Goal: Transaction & Acquisition: Purchase product/service

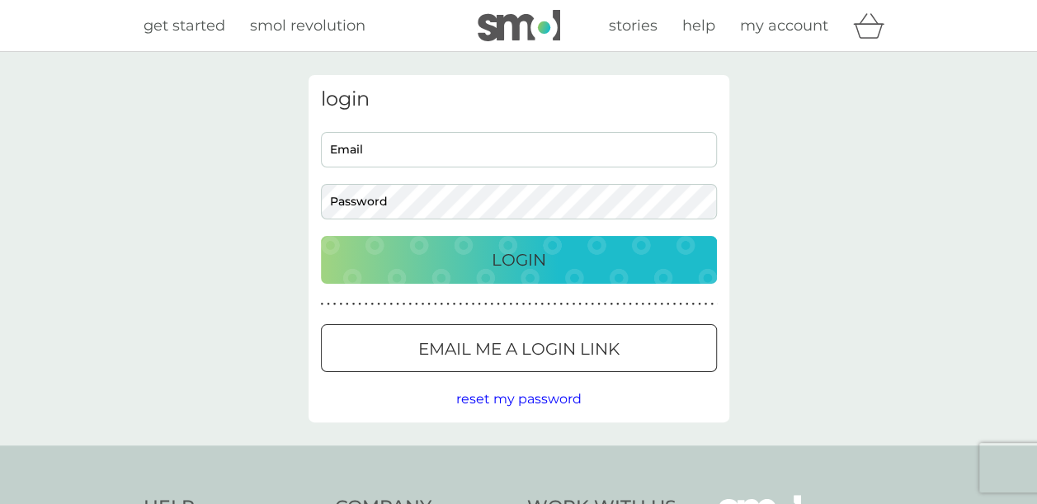
type input "[PERSON_NAME][EMAIL_ADDRESS][PERSON_NAME][DOMAIN_NAME]"
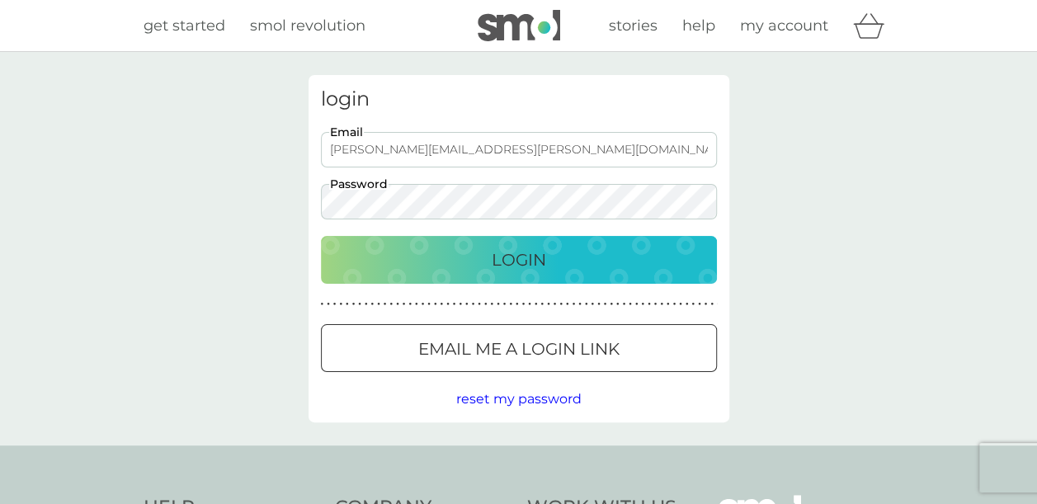
click at [536, 262] on p "Login" at bounding box center [519, 260] width 54 height 26
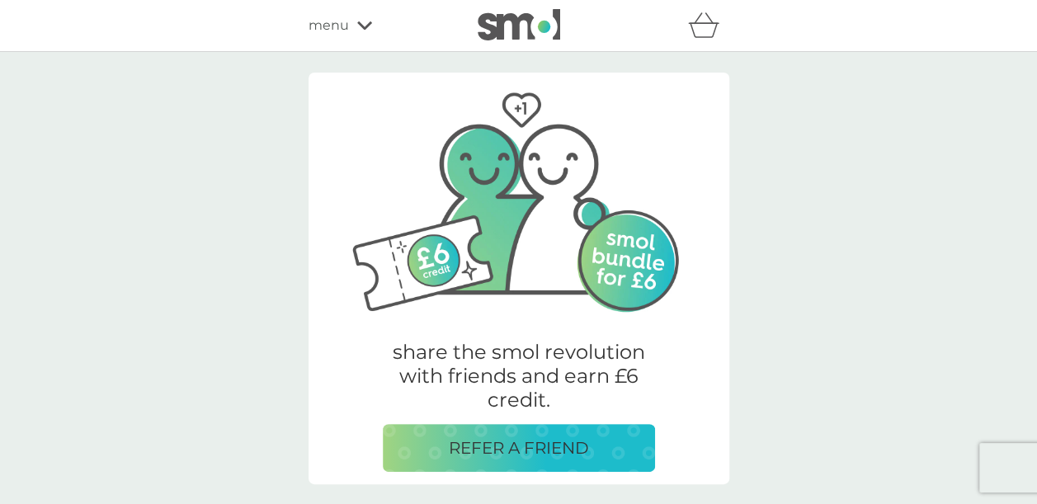
click at [328, 14] on div "refer a friend & you BOTH save smol impact smol shop your smol plans your upcom…" at bounding box center [519, 25] width 421 height 33
click at [517, 23] on img at bounding box center [519, 24] width 83 height 31
click at [336, 35] on span "menu" at bounding box center [329, 25] width 40 height 21
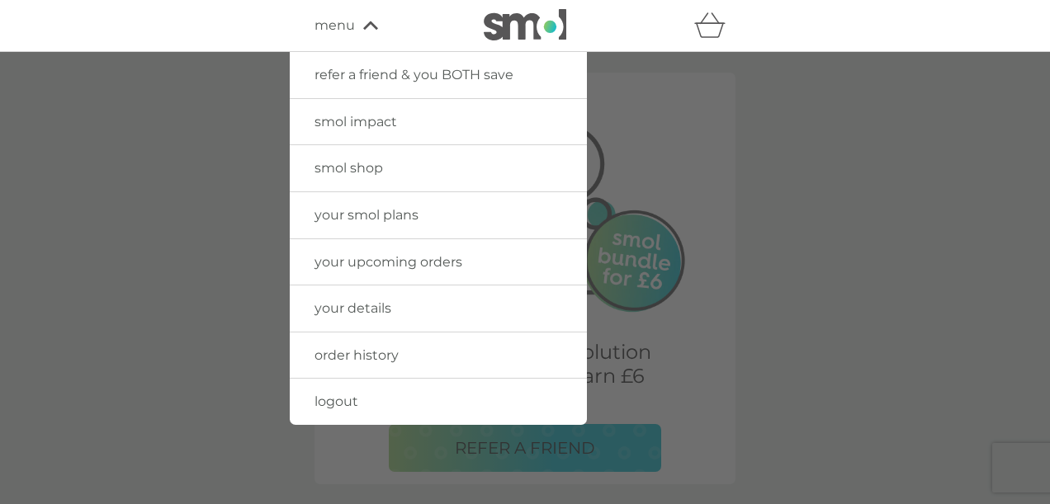
click at [364, 212] on span "your smol plans" at bounding box center [366, 215] width 104 height 16
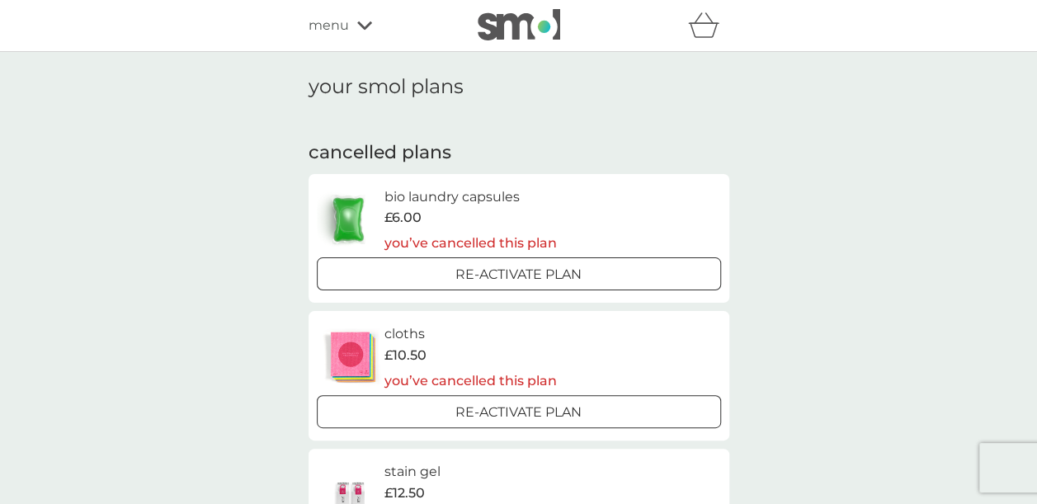
click at [833, 182] on div "your smol plans cancelled plans bio laundry capsules £6.00 you’ve cancelled thi…" at bounding box center [518, 397] width 1037 height 691
click at [506, 19] on img at bounding box center [519, 24] width 83 height 31
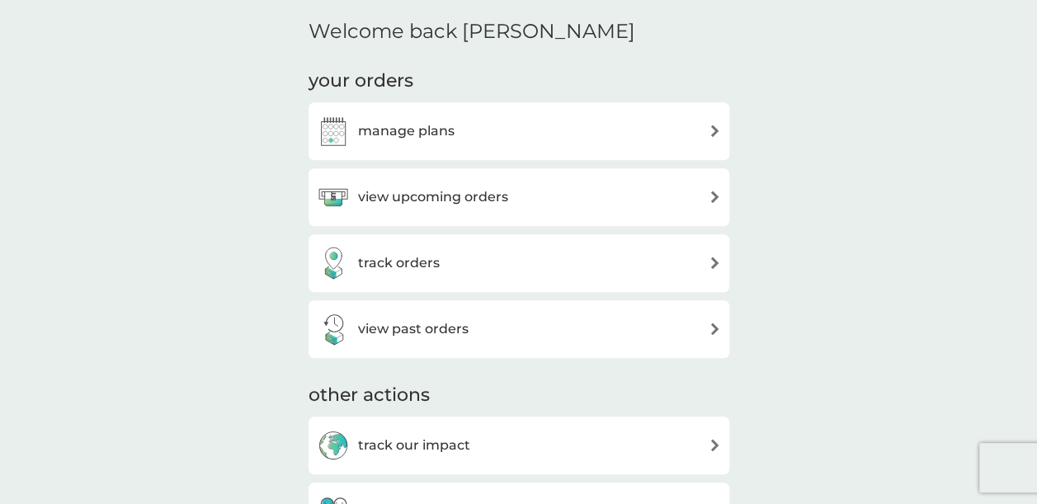
scroll to position [413, 0]
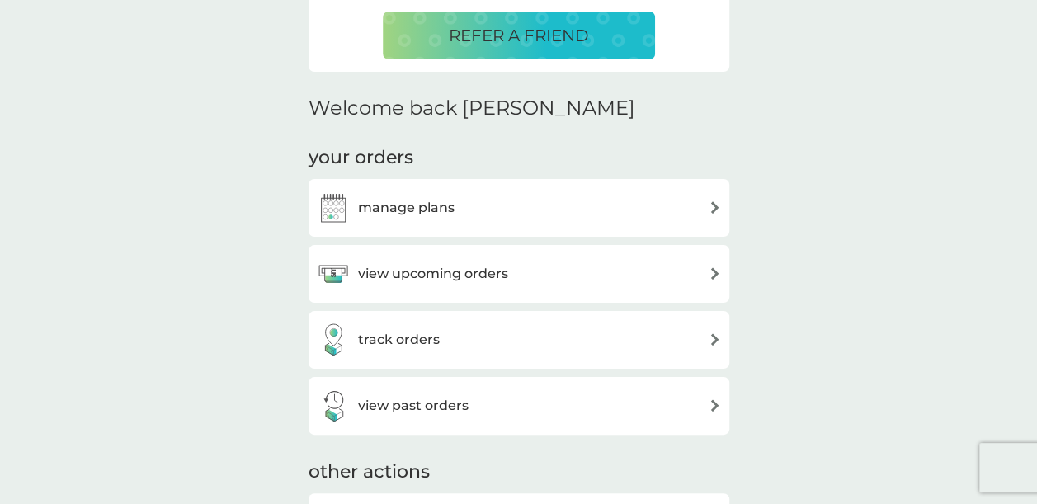
click at [692, 206] on div "manage plans" at bounding box center [519, 207] width 404 height 33
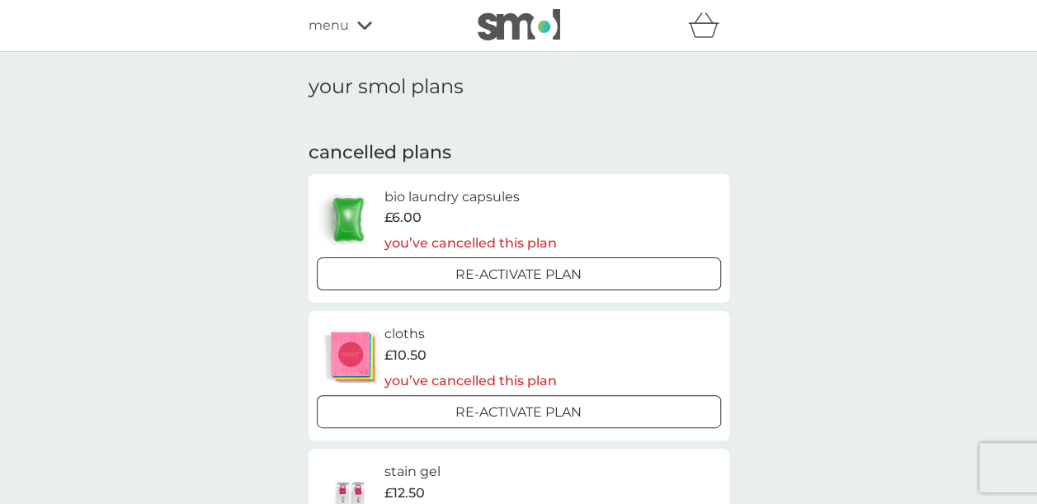
click at [841, 204] on div "your smol plans cancelled plans bio laundry capsules £6.00 you’ve cancelled thi…" at bounding box center [518, 397] width 1037 height 691
click at [327, 16] on span "menu" at bounding box center [329, 25] width 40 height 21
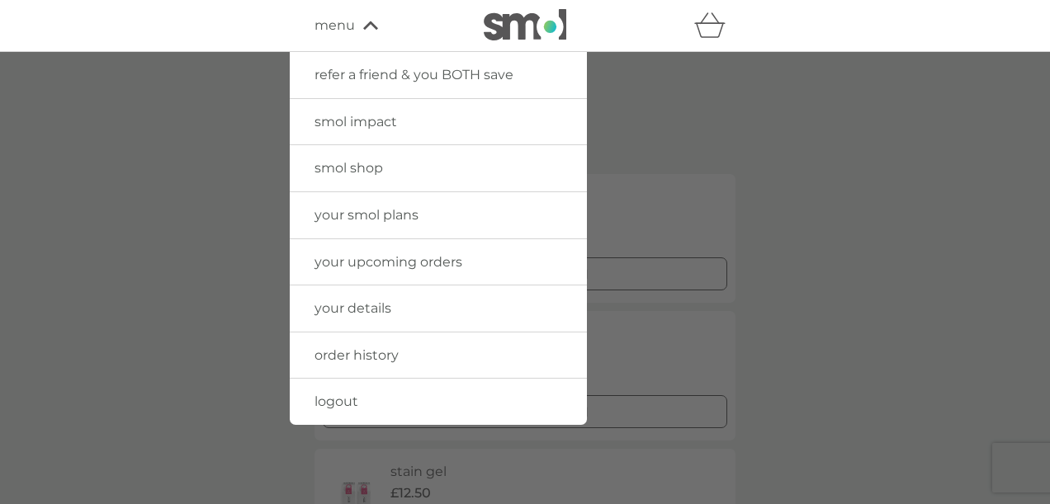
click at [353, 168] on span "smol shop" at bounding box center [348, 168] width 68 height 16
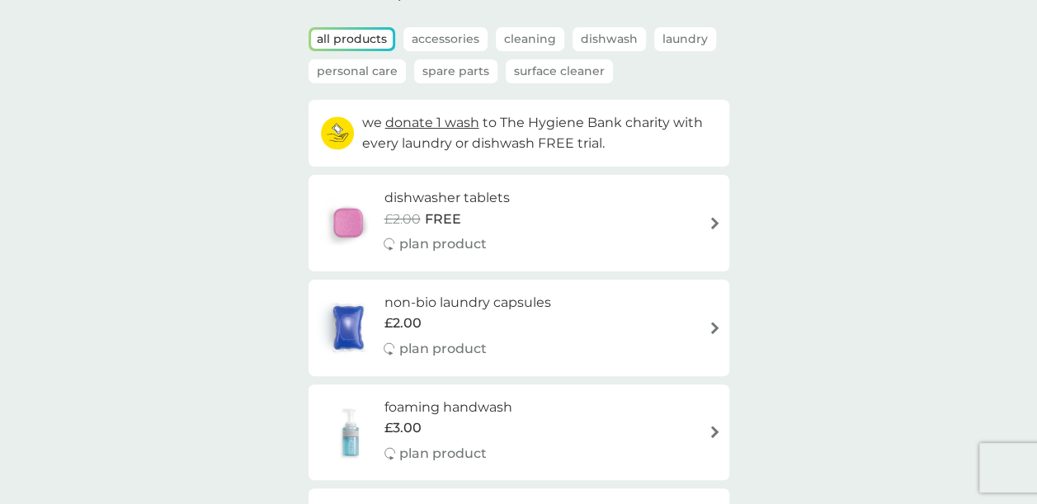
scroll to position [99, 0]
click at [663, 234] on div "dishwasher tablets £2.00 FREE plan product" at bounding box center [519, 221] width 404 height 72
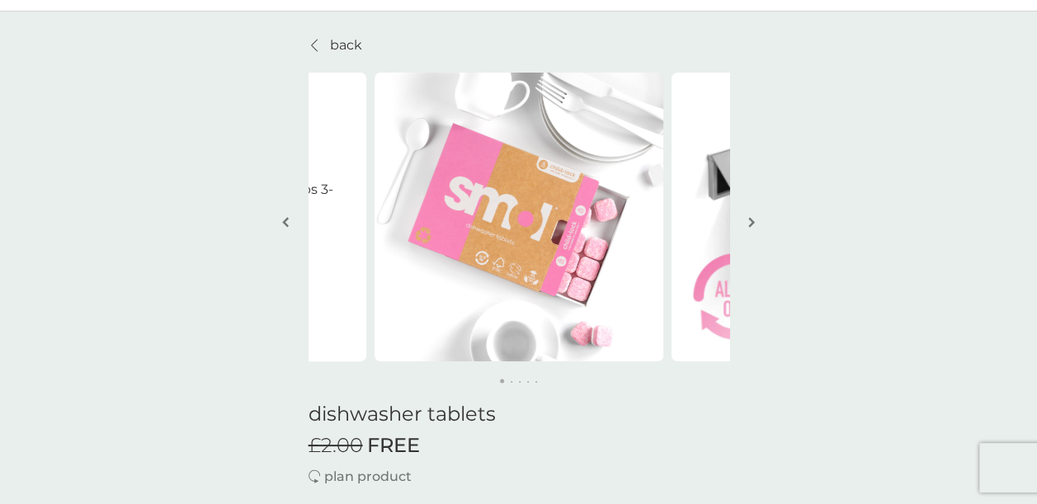
scroll to position [5, 0]
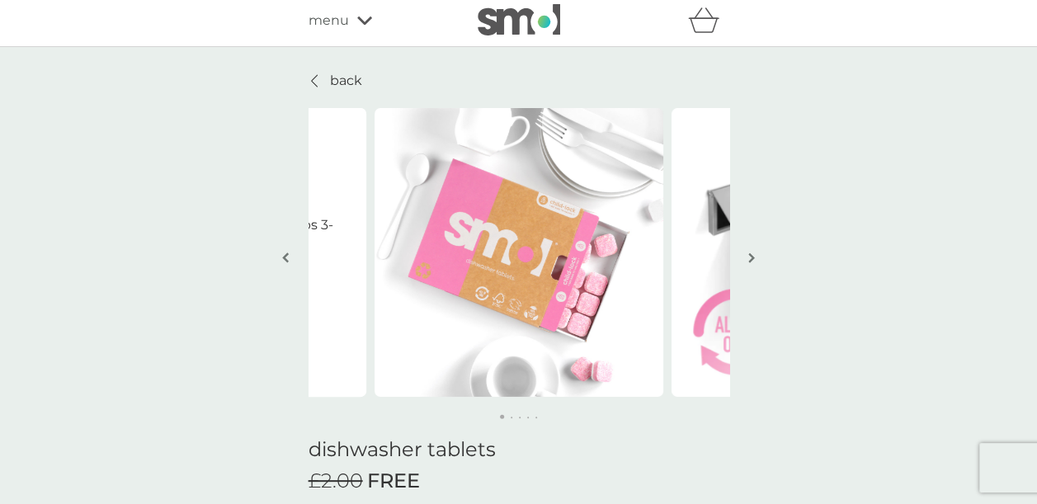
click at [752, 249] on button "button" at bounding box center [752, 259] width 12 height 83
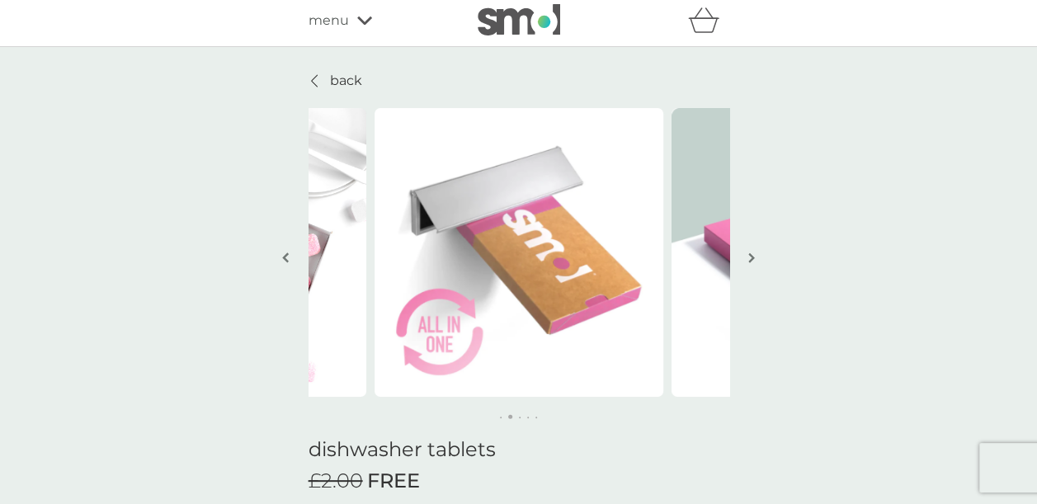
click at [752, 249] on button "button" at bounding box center [752, 259] width 12 height 83
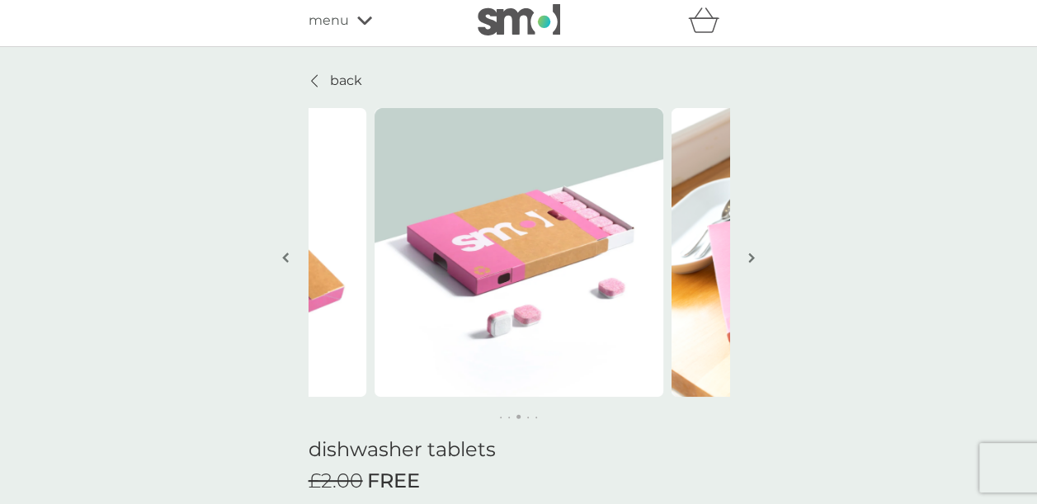
click at [752, 249] on button "button" at bounding box center [752, 259] width 12 height 83
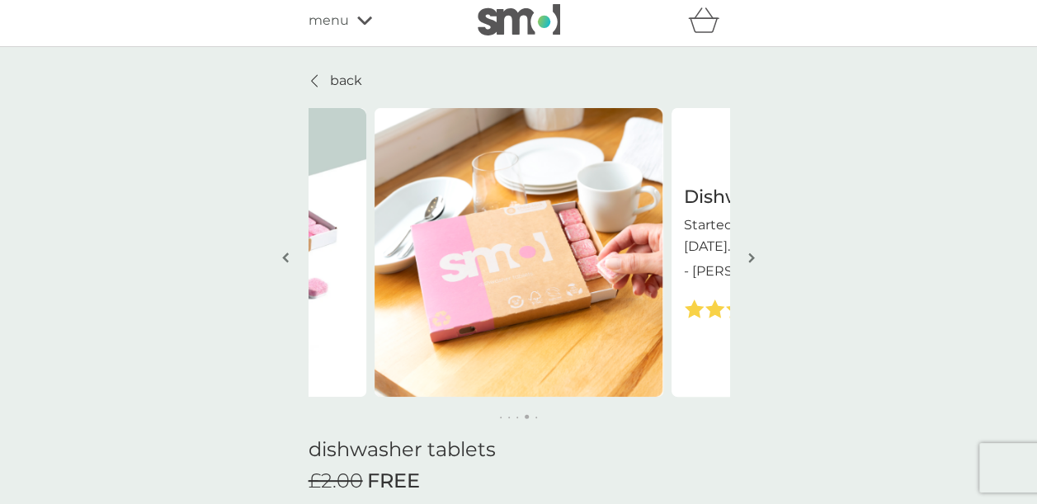
click at [752, 249] on button "button" at bounding box center [752, 259] width 12 height 83
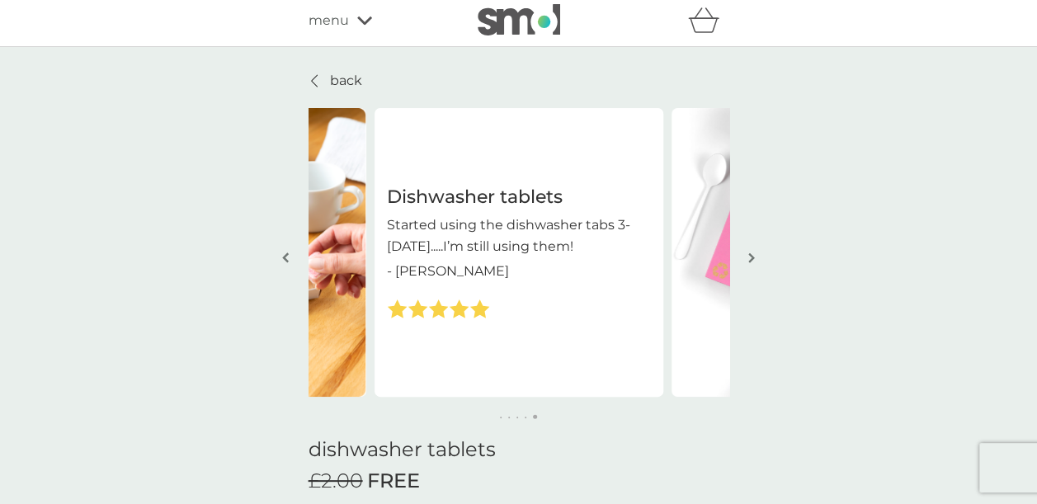
click at [752, 249] on button "button" at bounding box center [752, 259] width 12 height 83
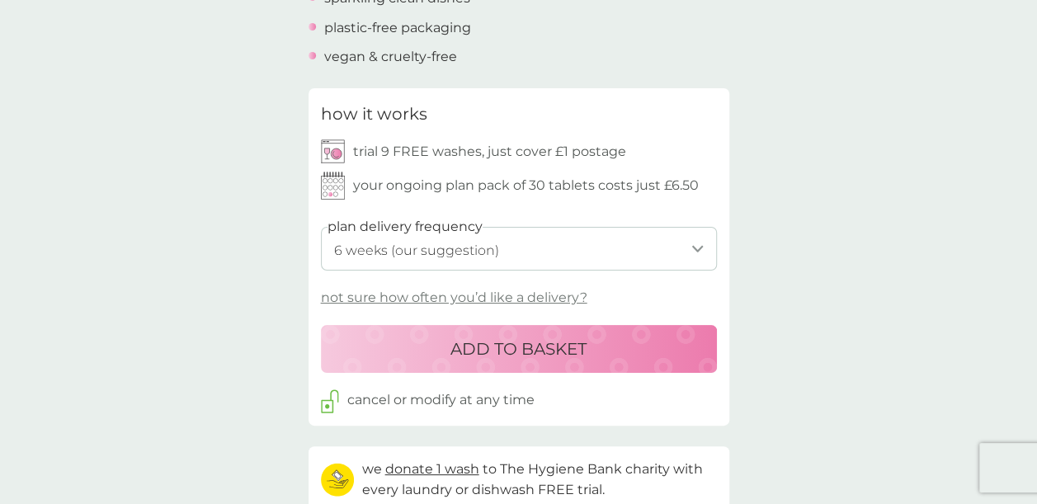
scroll to position [692, 0]
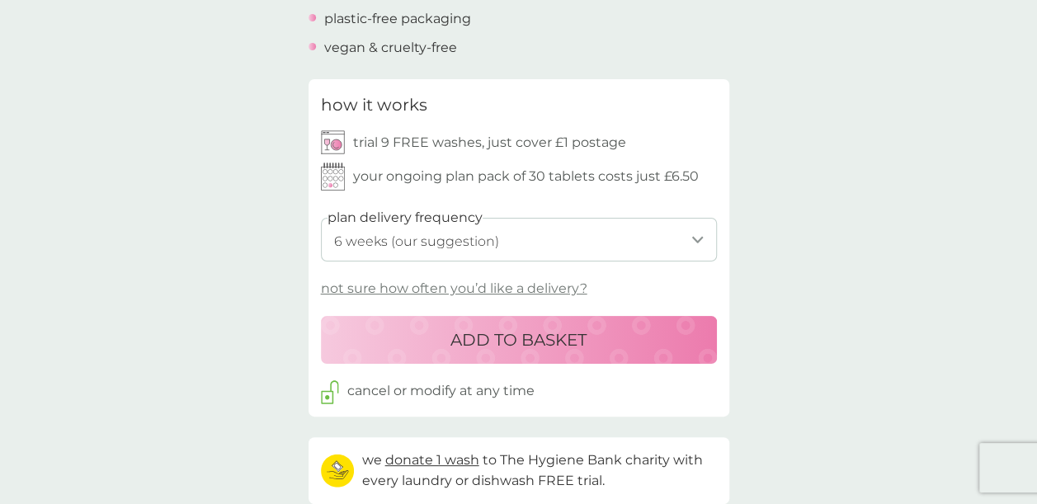
click at [516, 289] on p "not sure how often you’d like a delivery?" at bounding box center [454, 288] width 267 height 21
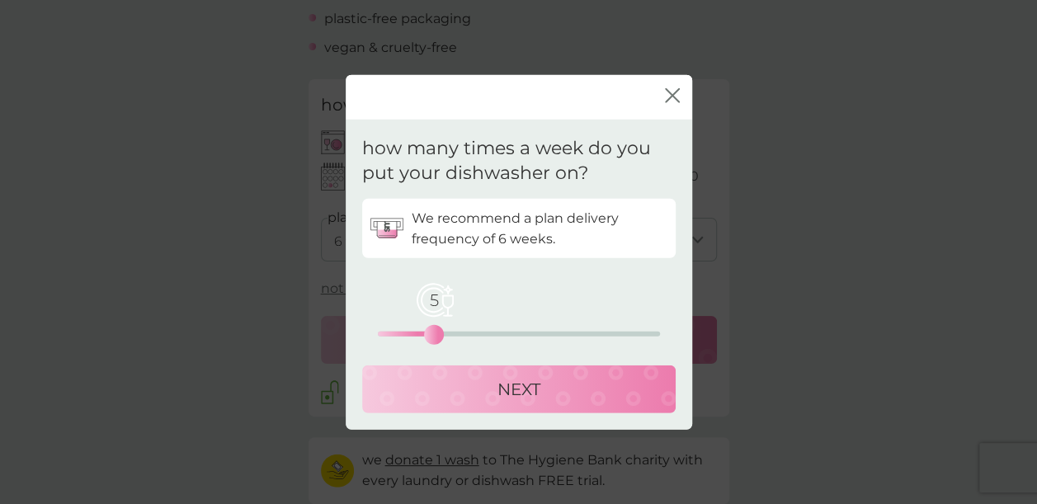
drag, startPoint x: 376, startPoint y: 337, endPoint x: 433, endPoint y: 330, distance: 57.3
click at [433, 332] on div "5" at bounding box center [434, 335] width 7 height 7
drag, startPoint x: 433, startPoint y: 333, endPoint x: 460, endPoint y: 332, distance: 27.3
click at [460, 332] on div "7" at bounding box center [456, 335] width 7 height 7
drag, startPoint x: 457, startPoint y: 336, endPoint x: 447, endPoint y: 336, distance: 9.9
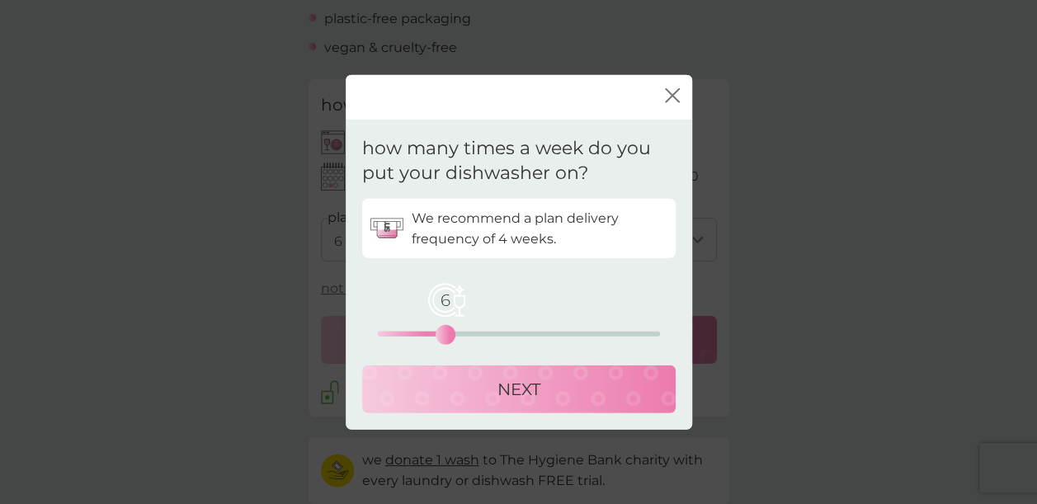
click at [447, 336] on div "6" at bounding box center [445, 335] width 7 height 7
click at [518, 385] on p "NEXT" at bounding box center [519, 389] width 43 height 26
select select "35"
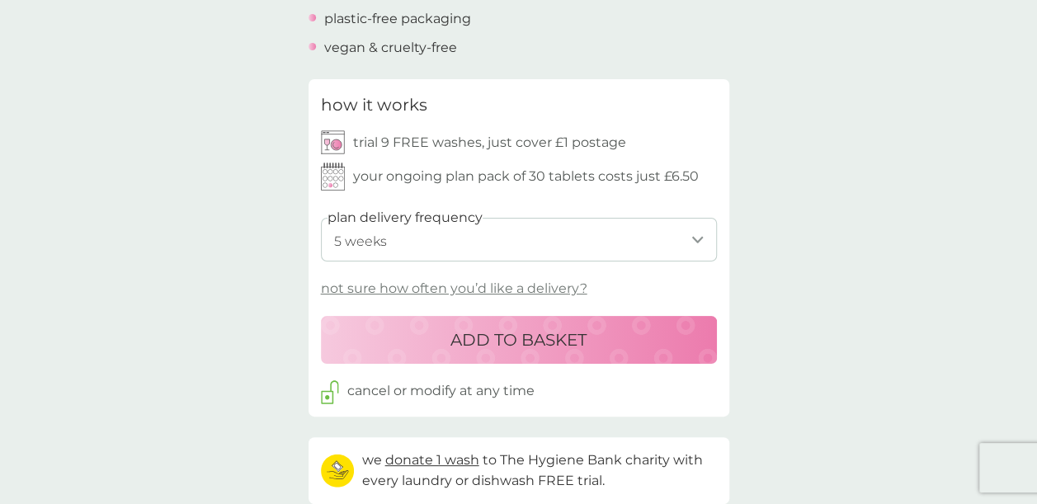
click at [812, 251] on div "back Dishwasher tablets Started using the dishwasher tabs 3-[DATE].....I’m stil…" at bounding box center [518, 416] width 1037 height 2065
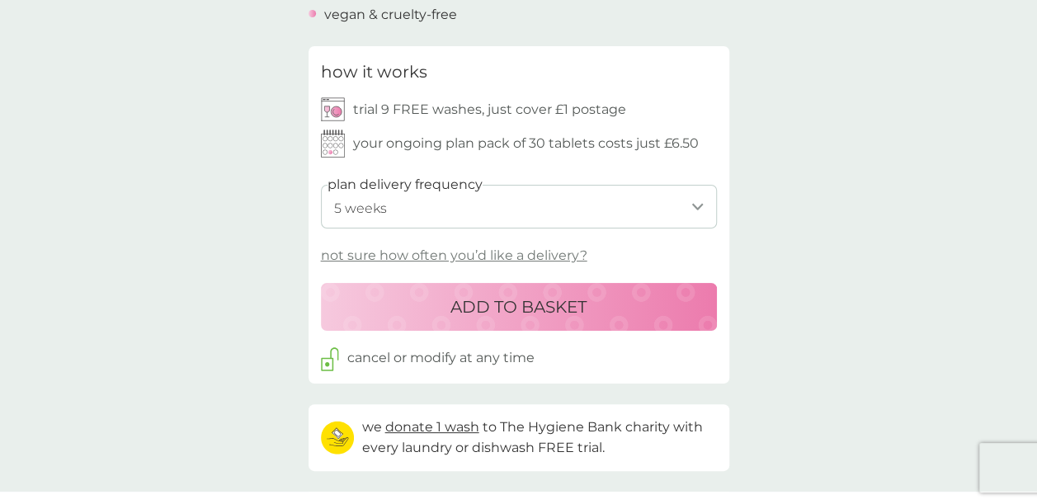
scroll to position [758, 0]
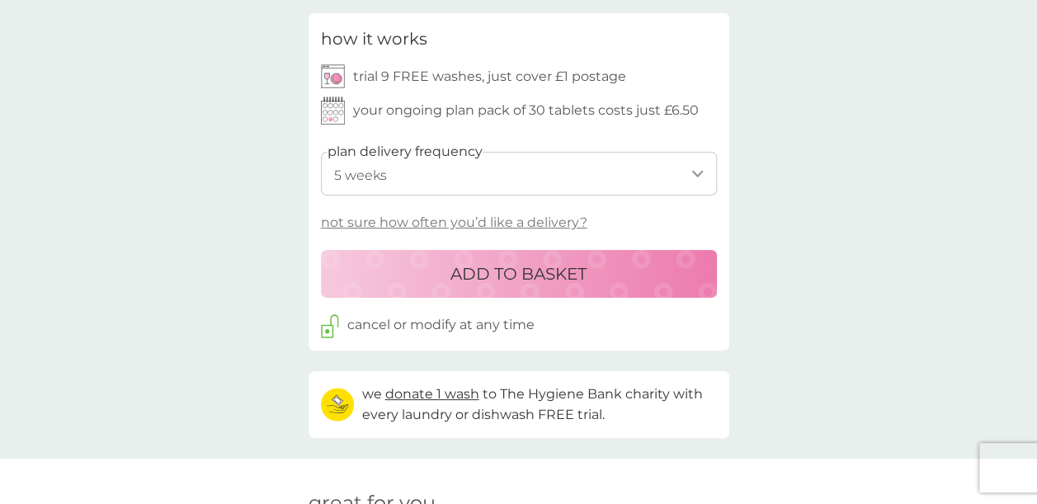
click at [566, 274] on p "ADD TO BASKET" at bounding box center [519, 274] width 136 height 26
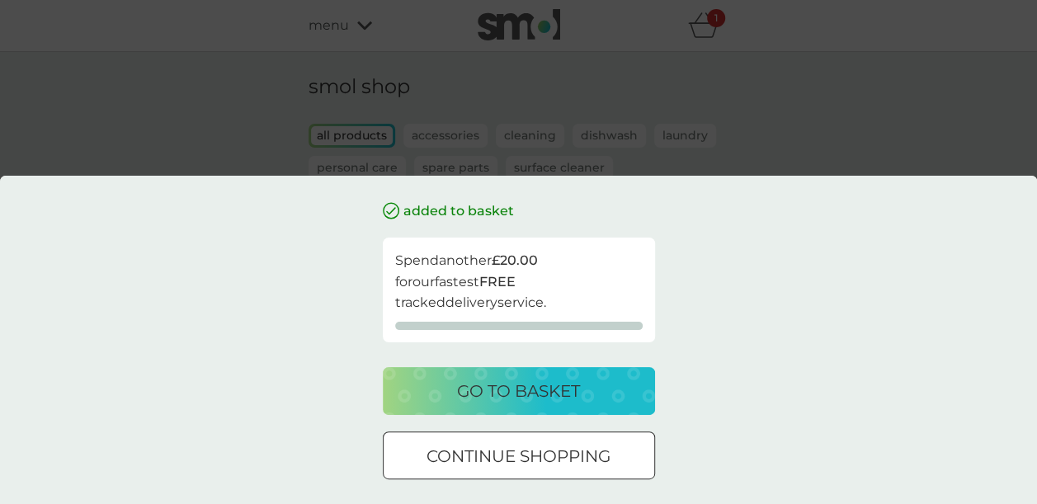
click at [797, 144] on div "added to basket Spend another £20.00 for our fastest FREE tracked delivery serv…" at bounding box center [518, 252] width 1037 height 504
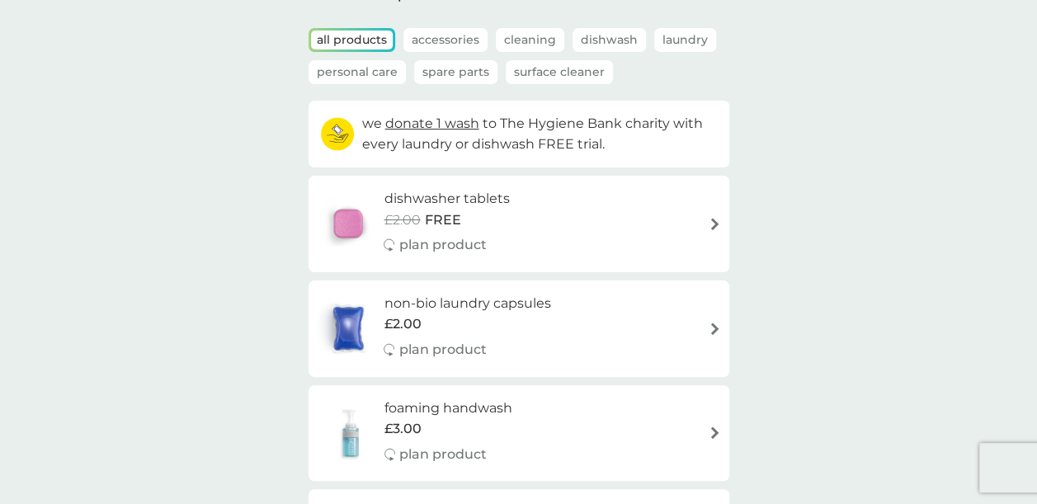
scroll to position [99, 0]
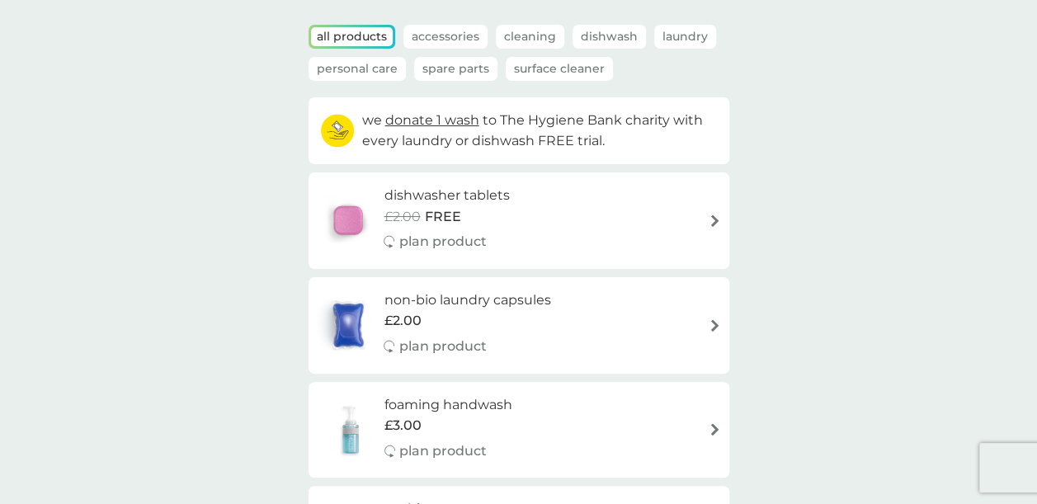
click at [431, 235] on p "plan product" at bounding box center [442, 241] width 87 height 21
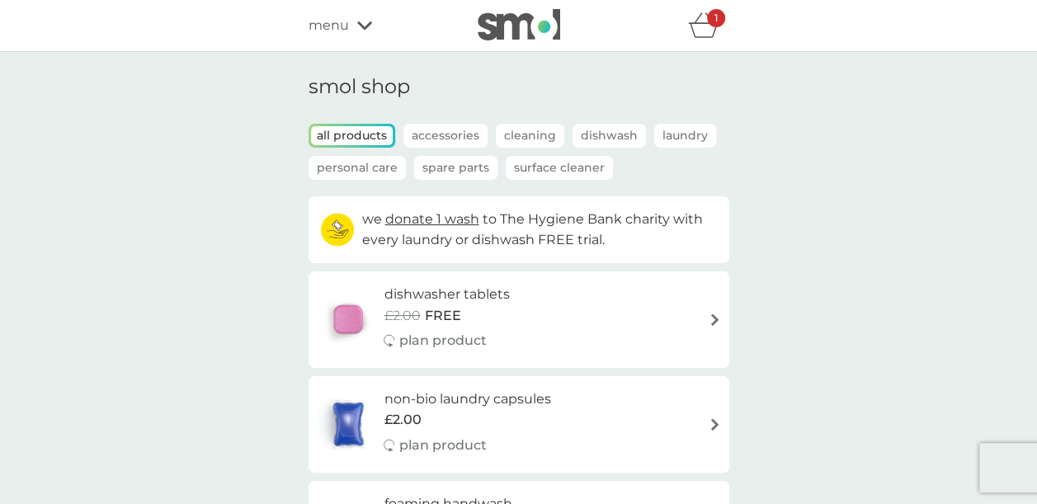
select select "42"
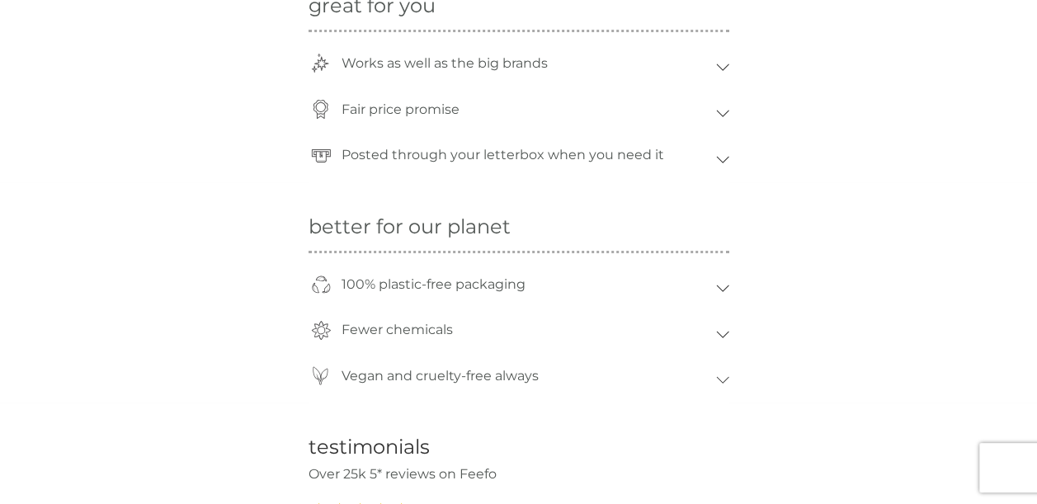
scroll to position [1353, 0]
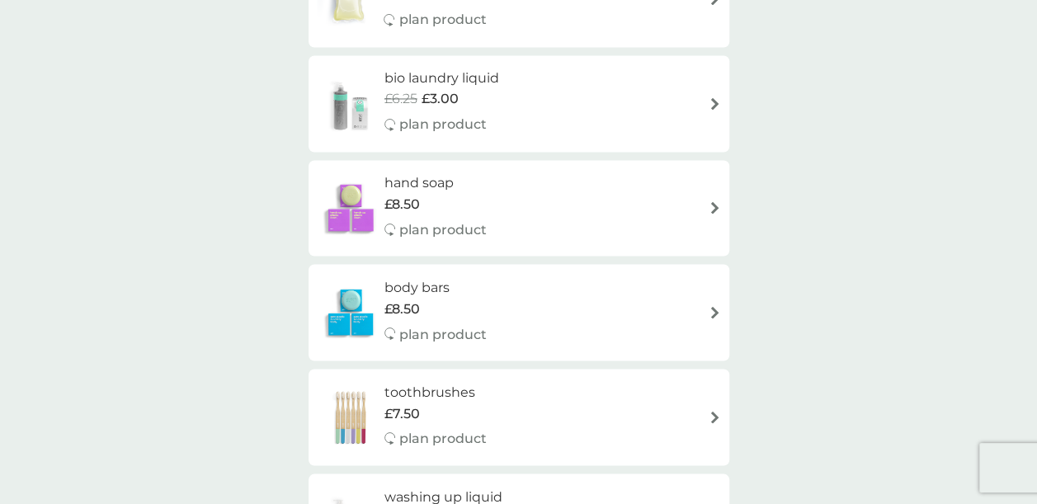
scroll to position [99, 0]
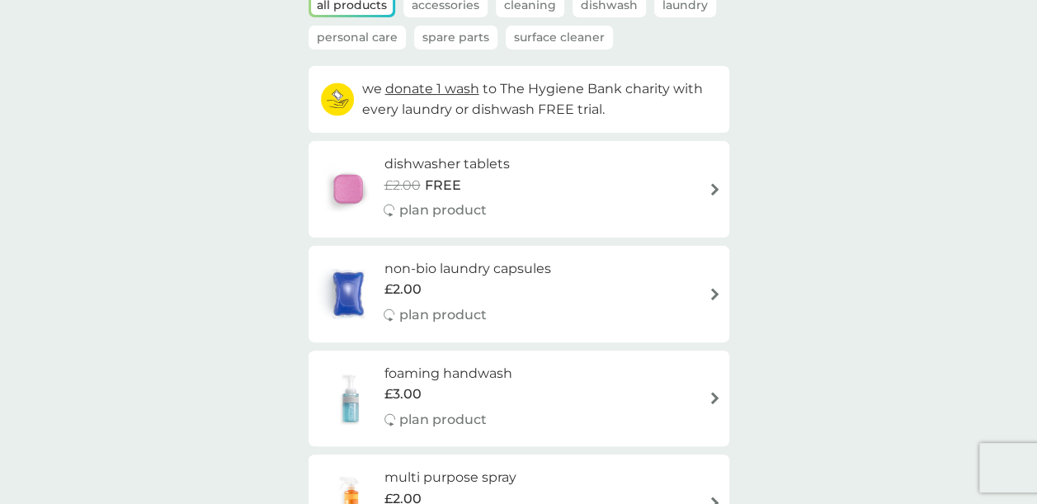
scroll to position [132, 0]
click at [715, 295] on img at bounding box center [715, 292] width 12 height 12
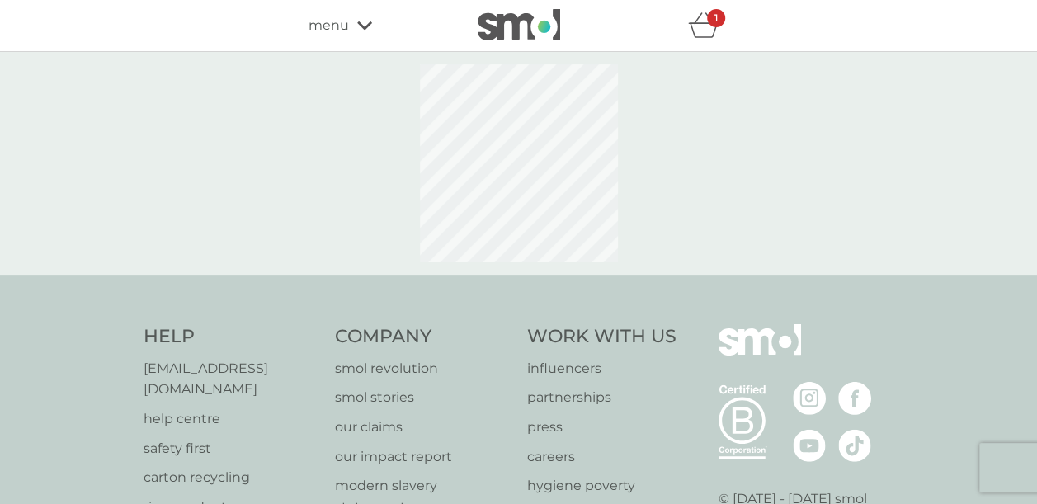
select select "42"
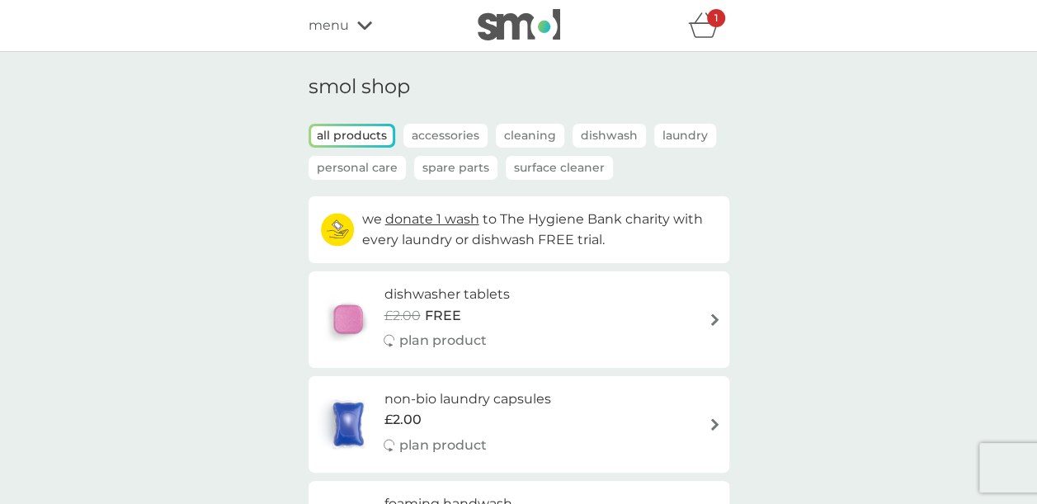
scroll to position [132, 0]
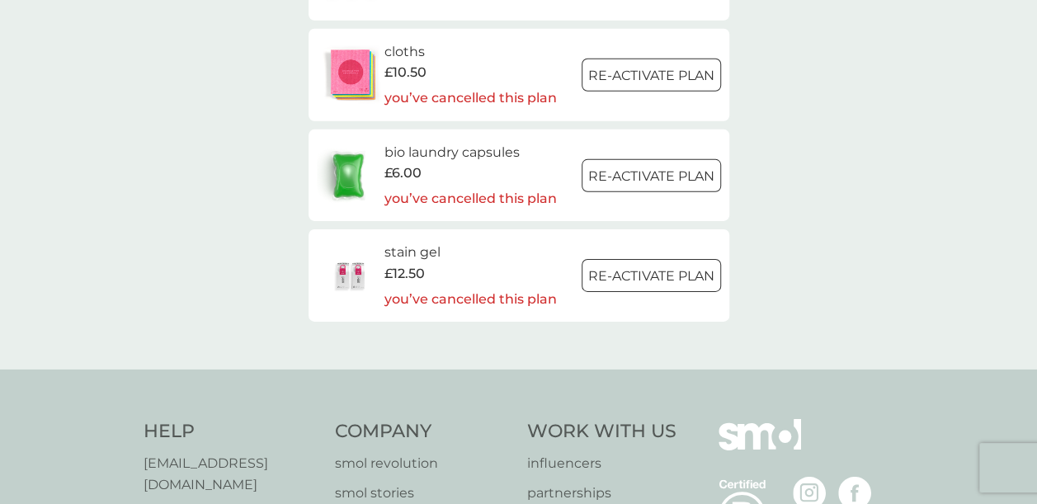
scroll to position [2509, 0]
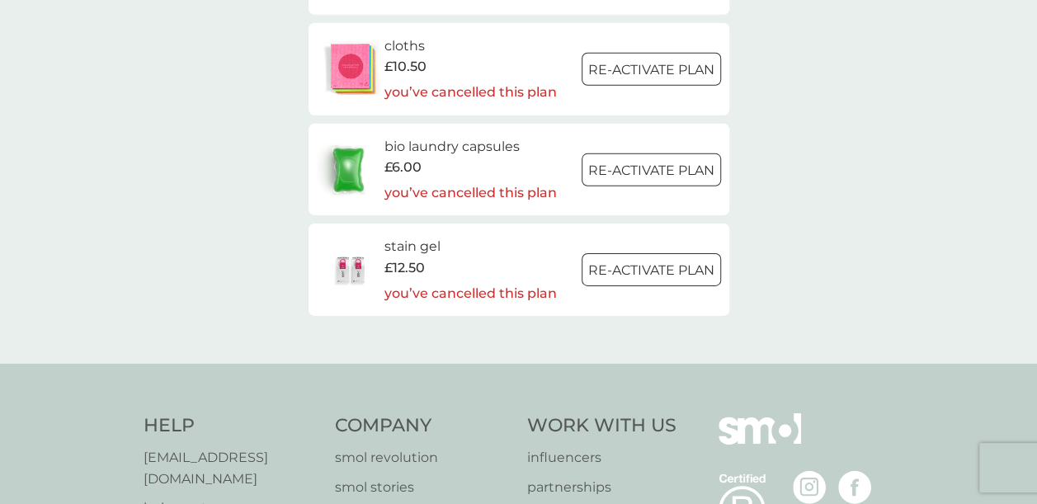
click at [488, 158] on div "£6.00" at bounding box center [470, 167] width 172 height 21
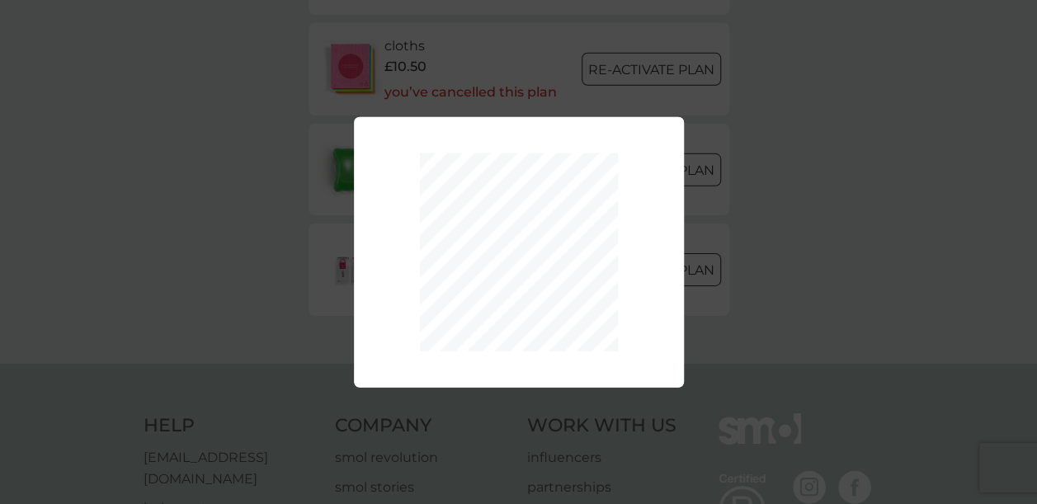
click at [879, 210] on div "Your plan has been re-activated." at bounding box center [518, 252] width 1037 height 504
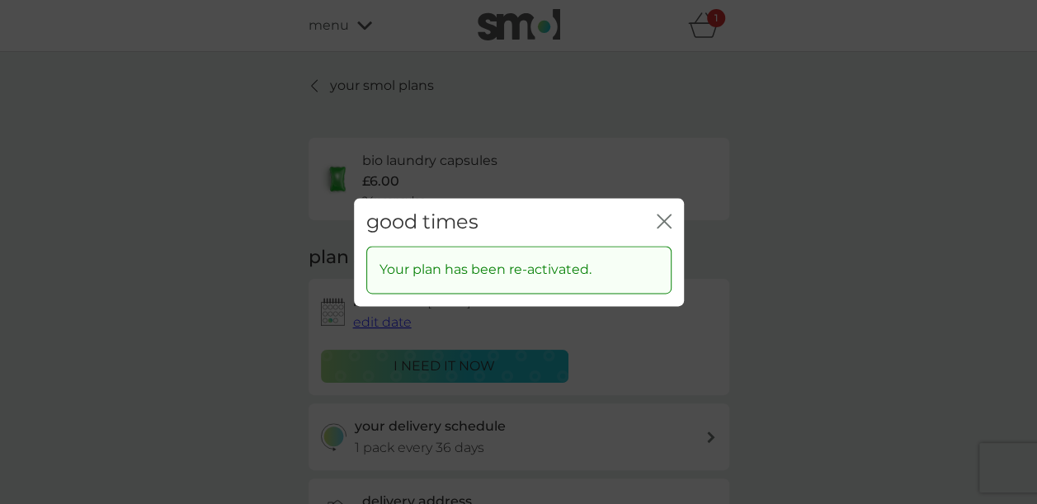
click at [657, 218] on icon "close" at bounding box center [664, 221] width 15 height 15
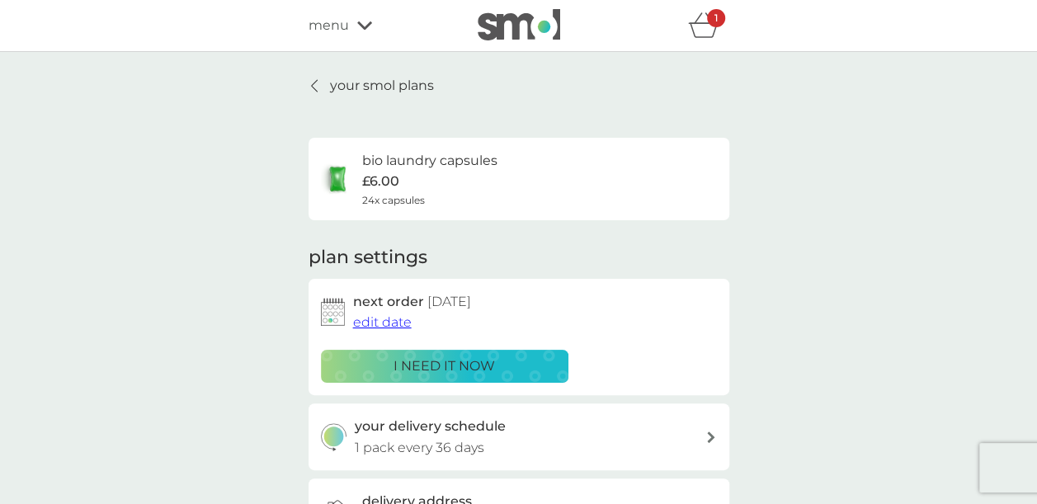
click at [424, 165] on h6 "bio laundry capsules" at bounding box center [429, 160] width 135 height 21
click at [829, 253] on div "your smol plans bio laundry capsules £6.00 24x capsules plan settings next orde…" at bounding box center [518, 445] width 1037 height 787
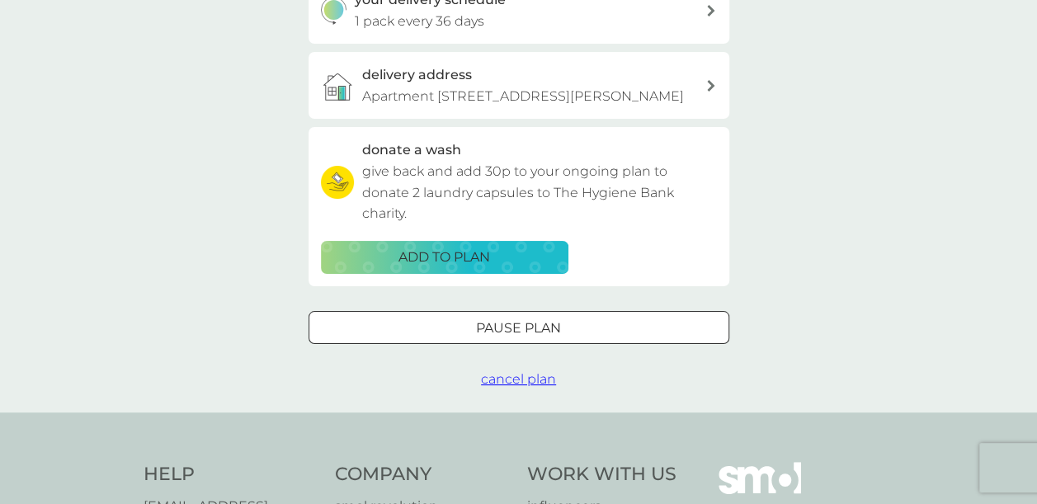
scroll to position [429, 0]
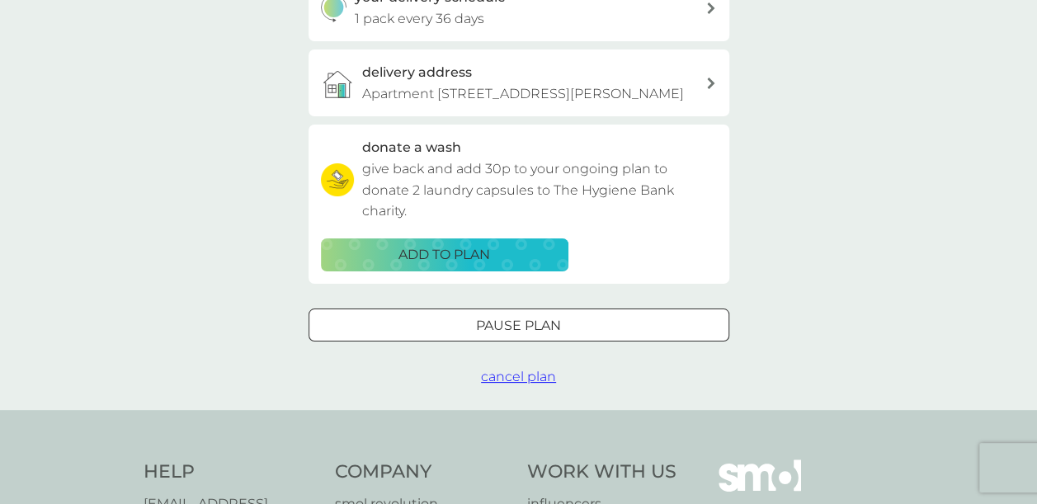
click at [524, 385] on span "cancel plan" at bounding box center [518, 377] width 75 height 16
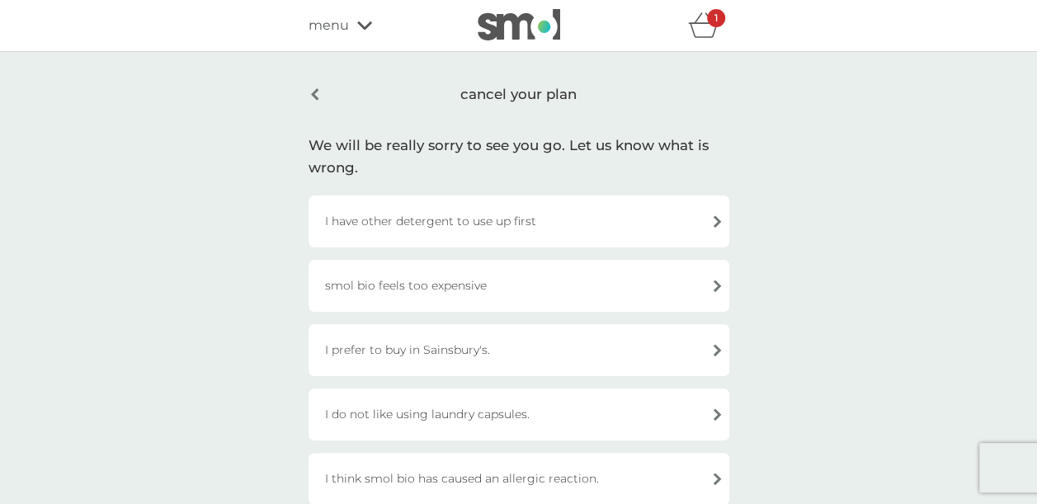
click at [776, 166] on div "cancel your plan We will be really sorry to see you go. Let us know what is wro…" at bounding box center [518, 483] width 1037 height 862
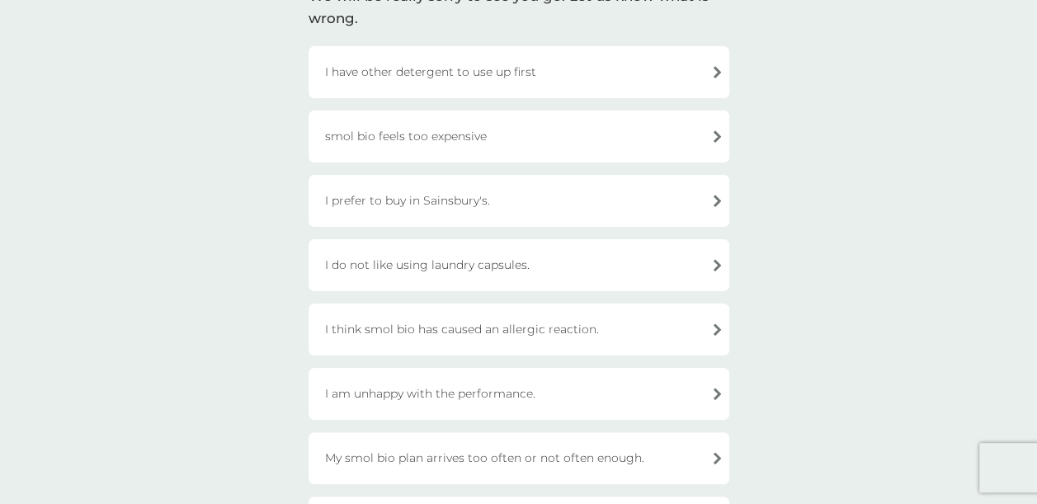
scroll to position [165, 0]
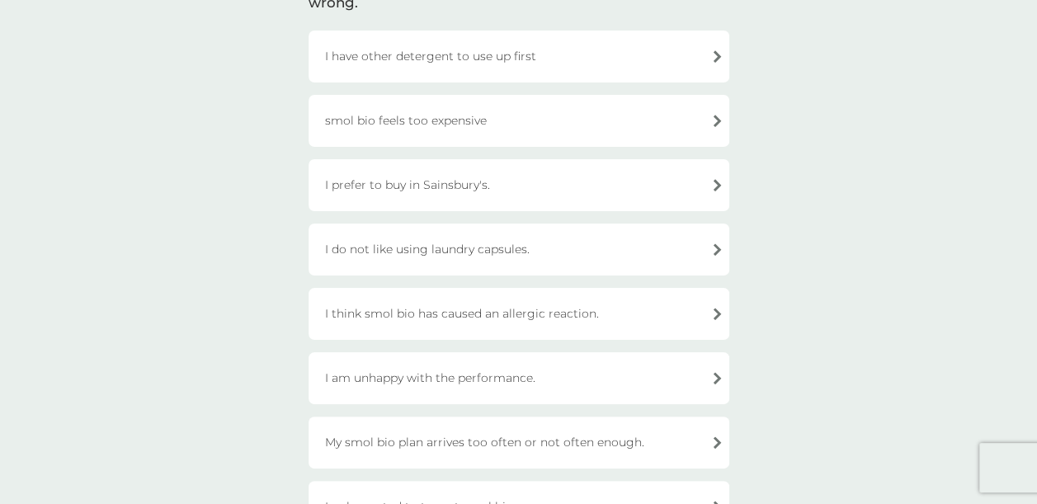
click at [526, 66] on div "I have other detergent to use up first" at bounding box center [519, 57] width 421 height 52
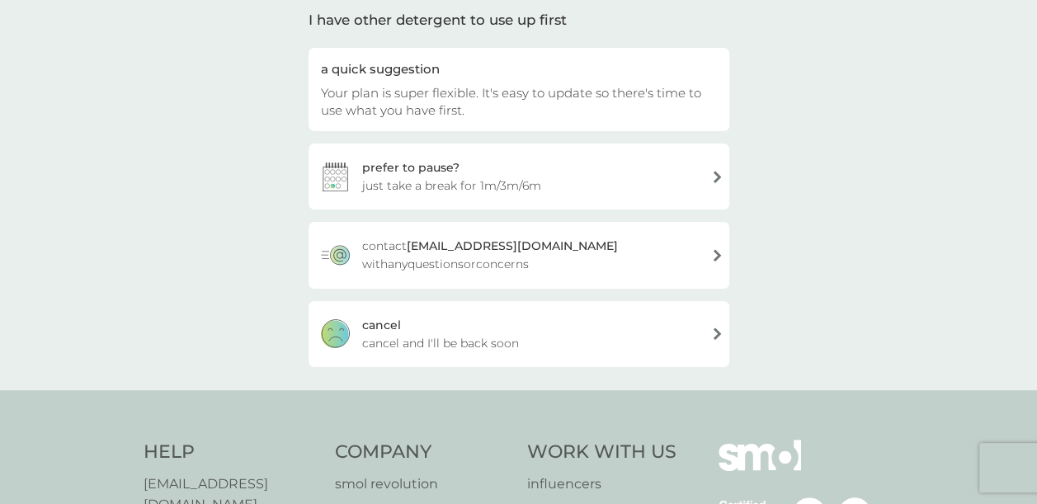
scroll to position [125, 0]
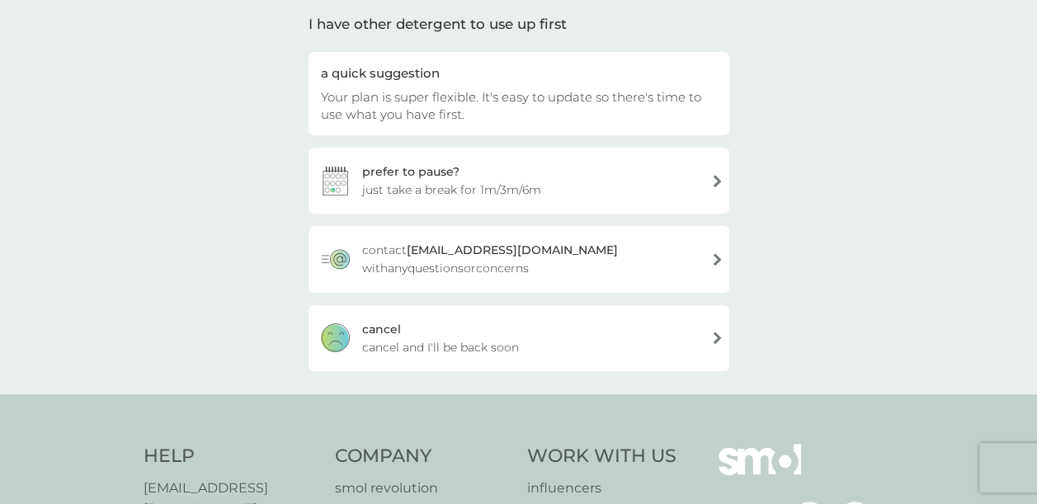
click at [534, 338] on div "[PERSON_NAME] and I'll be back soon" at bounding box center [519, 338] width 421 height 66
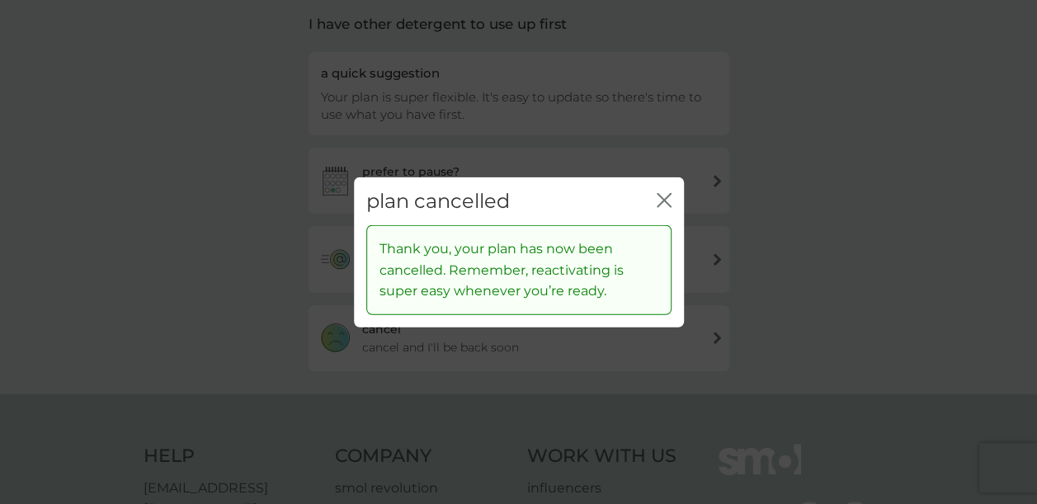
click at [657, 196] on icon "close" at bounding box center [664, 199] width 15 height 15
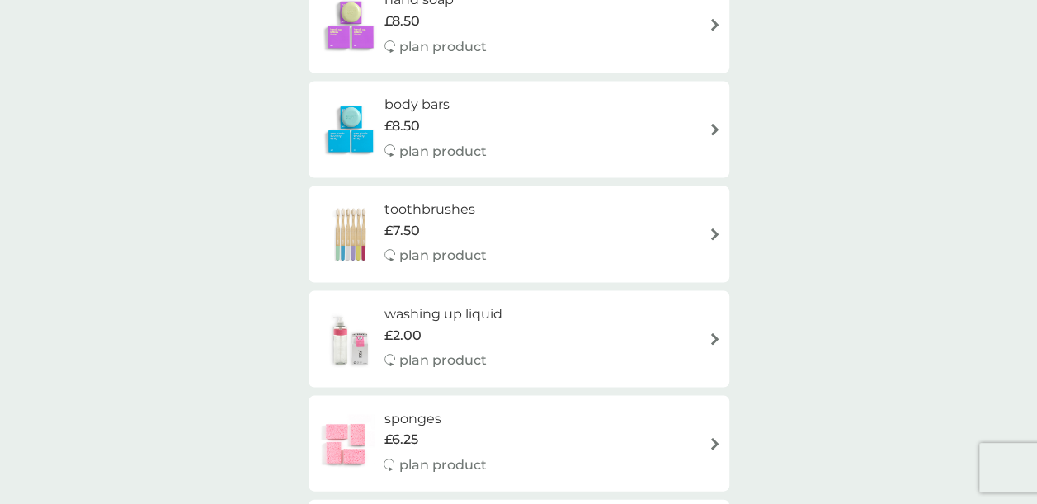
scroll to position [1544, 0]
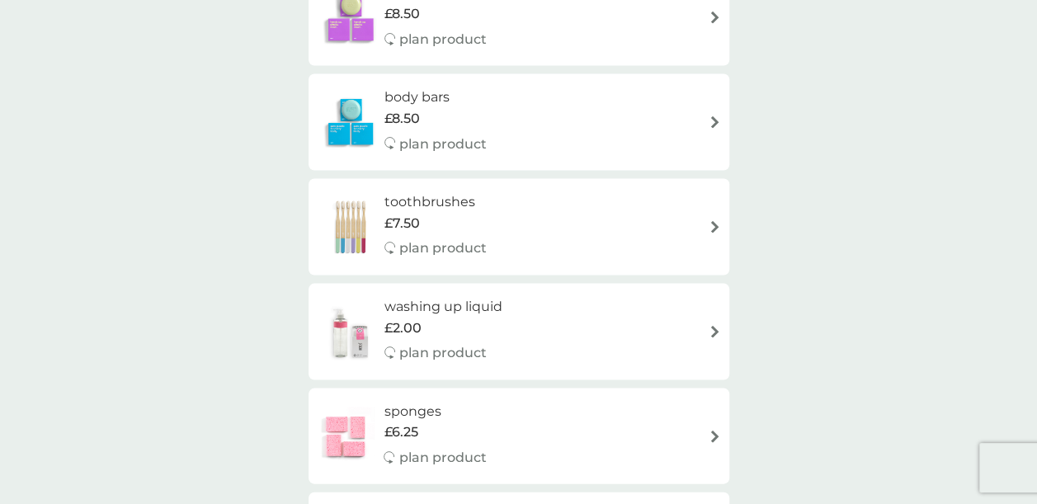
click at [709, 336] on img at bounding box center [715, 331] width 12 height 12
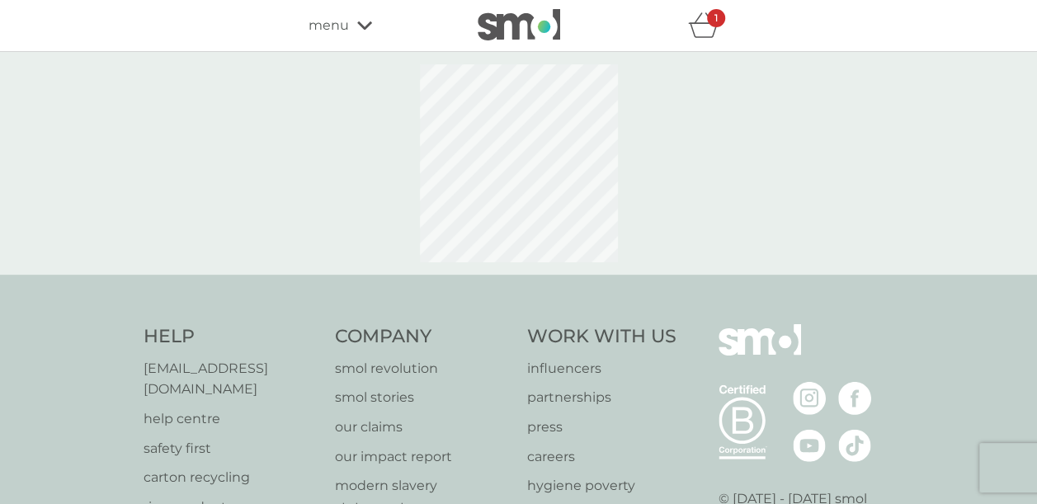
select select "112"
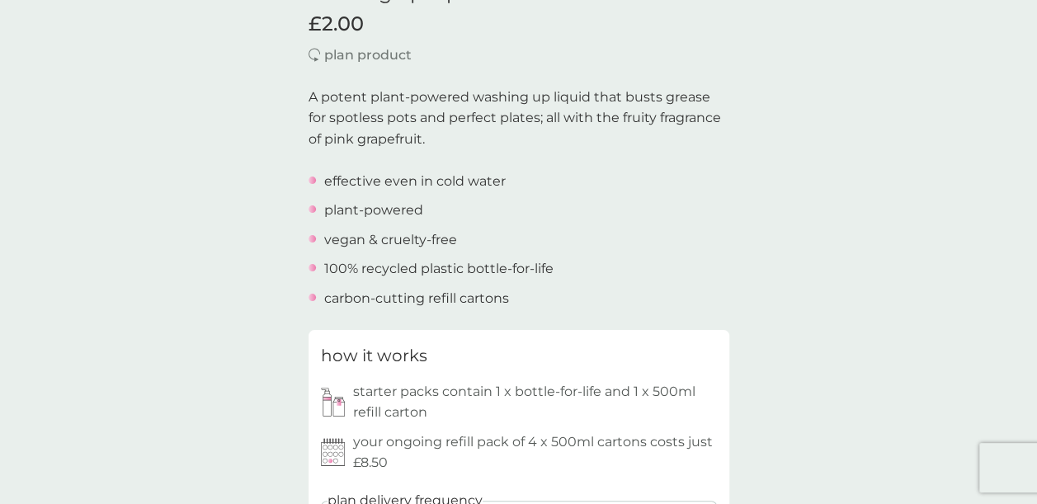
scroll to position [429, 0]
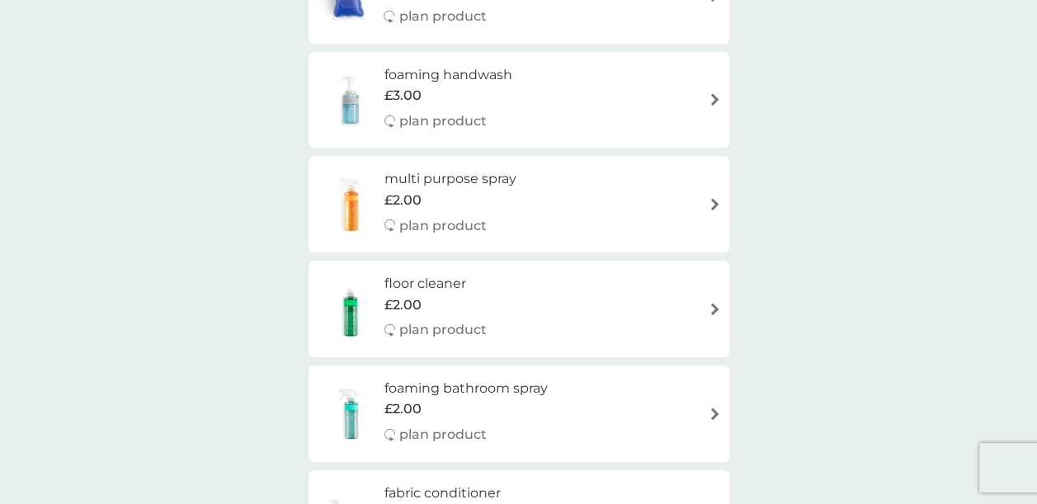
scroll to position [1544, 0]
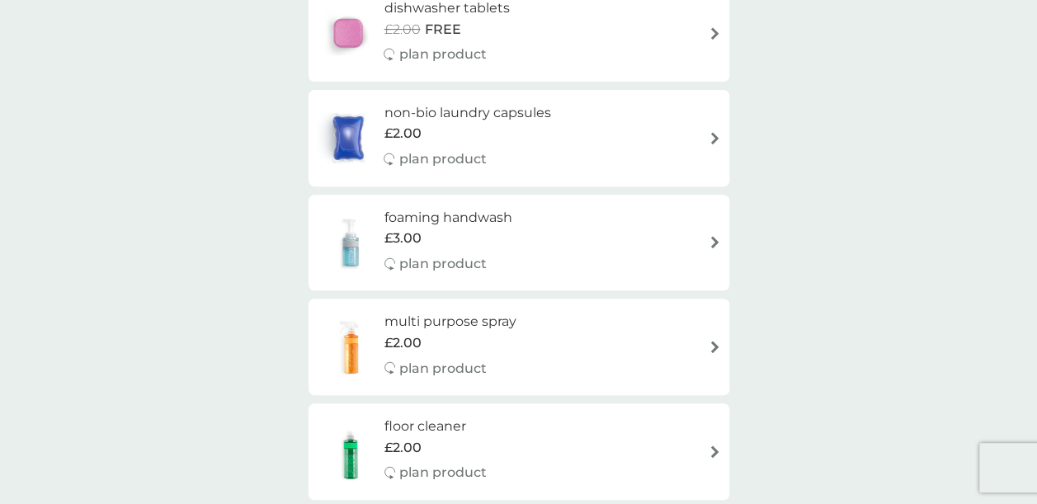
scroll to position [297, 0]
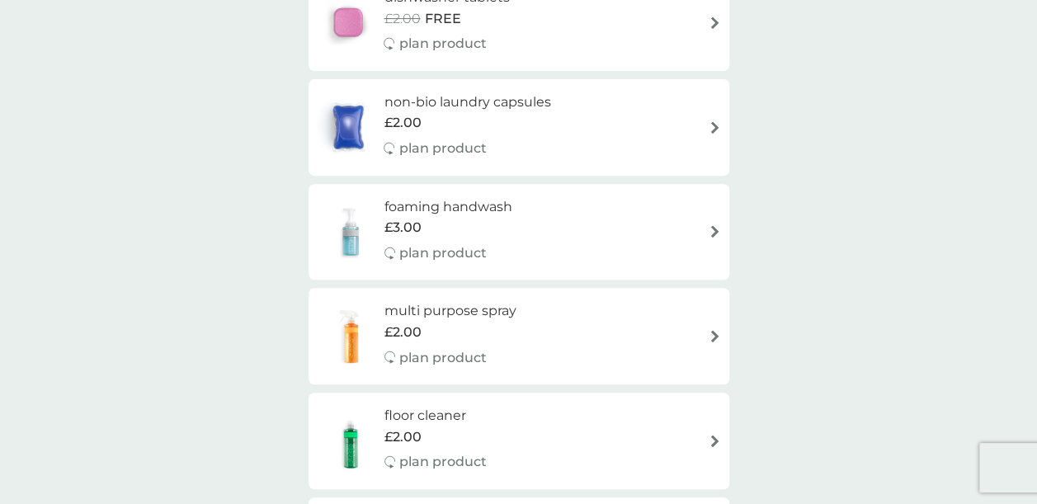
click at [713, 118] on div "non-bio laundry capsules £2.00 plan product" at bounding box center [519, 128] width 404 height 72
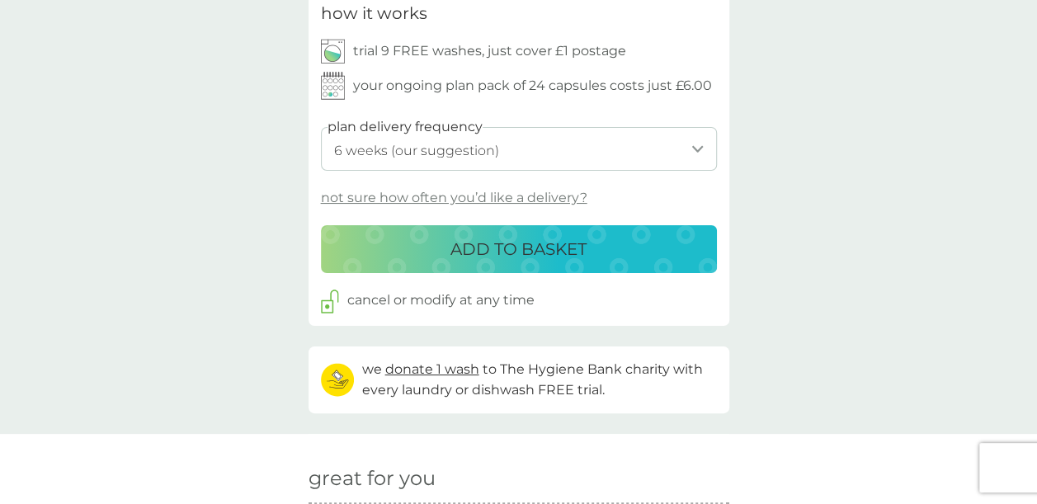
scroll to position [858, 0]
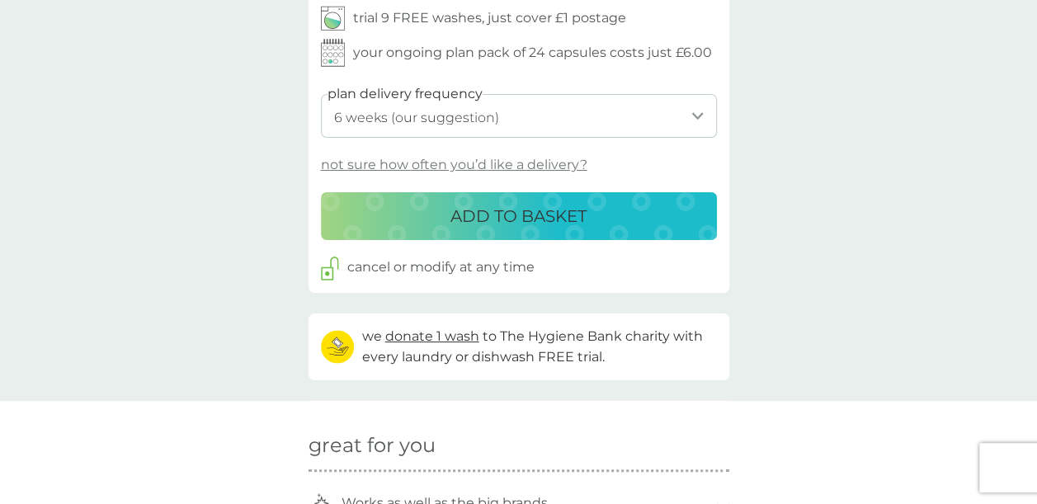
click at [538, 164] on p "not sure how often you’d like a delivery?" at bounding box center [454, 164] width 267 height 21
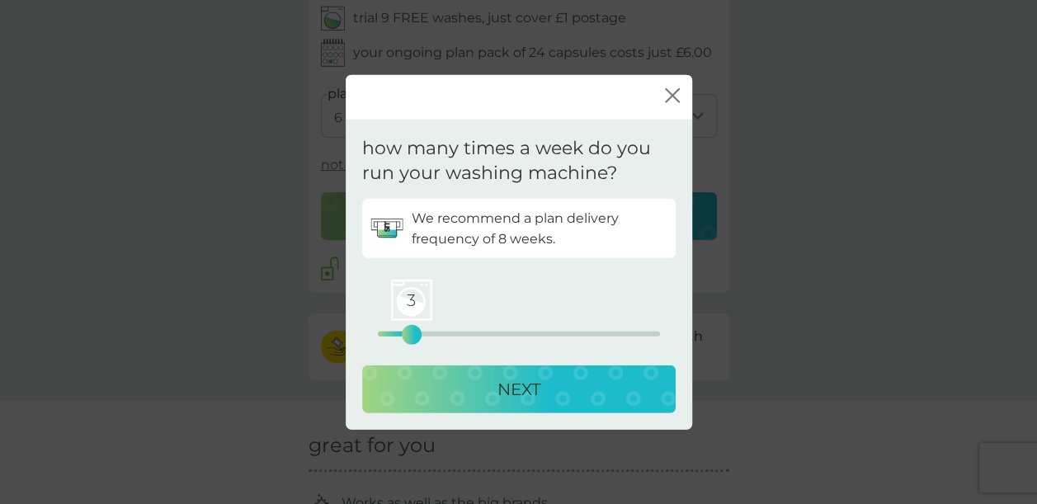
drag, startPoint x: 379, startPoint y: 332, endPoint x: 413, endPoint y: 333, distance: 33.9
click at [413, 333] on div "3" at bounding box center [411, 335] width 7 height 7
click at [413, 334] on div "3" at bounding box center [411, 335] width 7 height 7
click at [527, 385] on p "NEXT" at bounding box center [519, 389] width 43 height 26
select select "56"
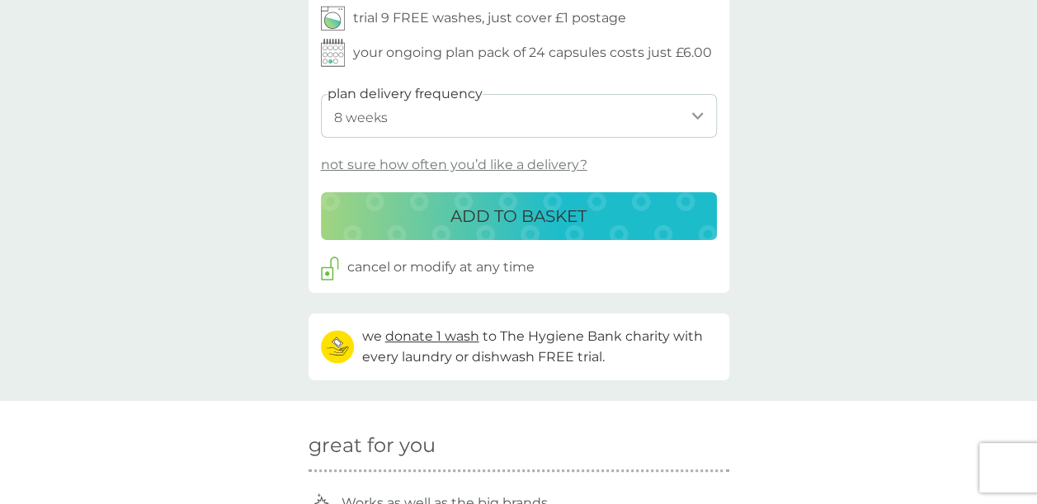
click at [871, 216] on div "back Ease of ordering I love the smell the non-bio leaves on our clothes. - [PE…" at bounding box center [518, 326] width 1037 height 2218
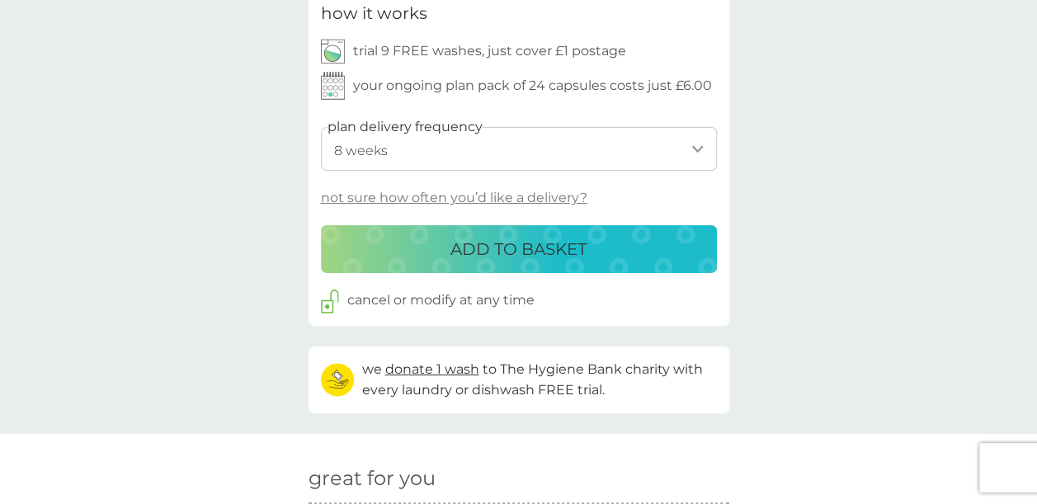
scroll to position [792, 0]
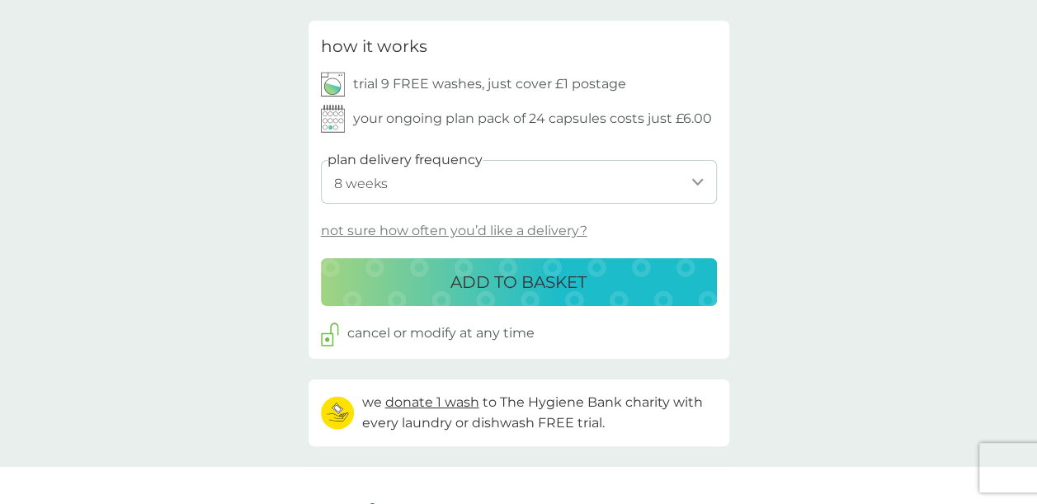
click at [572, 279] on p "ADD TO BASKET" at bounding box center [519, 282] width 136 height 26
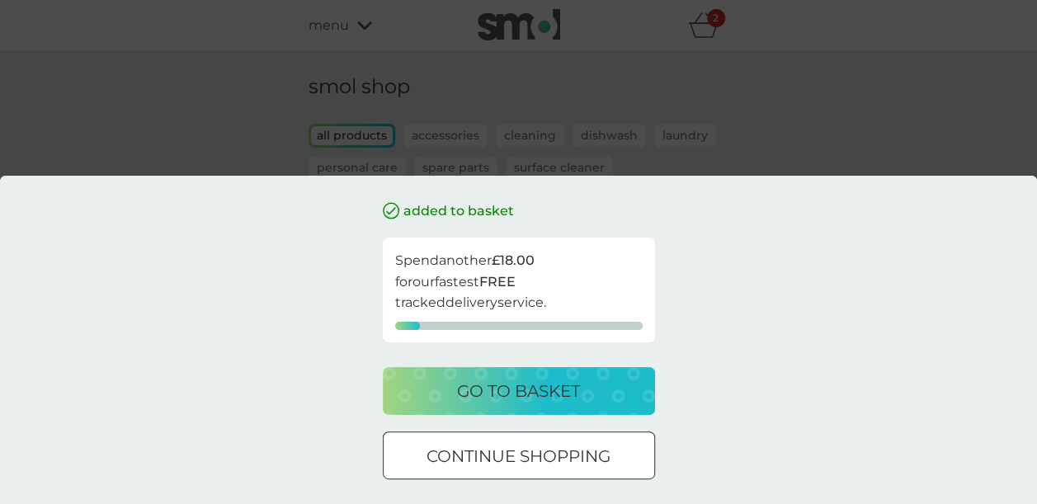
click at [853, 119] on div "added to basket Spend another £18.00 for our fastest FREE tracked delivery serv…" at bounding box center [518, 252] width 1037 height 504
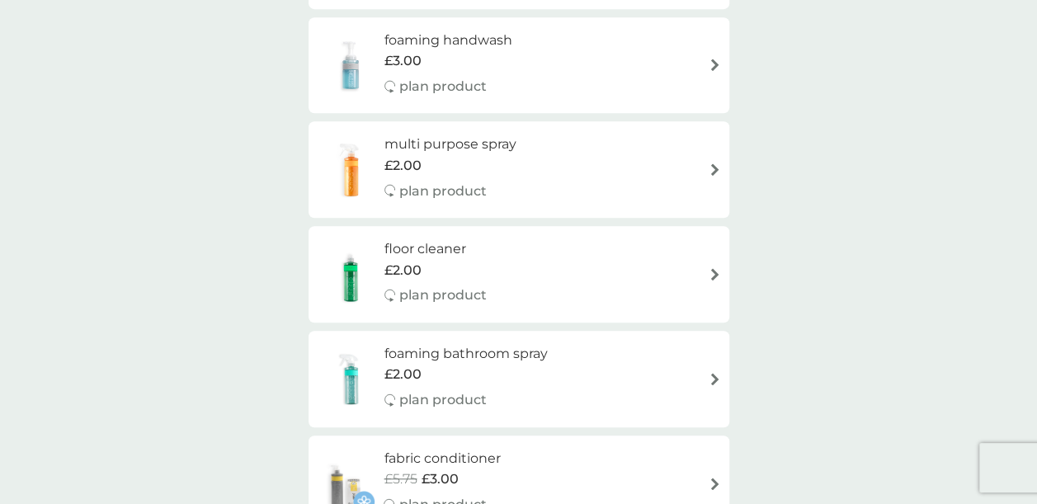
scroll to position [462, 0]
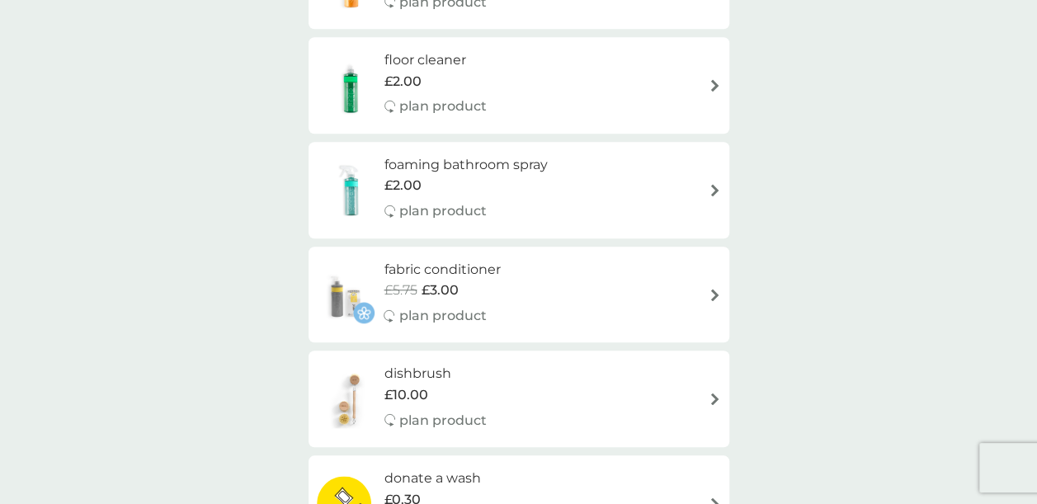
scroll to position [660, 0]
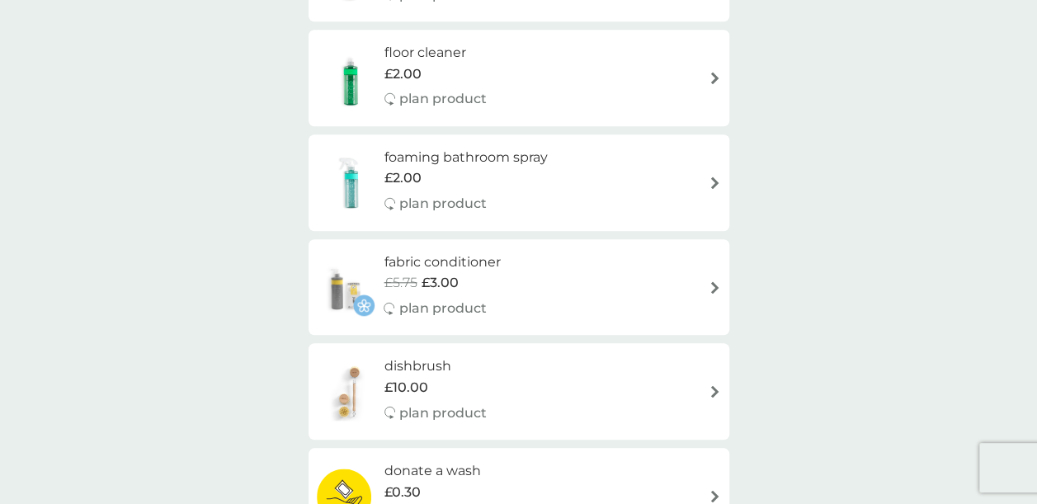
click at [707, 185] on div "foaming bathroom spray £2.00 plan product" at bounding box center [519, 183] width 404 height 72
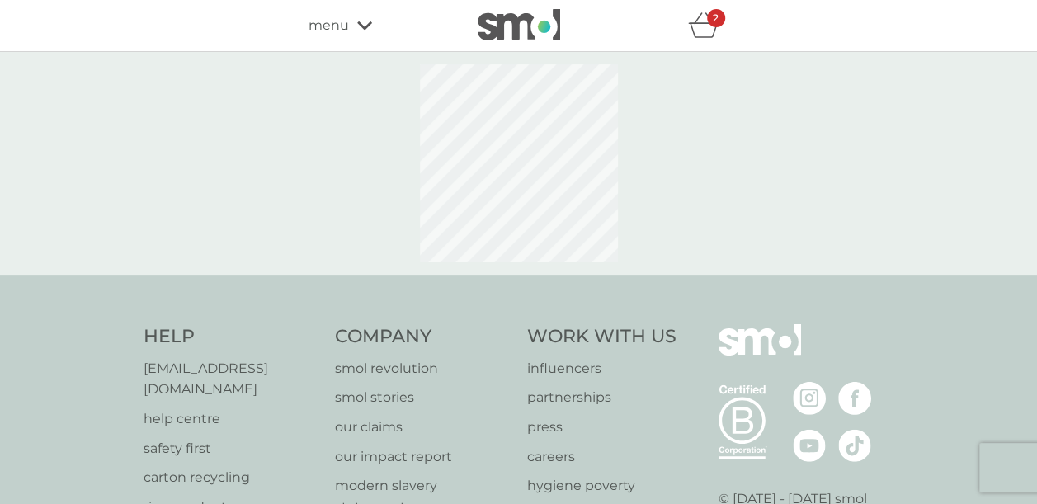
select select "182"
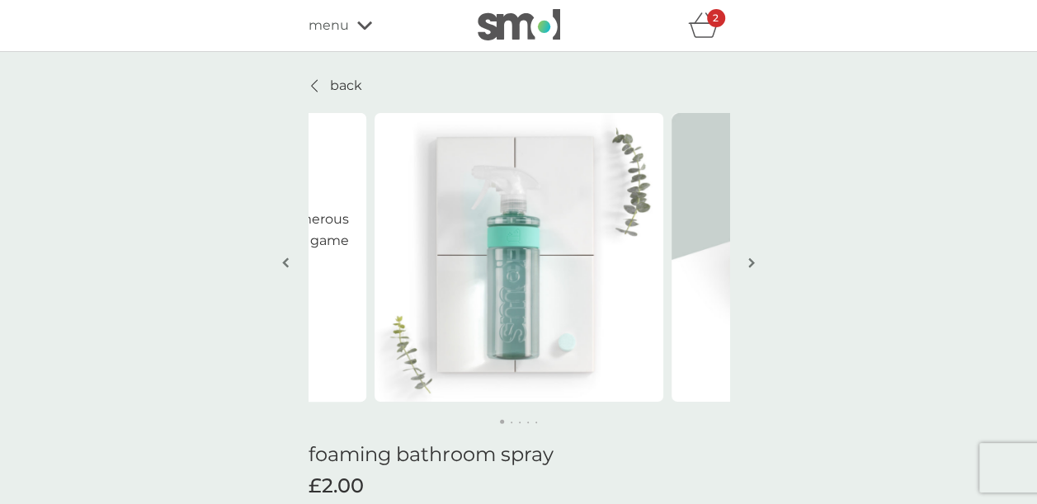
click at [753, 254] on button "button" at bounding box center [752, 264] width 12 height 83
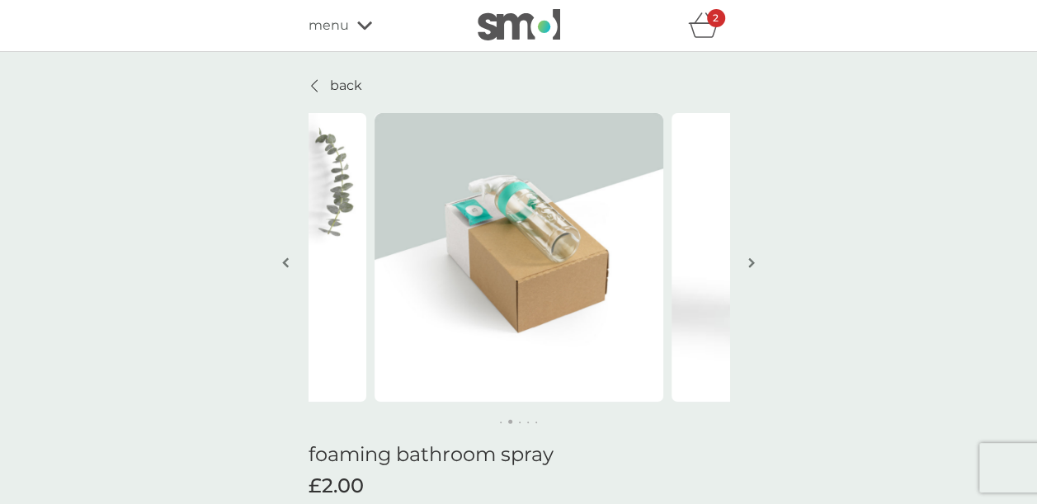
click at [753, 254] on button "button" at bounding box center [752, 264] width 12 height 83
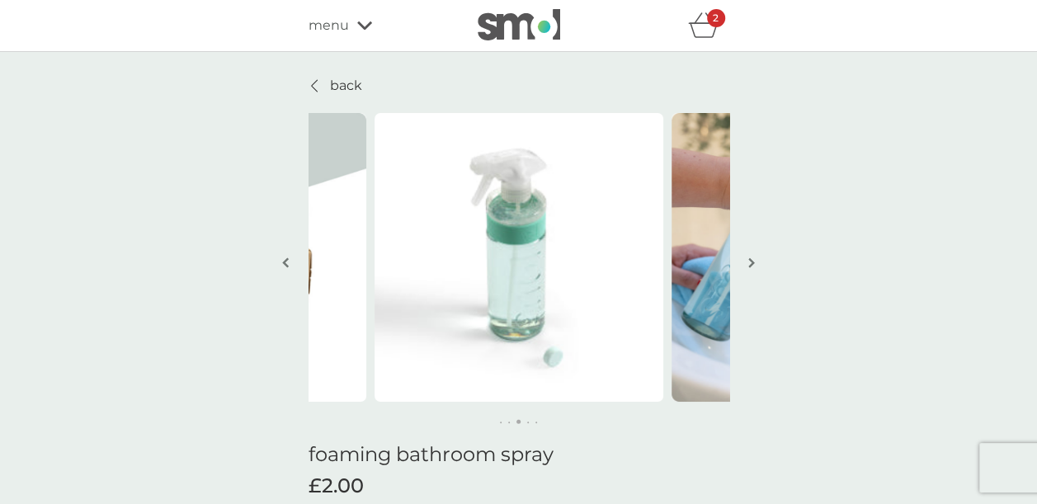
click at [753, 254] on button "button" at bounding box center [752, 264] width 12 height 83
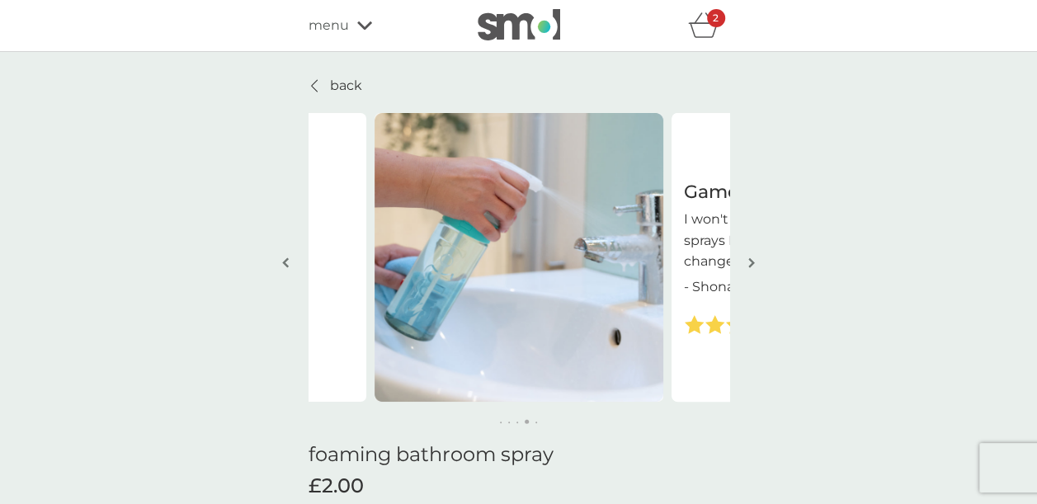
click at [753, 254] on button "button" at bounding box center [752, 264] width 12 height 83
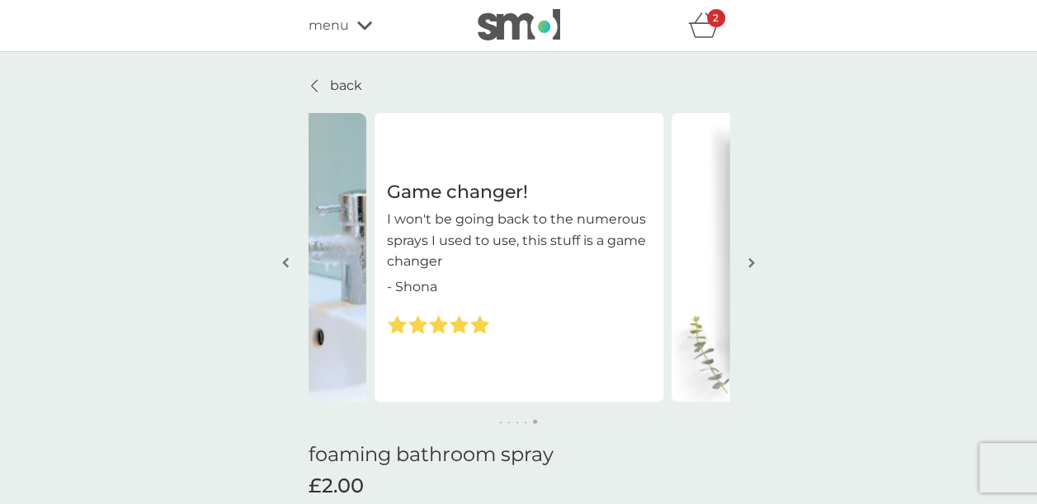
click at [753, 254] on button "button" at bounding box center [752, 264] width 12 height 83
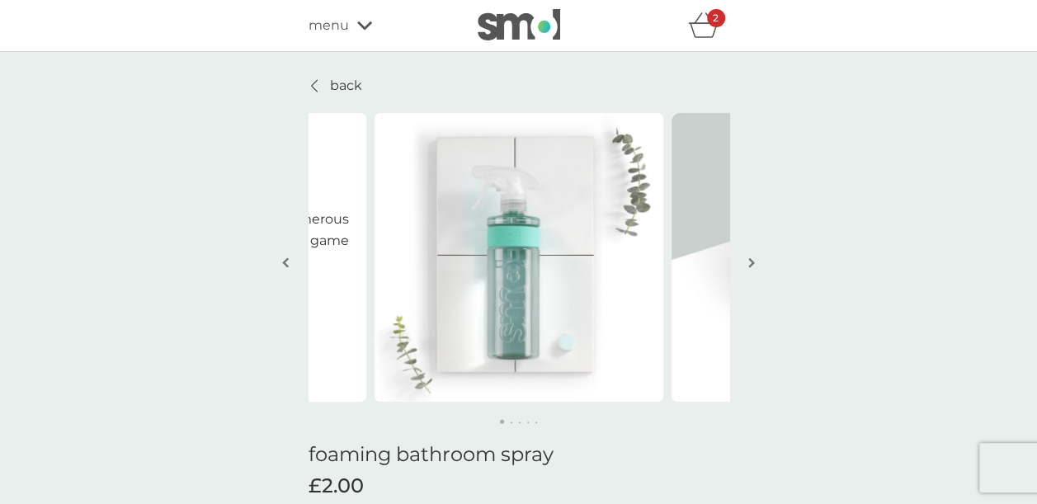
click at [753, 254] on button "button" at bounding box center [752, 264] width 12 height 83
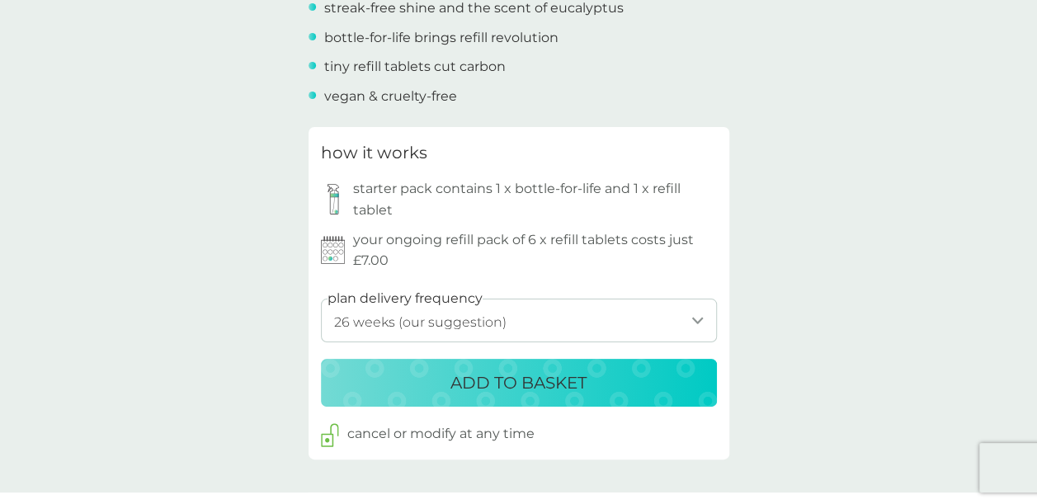
scroll to position [759, 0]
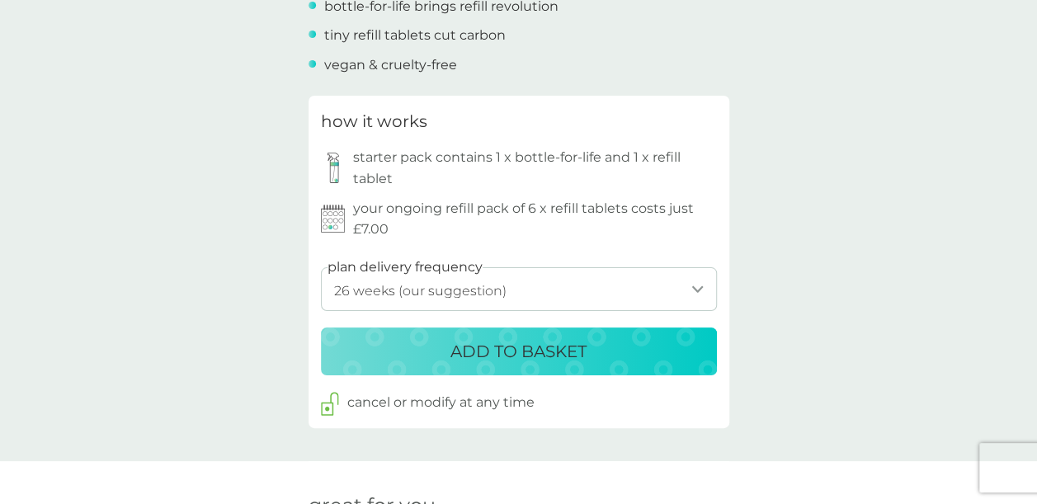
click at [542, 281] on select "1 week 2 weeks 3 weeks 4 weeks 5 weeks 6 weeks 7 weeks 8 weeks 9 weeks 10 weeks…" at bounding box center [519, 289] width 396 height 44
click at [321, 267] on select "1 week 2 weeks 3 weeks 4 weeks 5 weeks 6 weeks 7 weeks 8 weeks 9 weeks 10 weeks…" at bounding box center [519, 289] width 396 height 44
click at [725, 196] on div "how it works starter pack contains 1 x bottle-for-life and 1 x refill tablet yo…" at bounding box center [519, 262] width 421 height 332
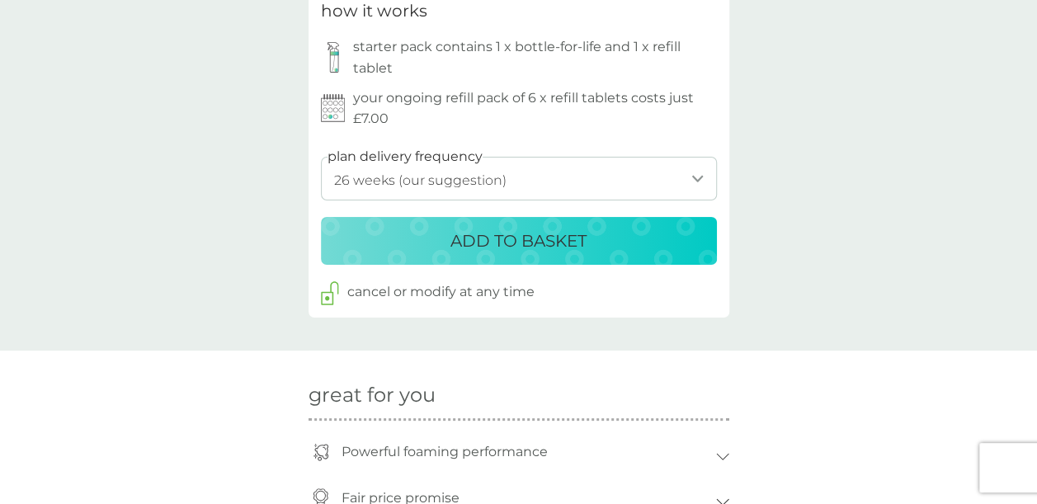
scroll to position [891, 0]
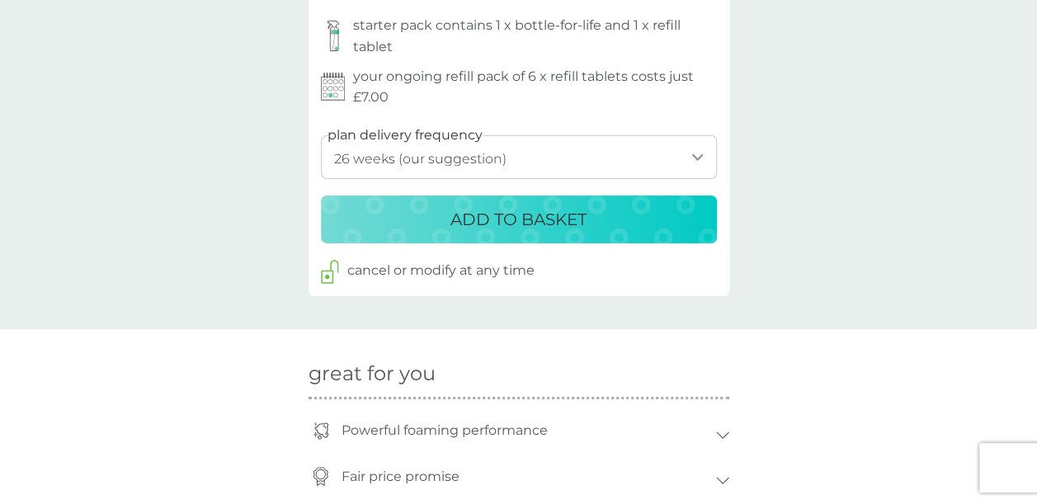
click at [838, 184] on div "back Game changer! I won't be going back to the numerous sprays I used to use, …" at bounding box center [518, 332] width 1037 height 2296
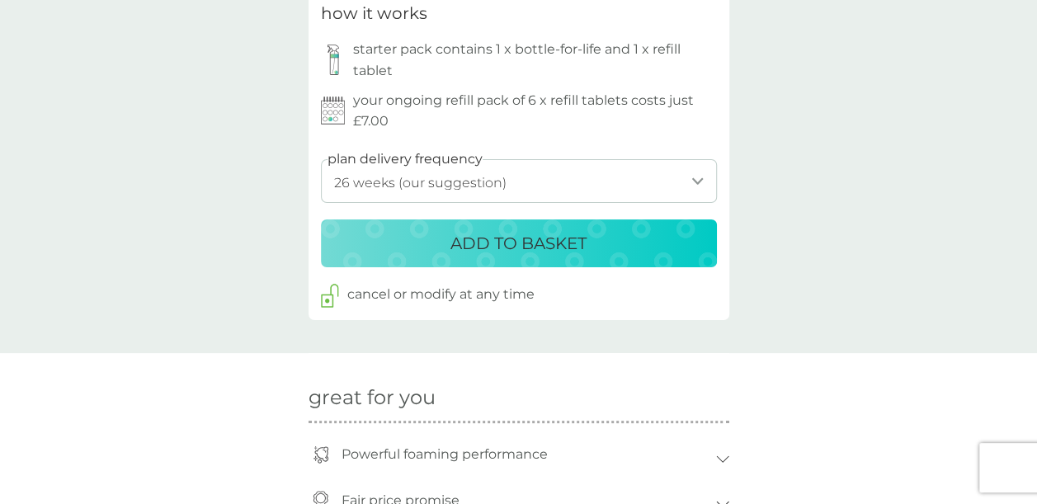
scroll to position [825, 0]
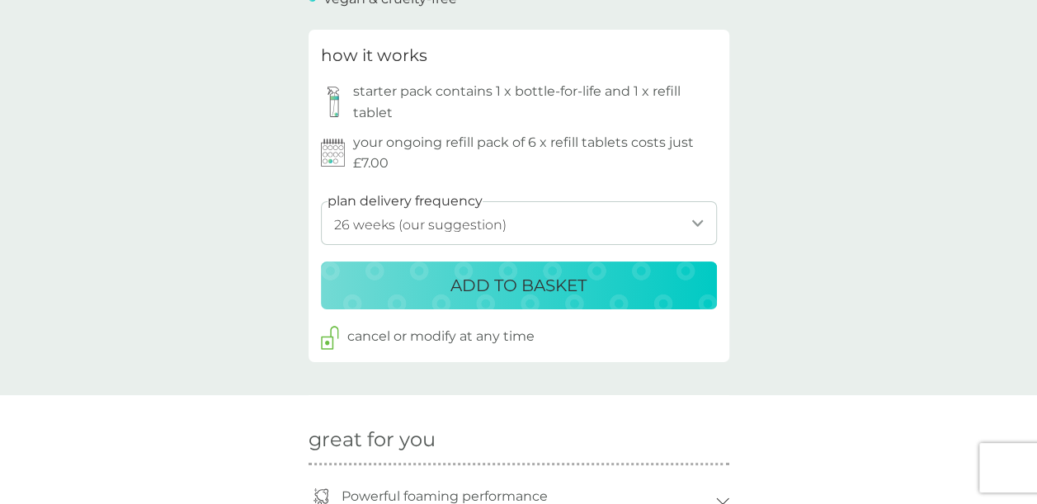
click at [633, 272] on div "ADD TO BASKET" at bounding box center [519, 285] width 363 height 26
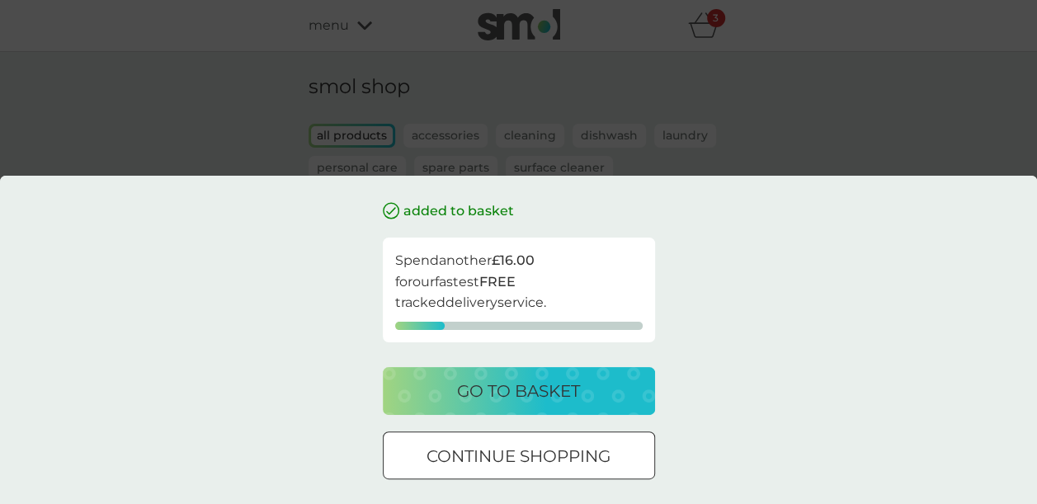
click at [645, 118] on div "added to basket Spend another £16.00 for our fastest FREE tracked delivery serv…" at bounding box center [518, 252] width 1037 height 504
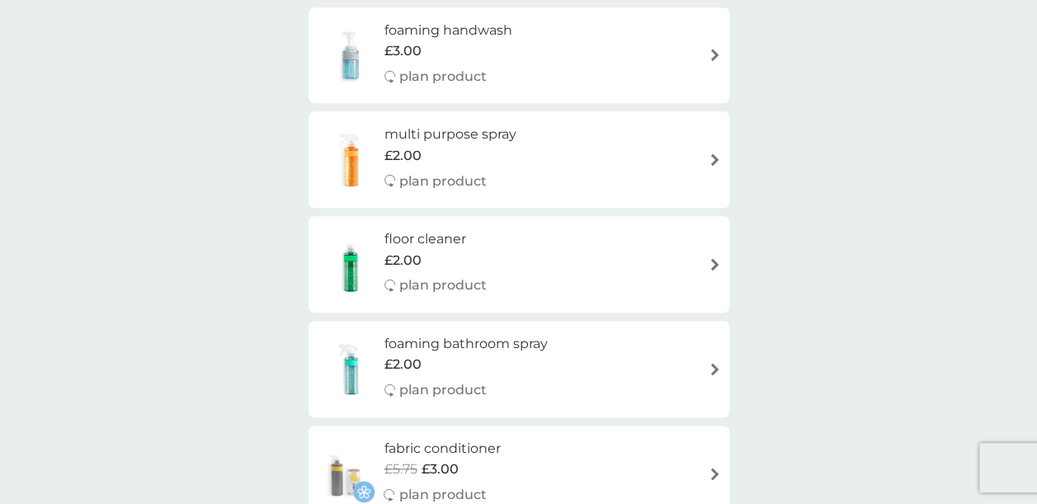
scroll to position [561, 0]
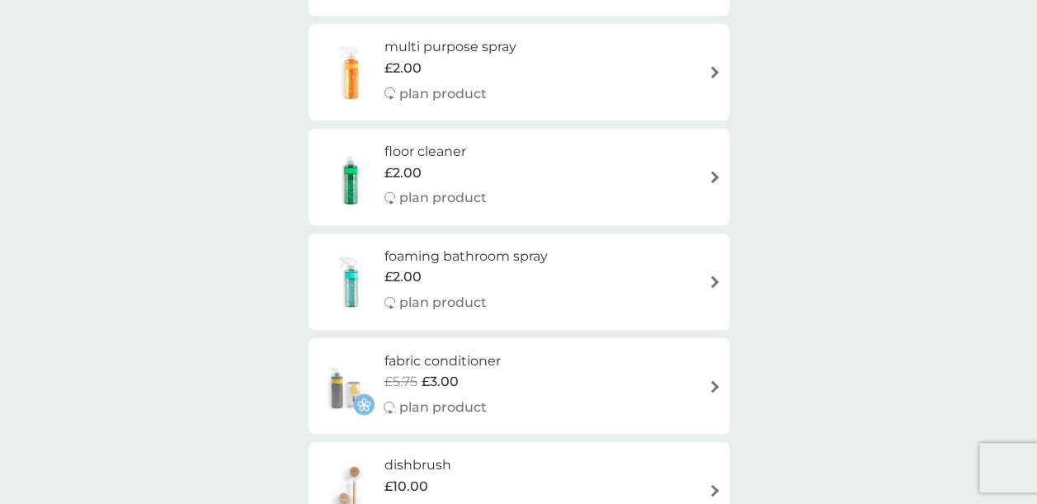
click at [657, 74] on div "multi purpose spray £2.00 plan product" at bounding box center [519, 72] width 404 height 72
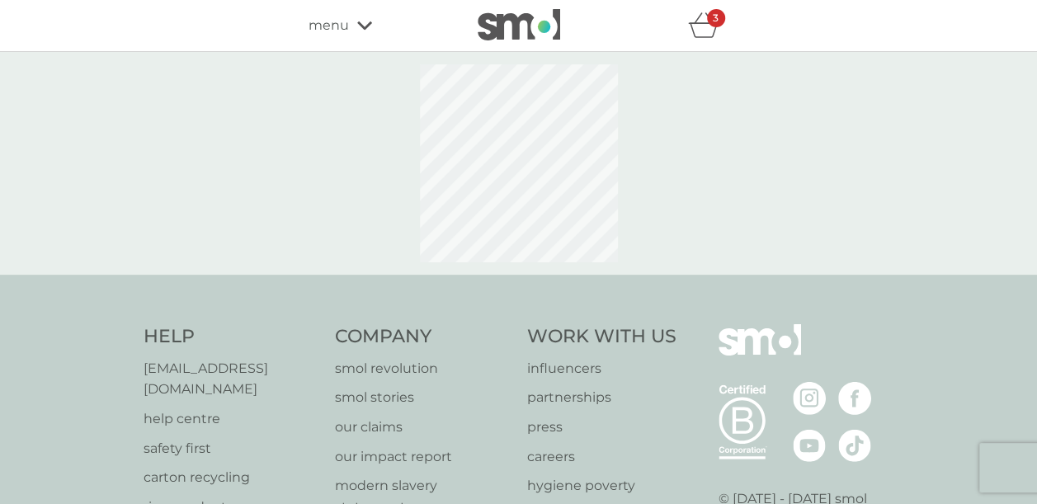
select select "112"
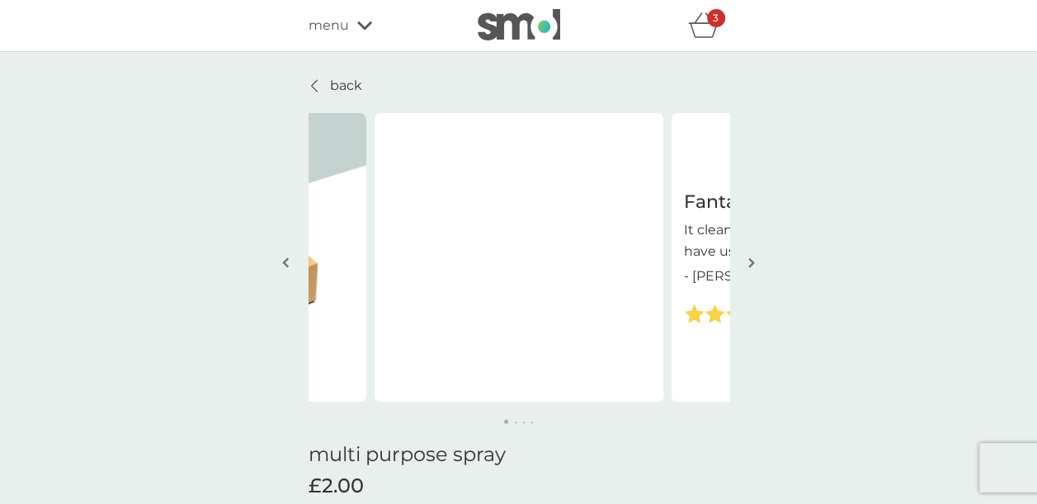
scroll to position [33, 0]
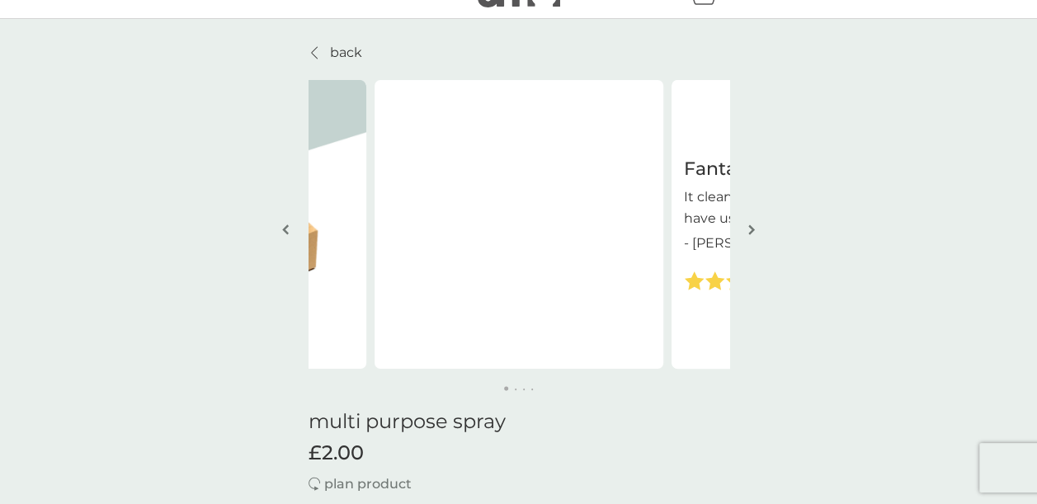
click at [755, 224] on button "button" at bounding box center [752, 231] width 12 height 83
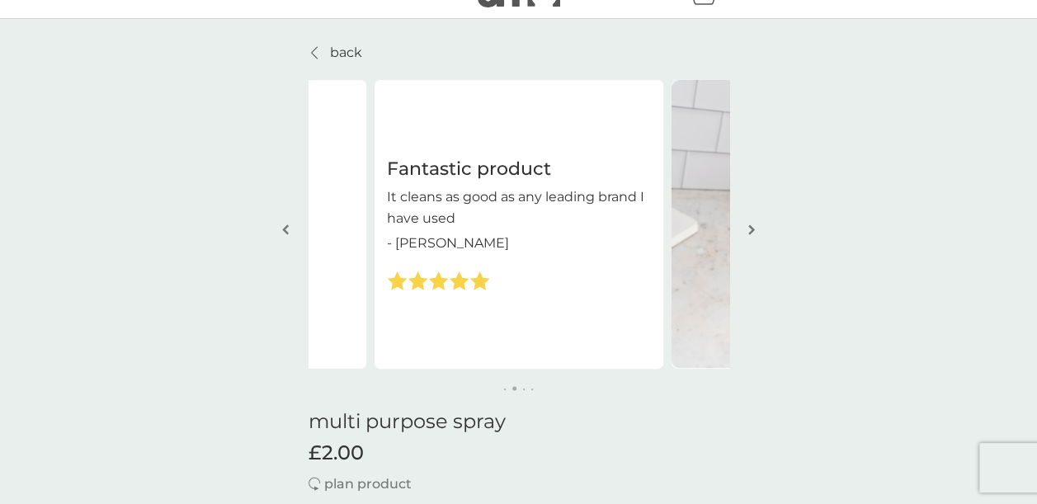
click at [755, 224] on button "button" at bounding box center [752, 231] width 12 height 83
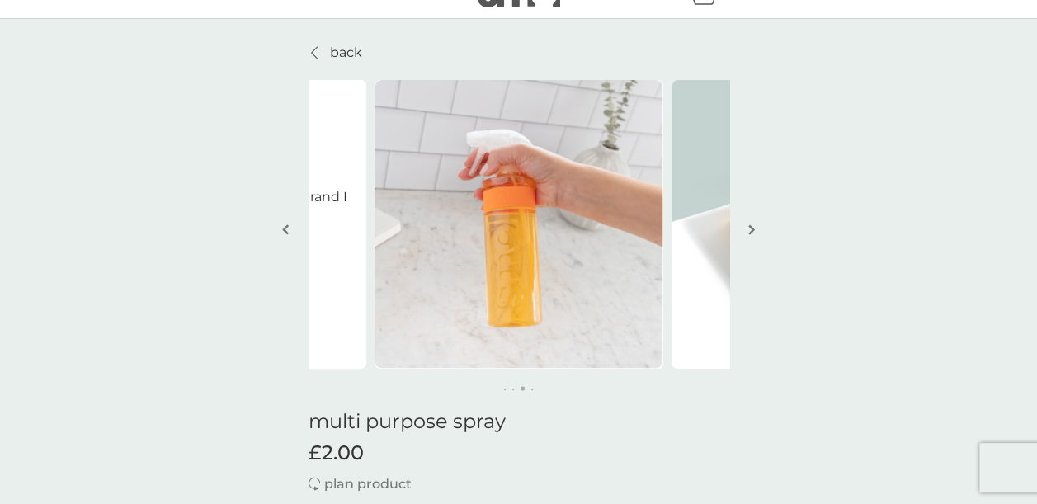
click at [755, 224] on button "button" at bounding box center [752, 231] width 12 height 83
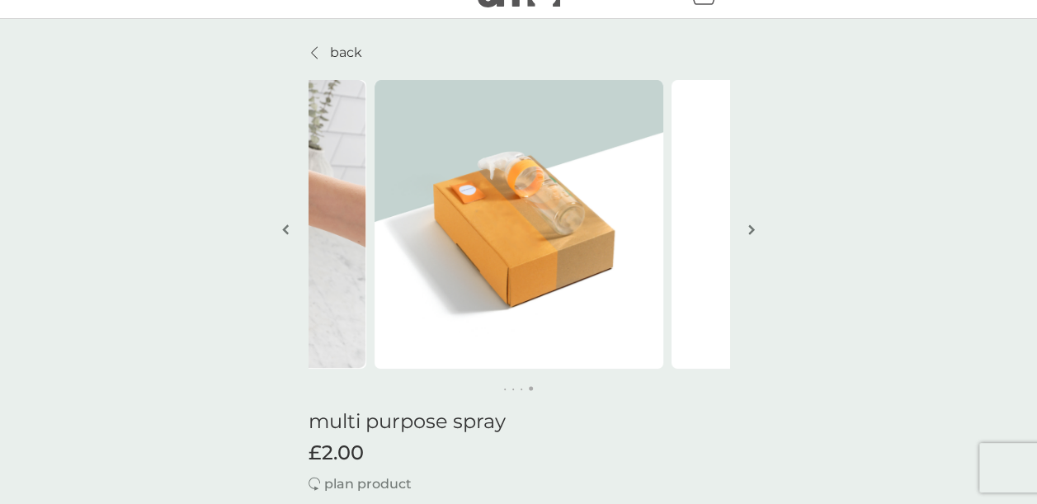
click at [755, 224] on button "button" at bounding box center [752, 231] width 12 height 83
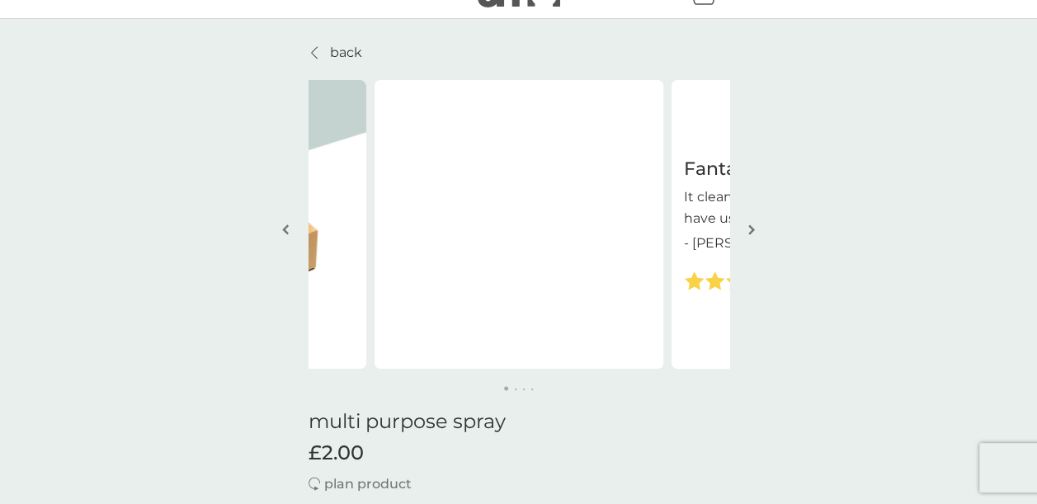
click at [755, 224] on button "button" at bounding box center [752, 231] width 12 height 83
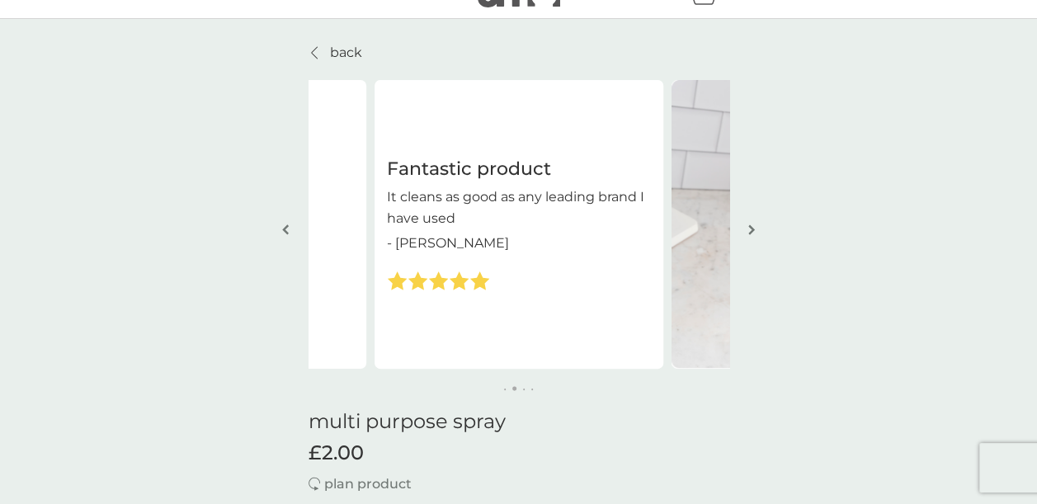
click at [755, 224] on button "button" at bounding box center [752, 231] width 12 height 83
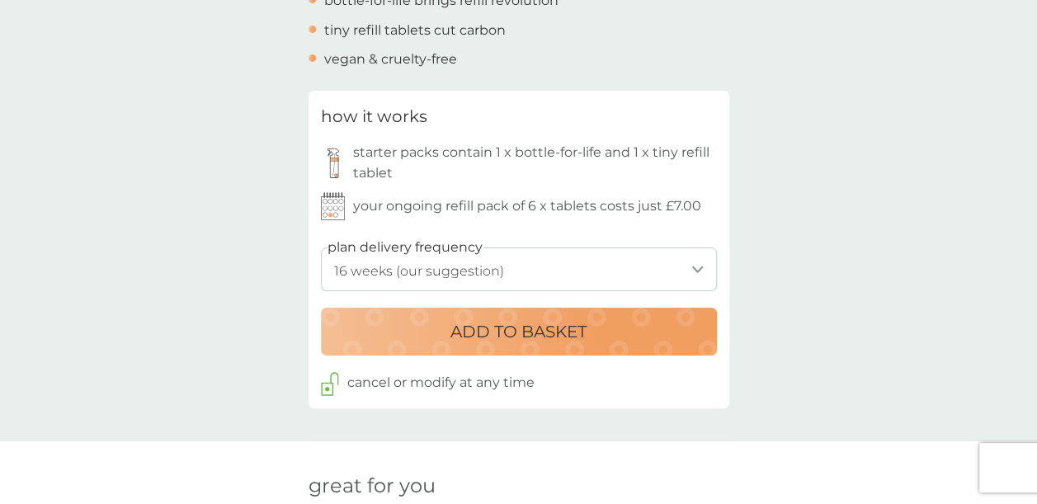
scroll to position [759, 0]
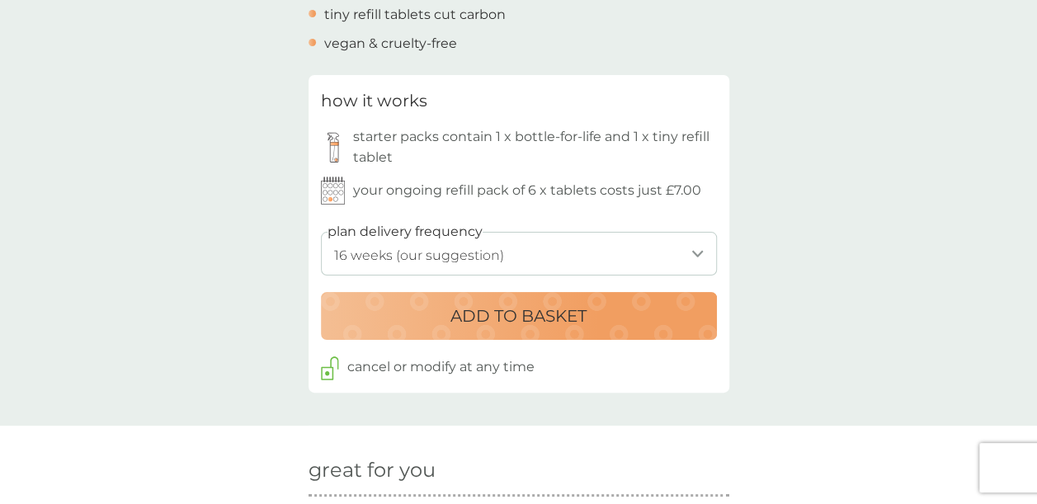
click at [611, 312] on div "ADD TO BASKET" at bounding box center [519, 316] width 363 height 26
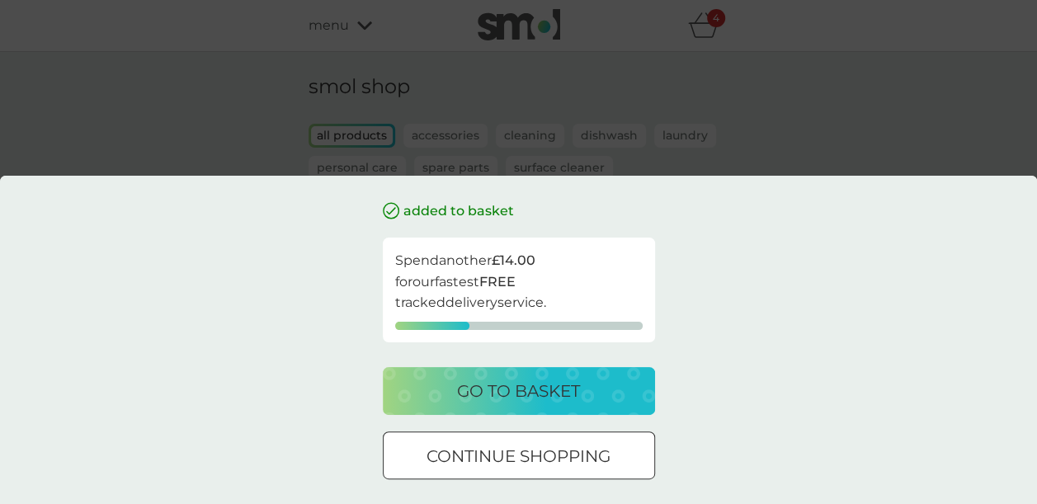
click at [838, 137] on div "added to basket Spend another £14.00 for our fastest FREE tracked delivery serv…" at bounding box center [518, 252] width 1037 height 504
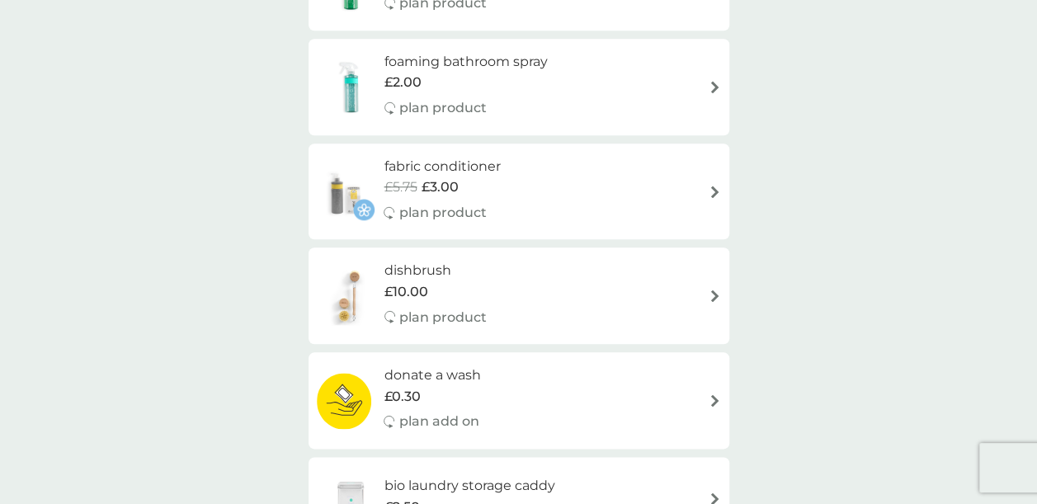
scroll to position [792, 0]
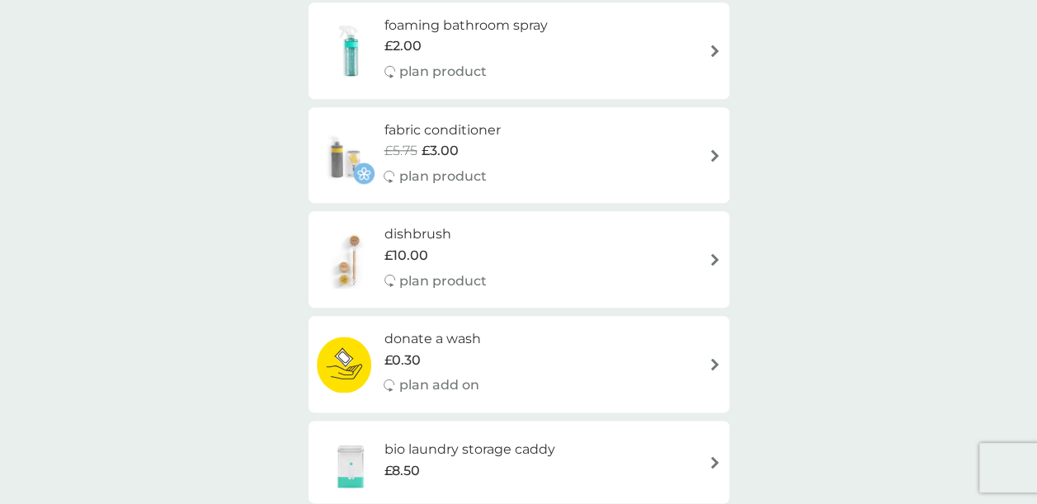
click at [710, 150] on img at bounding box center [715, 155] width 12 height 12
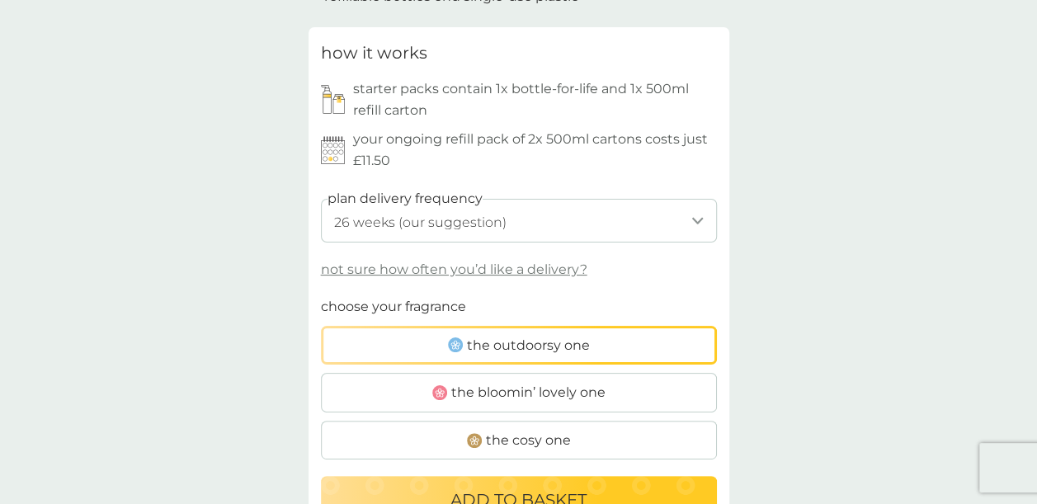
scroll to position [759, 0]
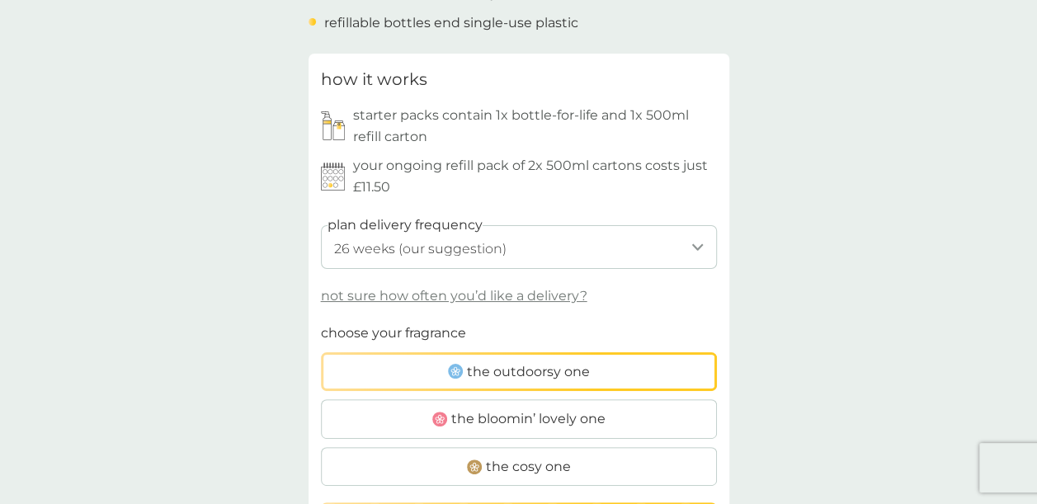
click at [522, 375] on span "the outdoorsy one" at bounding box center [528, 371] width 123 height 21
click at [321, 323] on input "the outdoorsy one" at bounding box center [321, 323] width 0 height 0
click at [541, 421] on span "the bloomin’ lovely one" at bounding box center [528, 418] width 154 height 21
click at [321, 323] on input "the bloomin’ lovely one" at bounding box center [321, 323] width 0 height 0
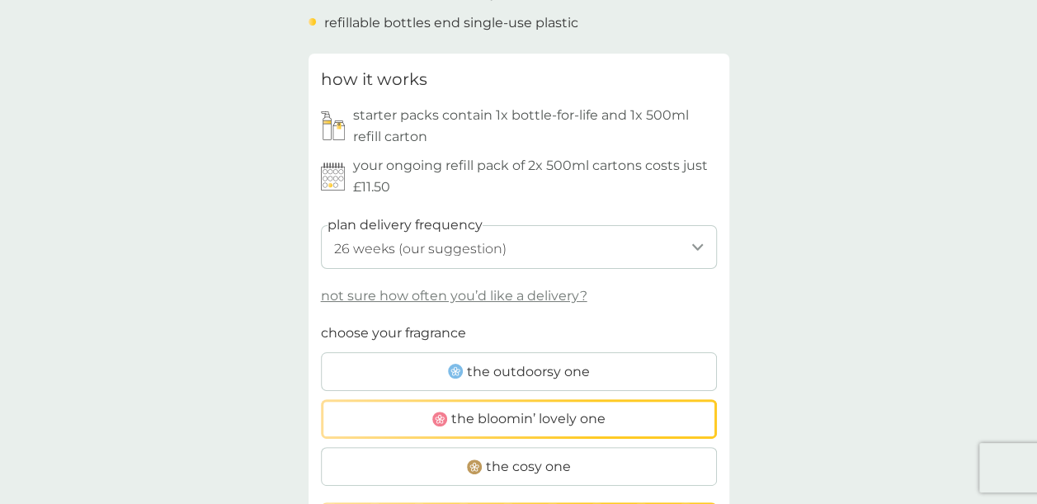
click at [578, 462] on label "the cosy one" at bounding box center [519, 467] width 396 height 40
click at [321, 323] on input "the cosy one" at bounding box center [321, 323] width 0 height 0
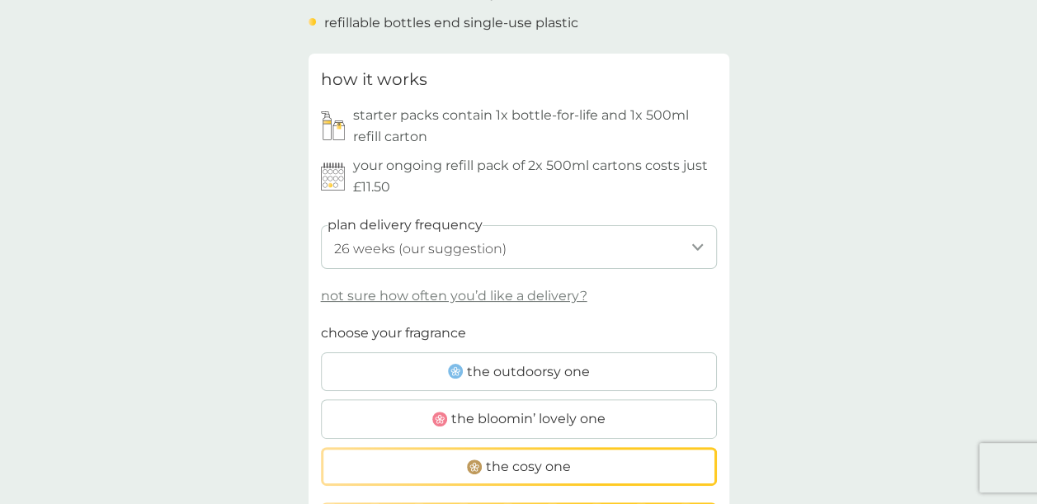
click at [545, 371] on span "the outdoorsy one" at bounding box center [528, 371] width 123 height 21
click at [321, 323] on input "the outdoorsy one" at bounding box center [321, 323] width 0 height 0
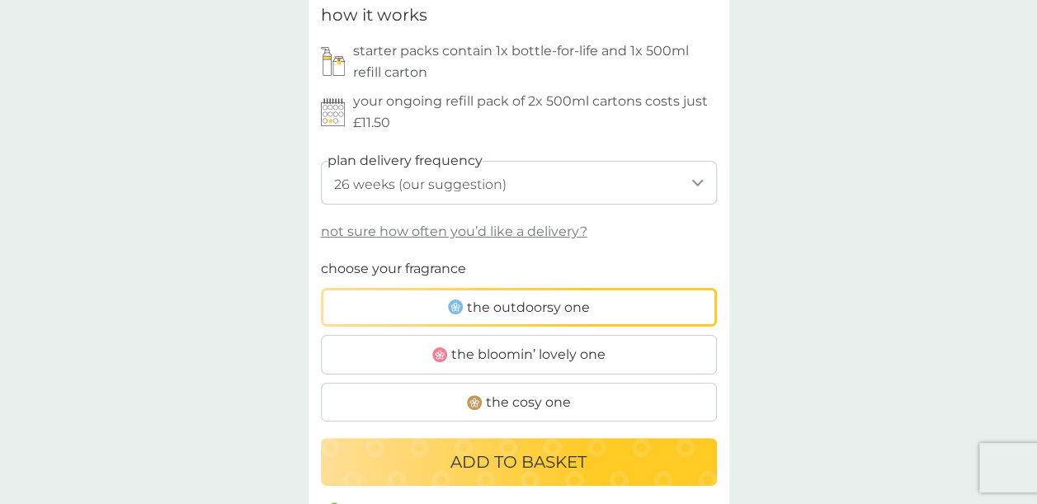
scroll to position [825, 0]
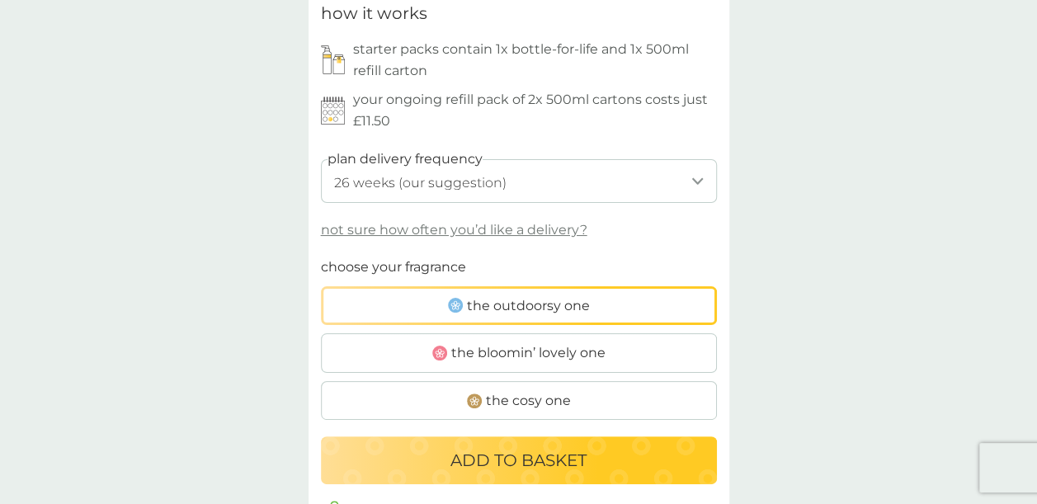
click at [569, 399] on span "the cosy one" at bounding box center [528, 400] width 85 height 21
click at [321, 257] on input "the cosy one" at bounding box center [321, 257] width 0 height 0
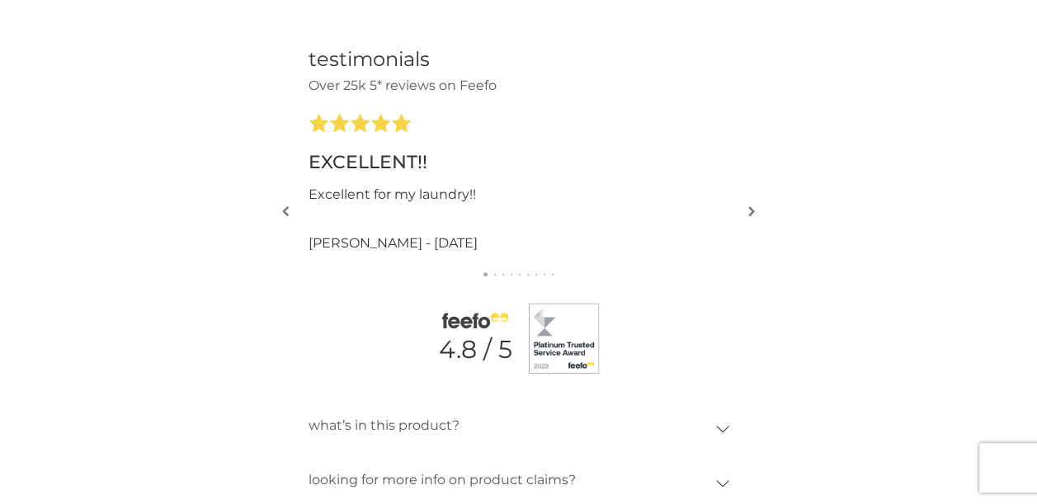
scroll to position [2148, 0]
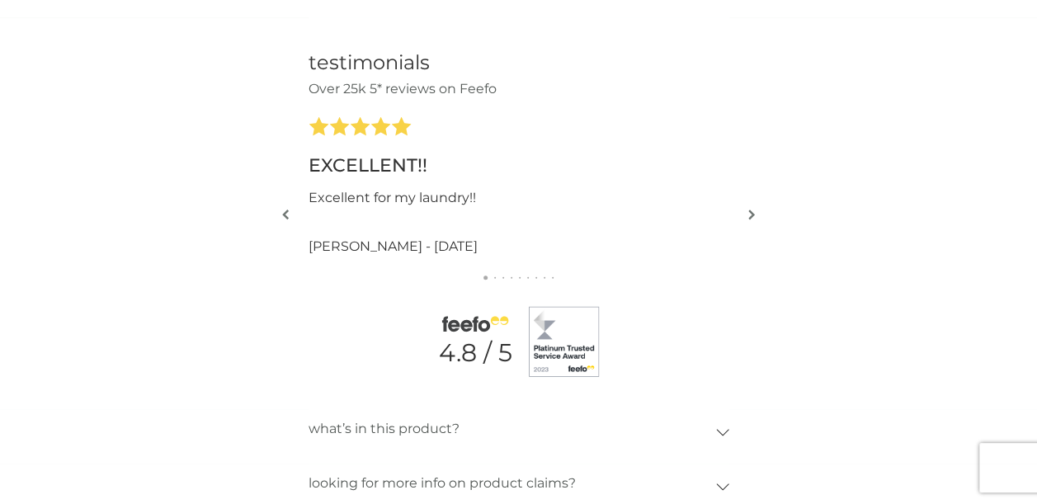
click at [738, 203] on div "testimonials Over 25k 5* reviews on Feefo Great product. Do the job real well a…" at bounding box center [518, 214] width 1037 height 392
click at [753, 210] on img "button" at bounding box center [751, 215] width 7 height 12
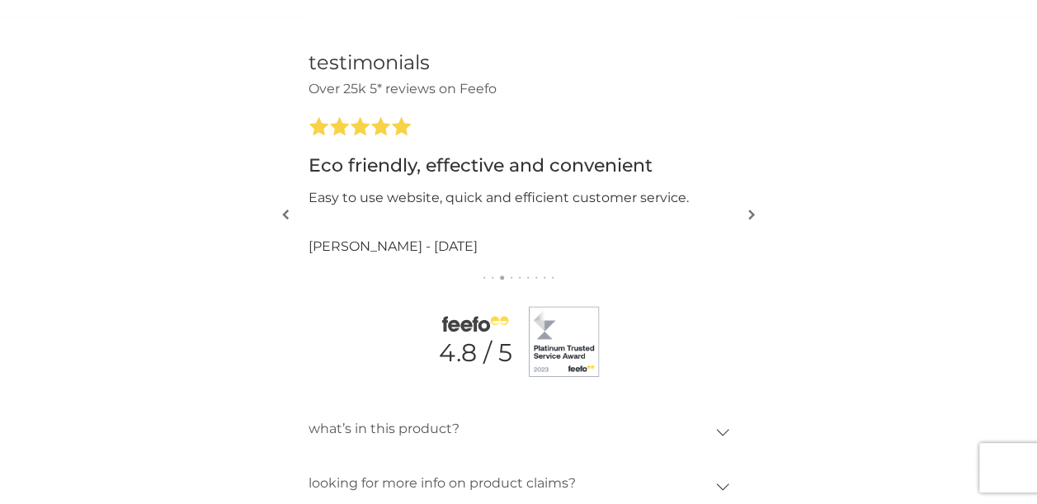
click at [753, 210] on img "button" at bounding box center [751, 215] width 7 height 12
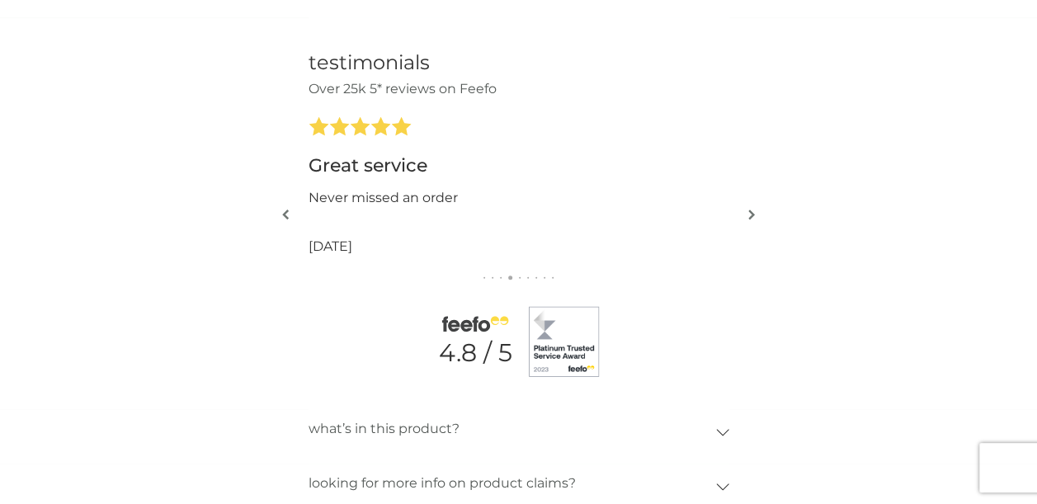
click at [753, 210] on img "button" at bounding box center [751, 215] width 7 height 12
click at [860, 206] on div "testimonials Over 25k 5* reviews on Feefo Great product. Do the job real well a…" at bounding box center [518, 214] width 1037 height 392
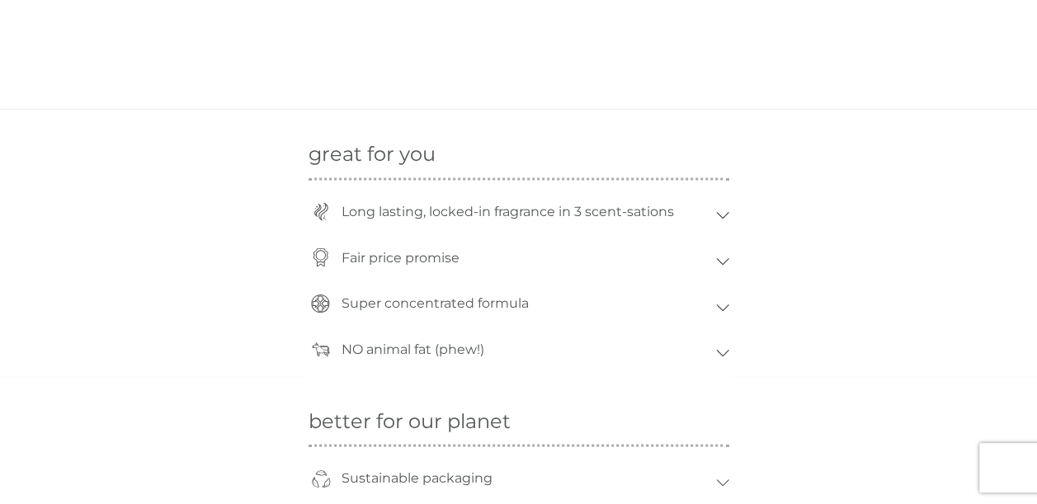
scroll to position [1521, 0]
click at [734, 306] on div "great for you Long lasting, locked-in fragrance in 3 scent-sations smol fabric …" at bounding box center [518, 244] width 1037 height 267
drag, startPoint x: 729, startPoint y: 306, endPoint x: 720, endPoint y: 307, distance: 9.1
click at [720, 307] on div "great for you Long lasting, locked-in fragrance in 3 scent-sations smol fabric …" at bounding box center [518, 244] width 1037 height 267
click at [720, 307] on icon at bounding box center [722, 309] width 13 height 7
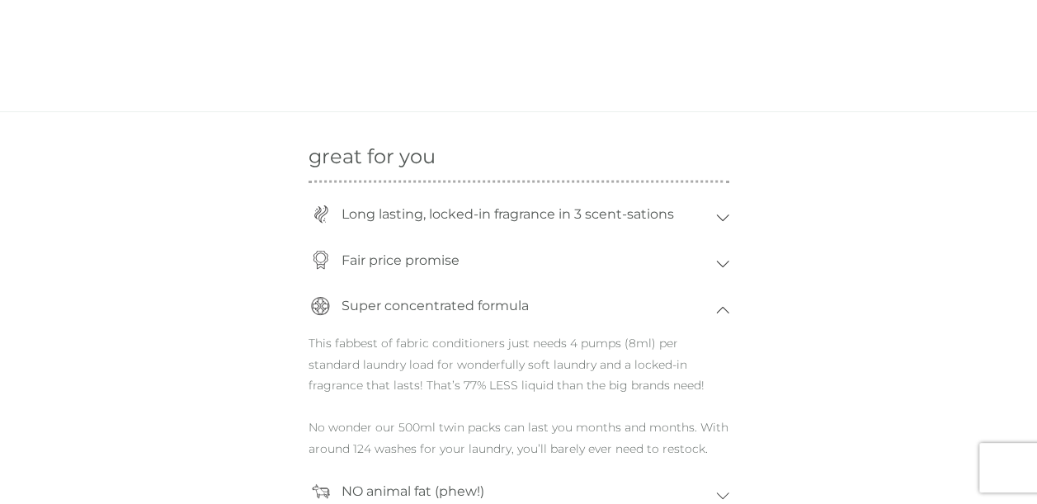
click at [784, 315] on div "great for you Long lasting, locked-in fragrance in 3 scent-sations smol fabric …" at bounding box center [518, 314] width 1037 height 407
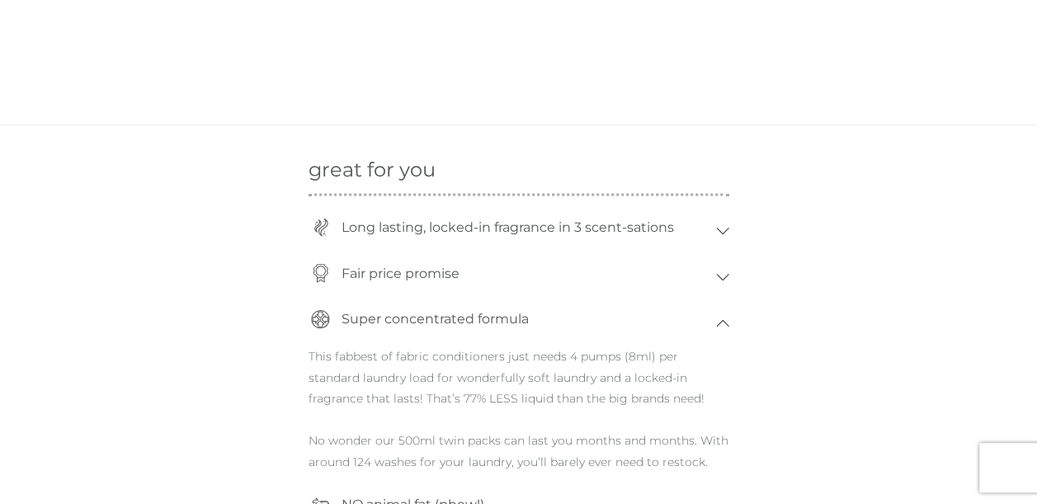
scroll to position [1455, 0]
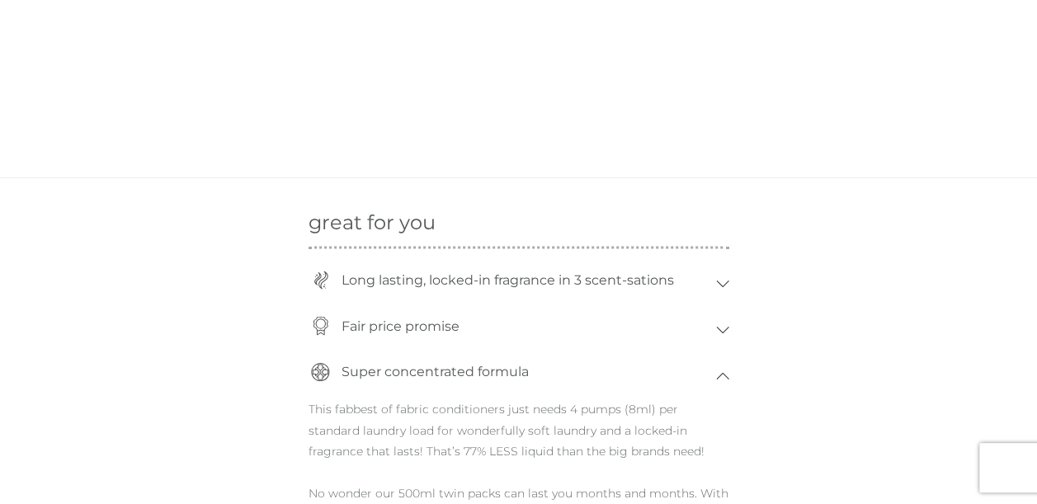
click at [700, 287] on div "Long lasting, locked-in fragrance in 3 scent-sations" at bounding box center [524, 280] width 383 height 38
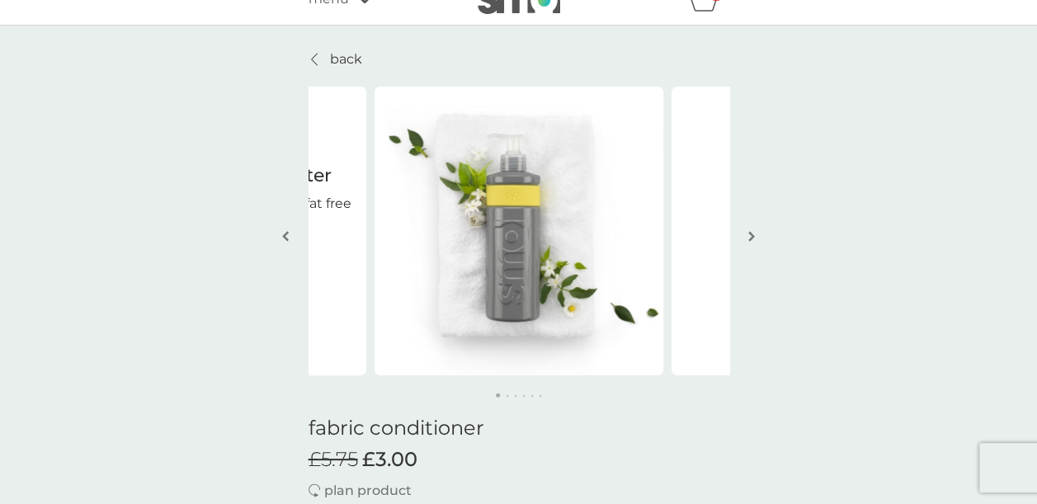
scroll to position [0, 0]
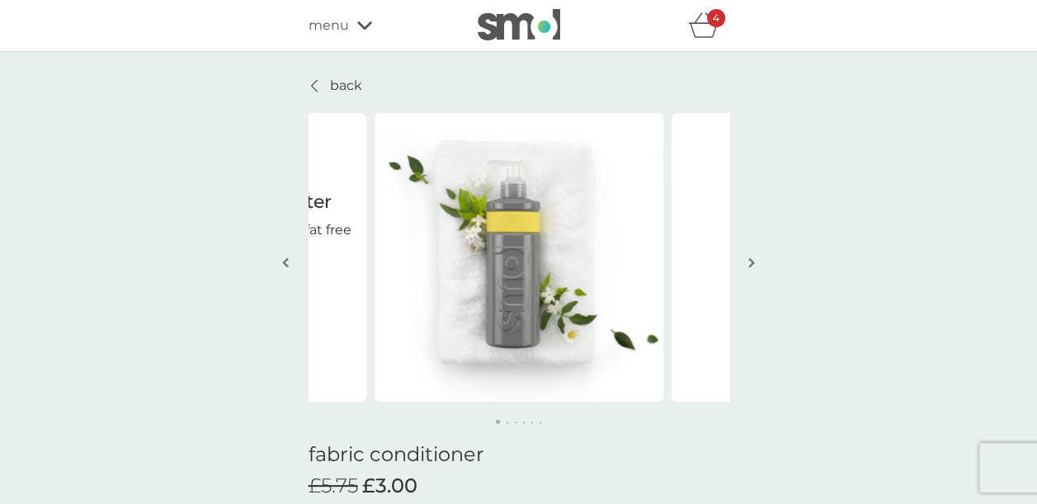
click at [754, 260] on img "button" at bounding box center [751, 263] width 7 height 12
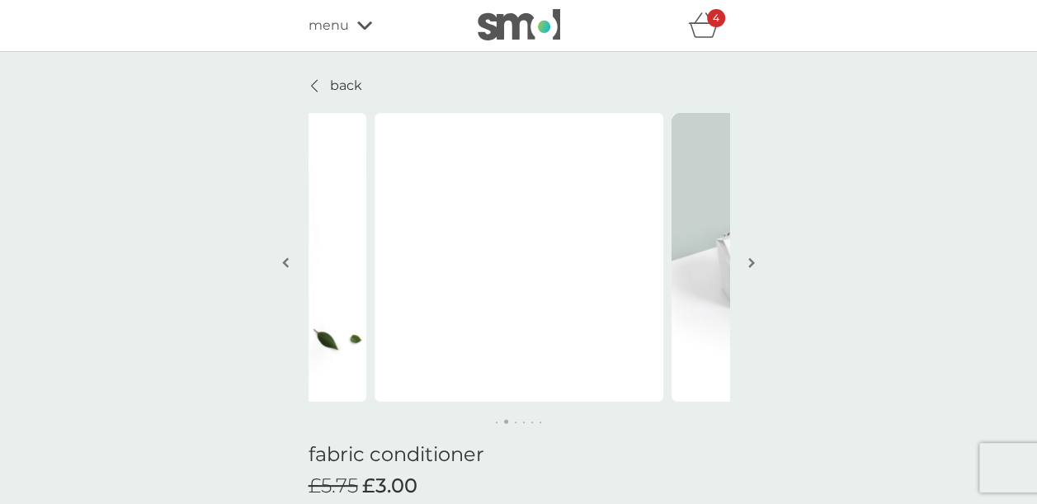
click at [754, 260] on img "button" at bounding box center [751, 263] width 7 height 12
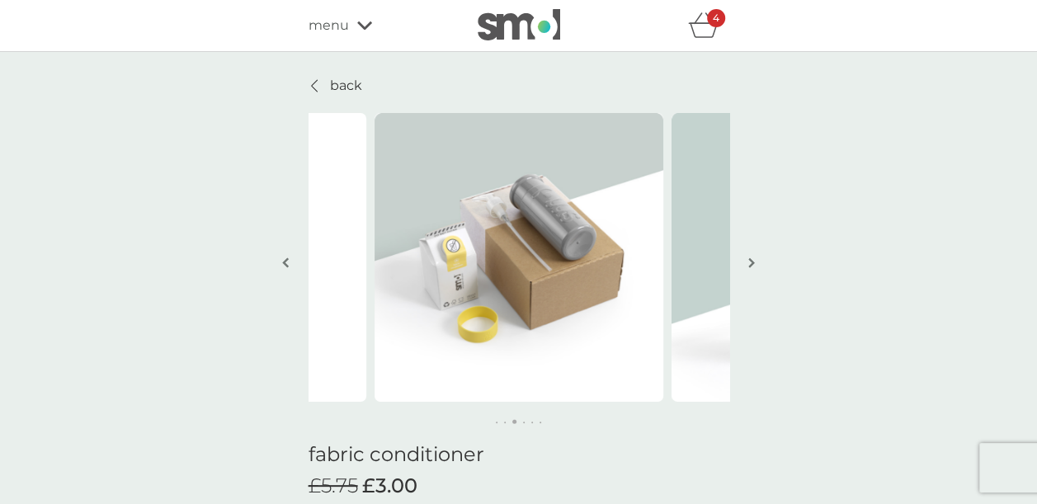
click at [754, 260] on img "button" at bounding box center [751, 263] width 7 height 12
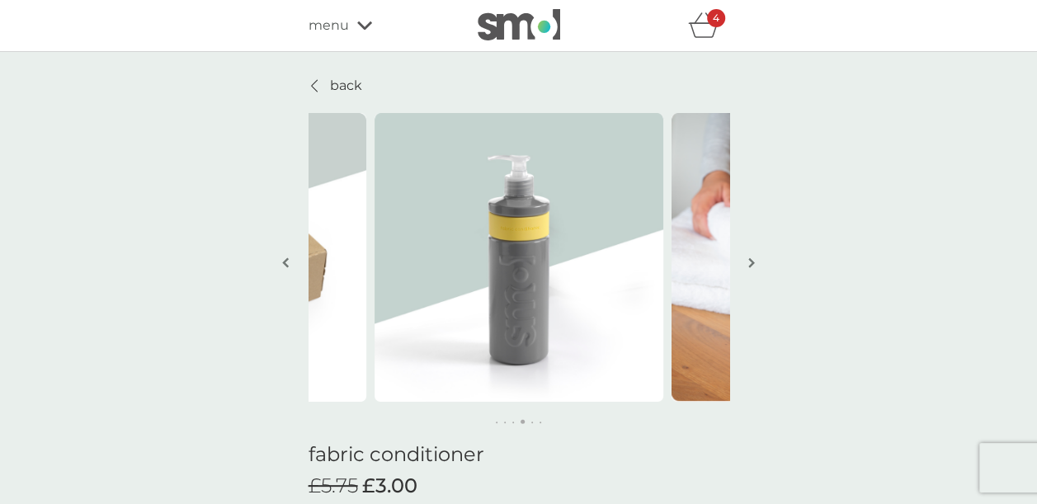
click at [754, 260] on img "button" at bounding box center [751, 263] width 7 height 12
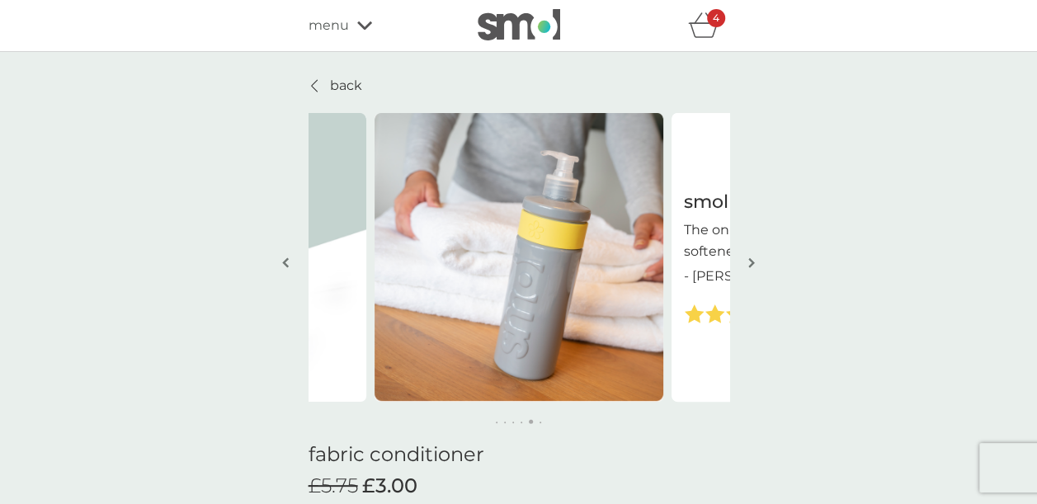
click at [287, 254] on button "button" at bounding box center [286, 264] width 12 height 83
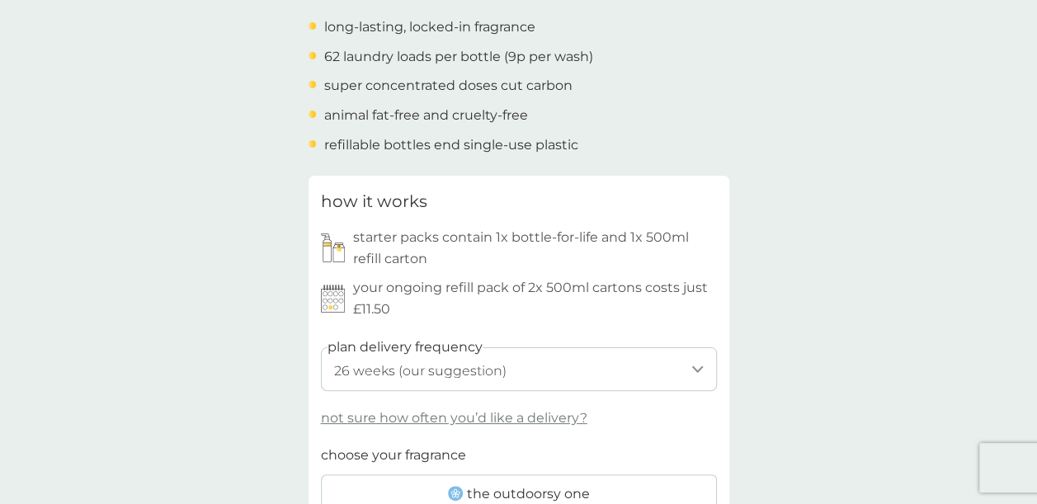
scroll to position [759, 0]
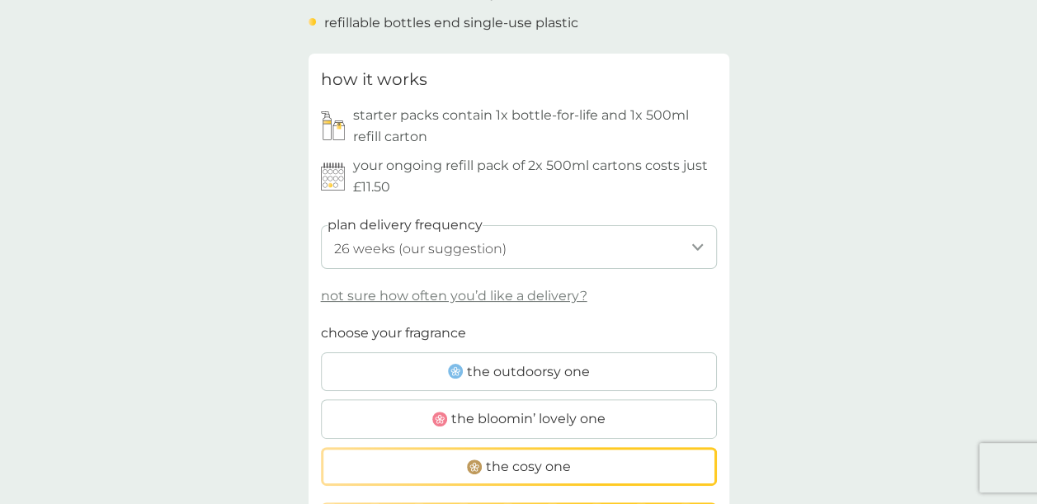
click at [553, 293] on p "not sure how often you’d like a delivery?" at bounding box center [454, 296] width 267 height 21
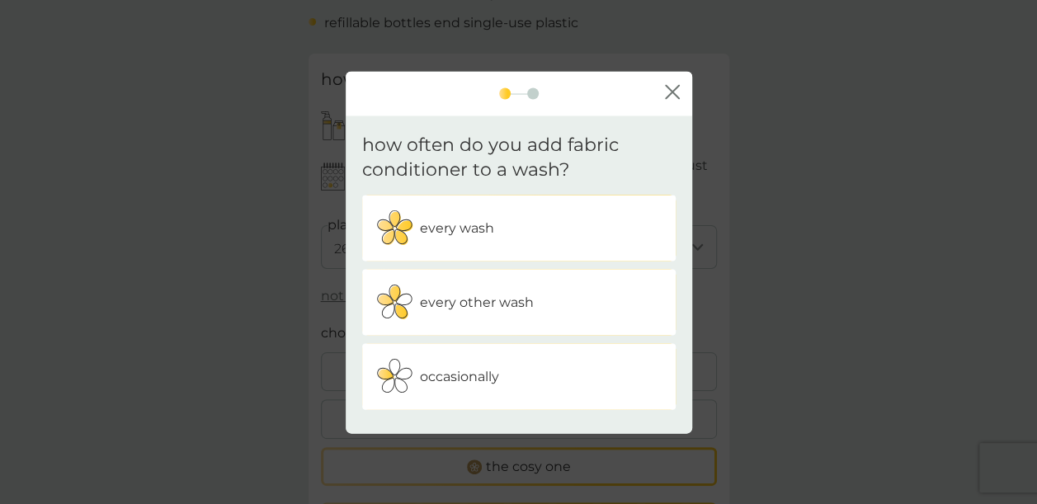
click at [548, 297] on div "every other wash" at bounding box center [519, 302] width 289 height 41
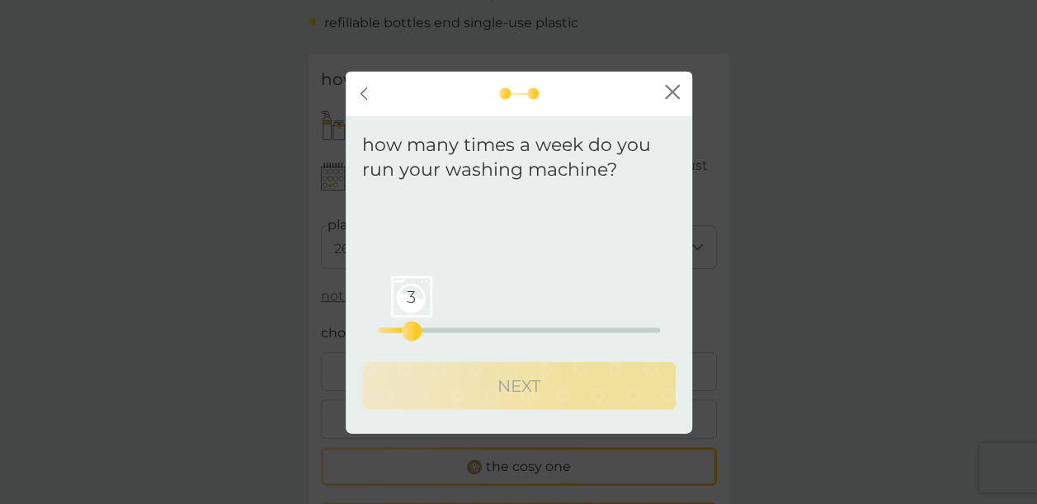
drag, startPoint x: 378, startPoint y: 327, endPoint x: 413, endPoint y: 327, distance: 34.7
click at [413, 328] on div "3" at bounding box center [411, 331] width 7 height 7
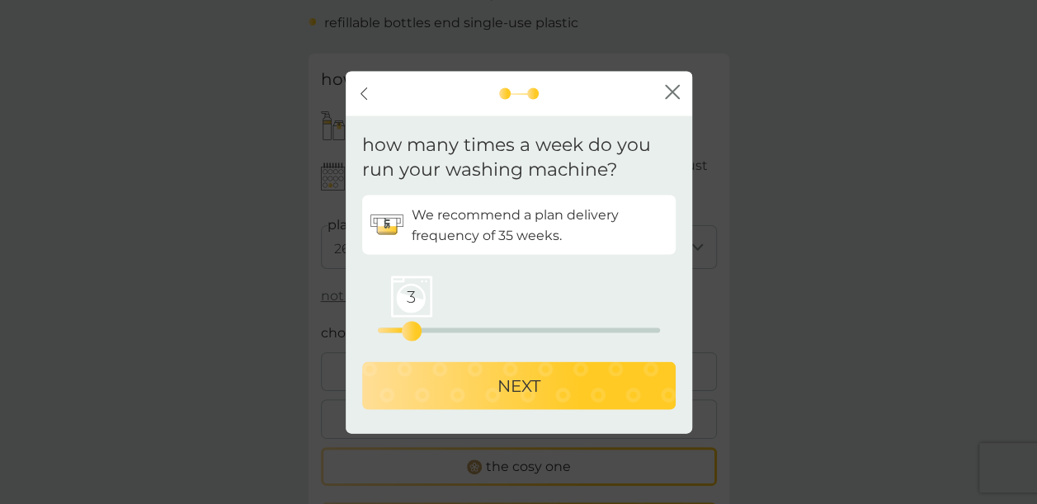
click at [522, 390] on p "NEXT" at bounding box center [519, 386] width 43 height 26
select select "245"
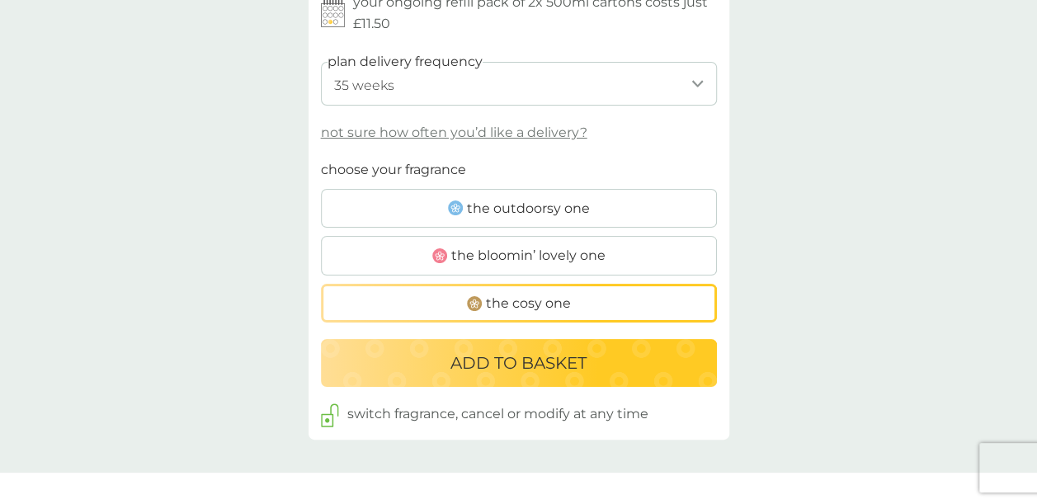
scroll to position [957, 0]
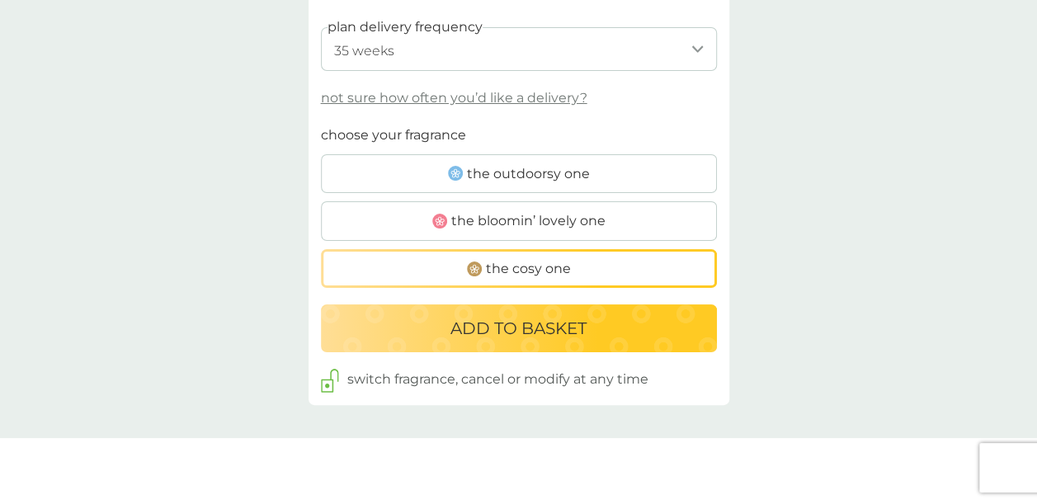
click at [596, 325] on div "ADD TO BASKET" at bounding box center [519, 328] width 363 height 26
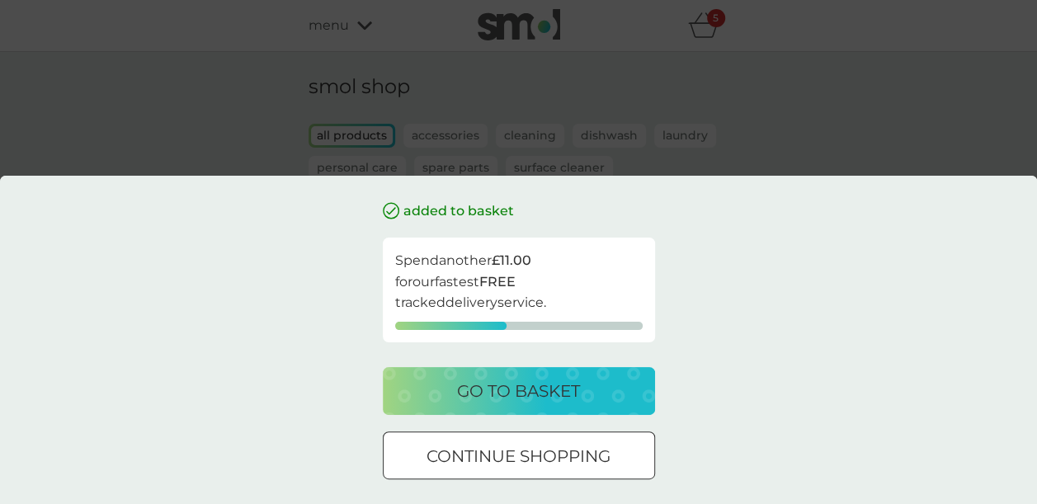
click at [876, 109] on div "added to basket Spend another £11.00 for our fastest FREE tracked delivery serv…" at bounding box center [518, 252] width 1037 height 504
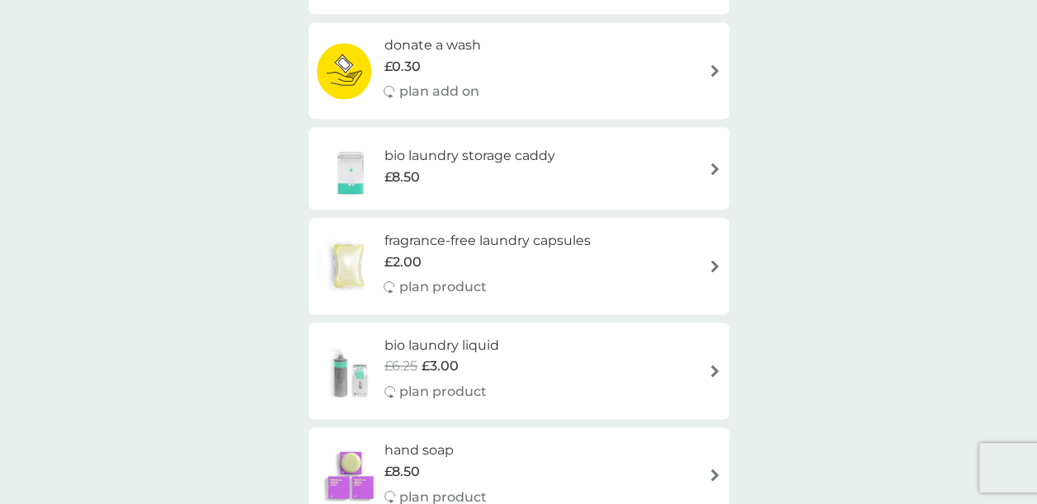
scroll to position [1089, 0]
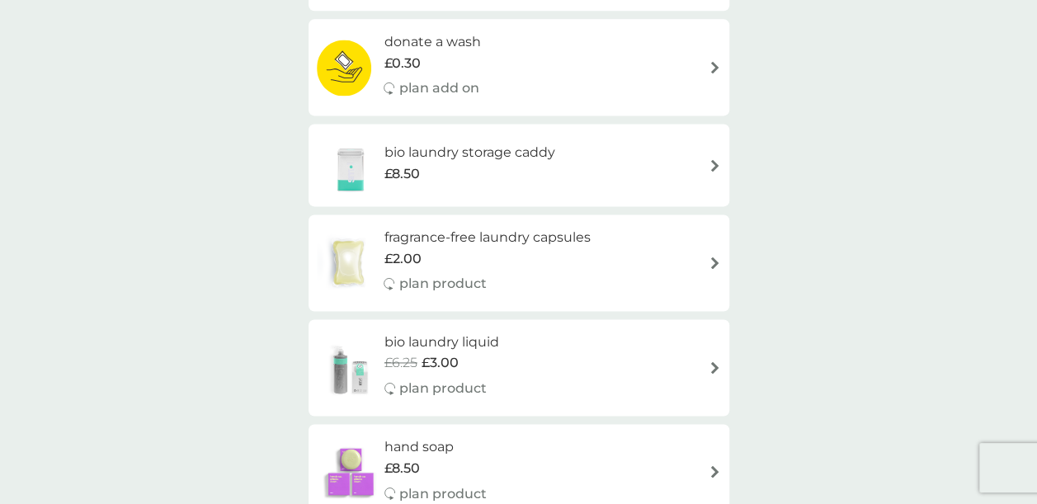
click at [675, 152] on div "bio laundry storage caddy £8.50" at bounding box center [519, 165] width 404 height 58
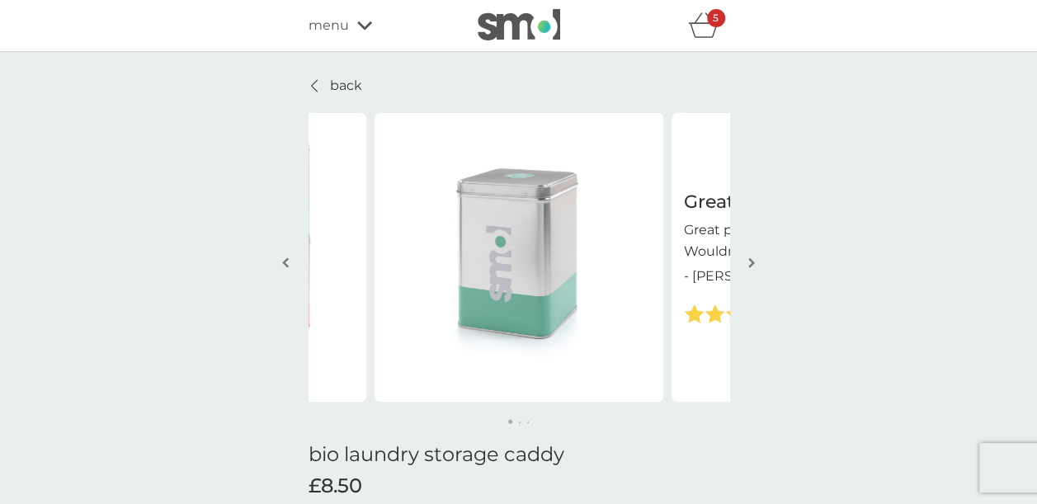
click at [754, 267] on img "button" at bounding box center [751, 263] width 7 height 12
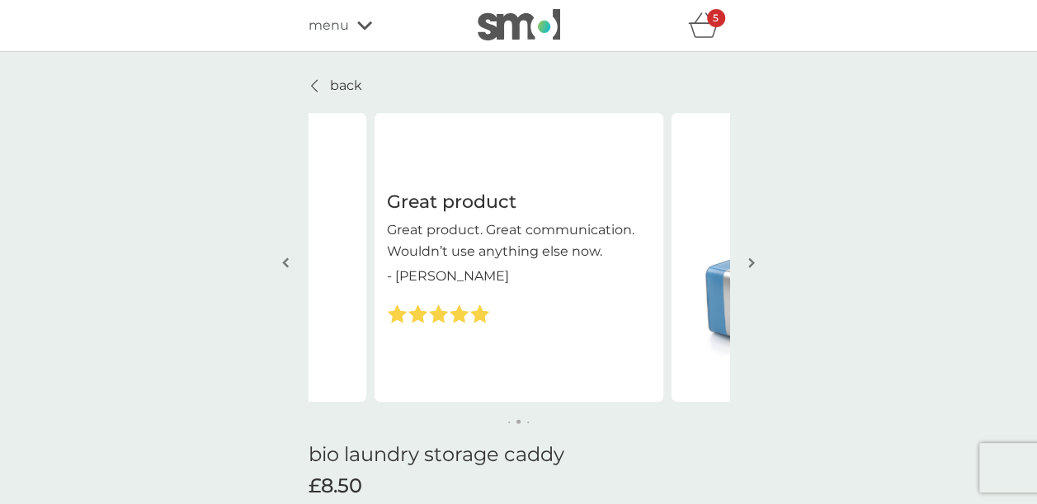
click at [754, 267] on img "button" at bounding box center [751, 263] width 7 height 12
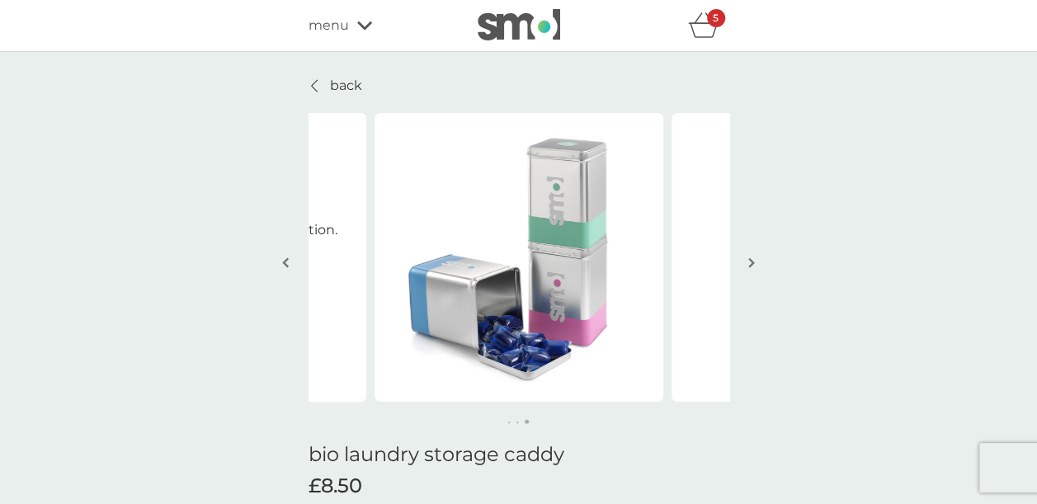
click at [754, 267] on img "button" at bounding box center [751, 263] width 7 height 12
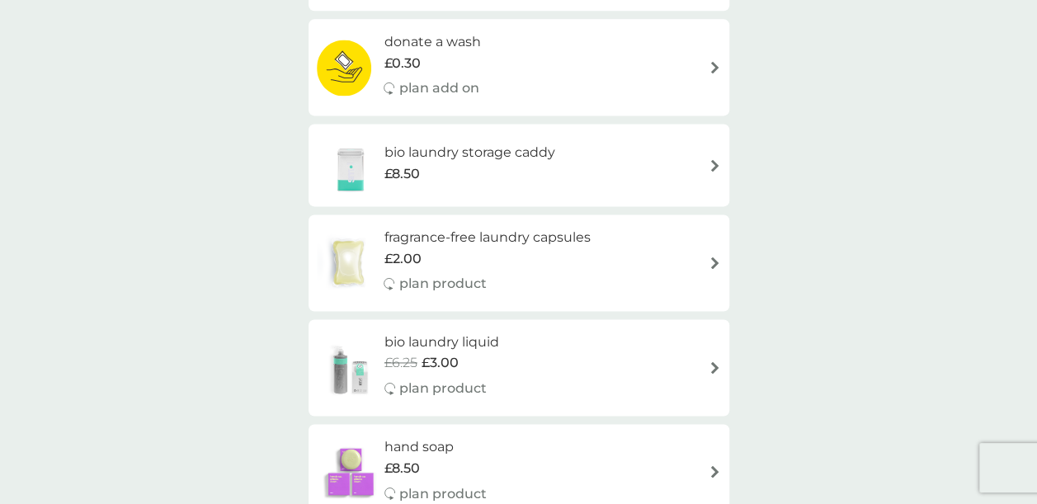
click at [58, 211] on div "smol shop all products Accessories Cleaning Dishwash Laundry Personal Care Spar…" at bounding box center [518, 373] width 1037 height 2821
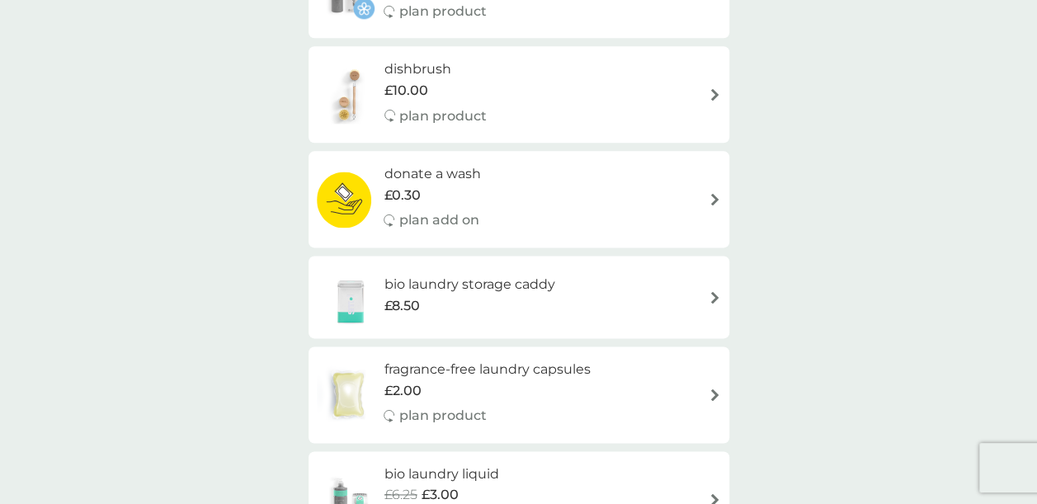
scroll to position [1056, 0]
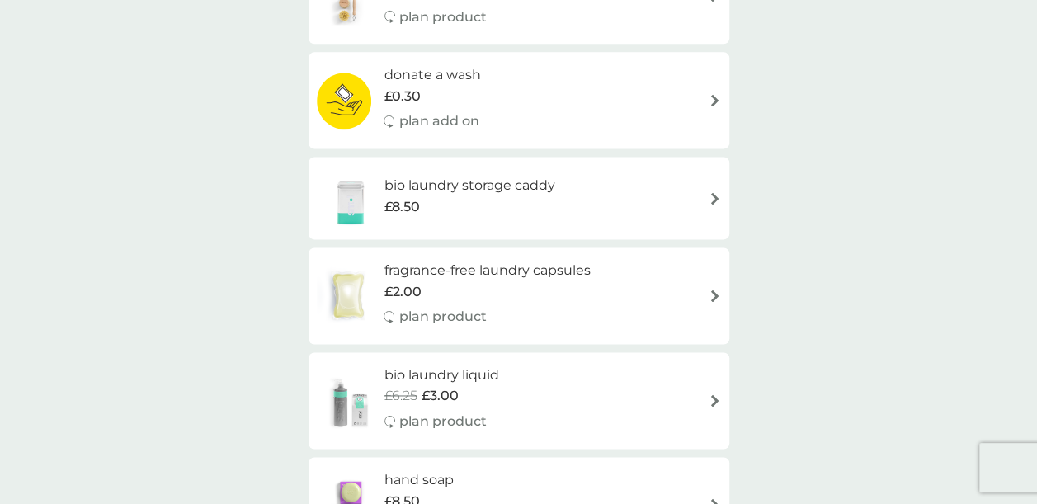
click at [650, 201] on div "bio laundry storage caddy £8.50" at bounding box center [519, 198] width 404 height 58
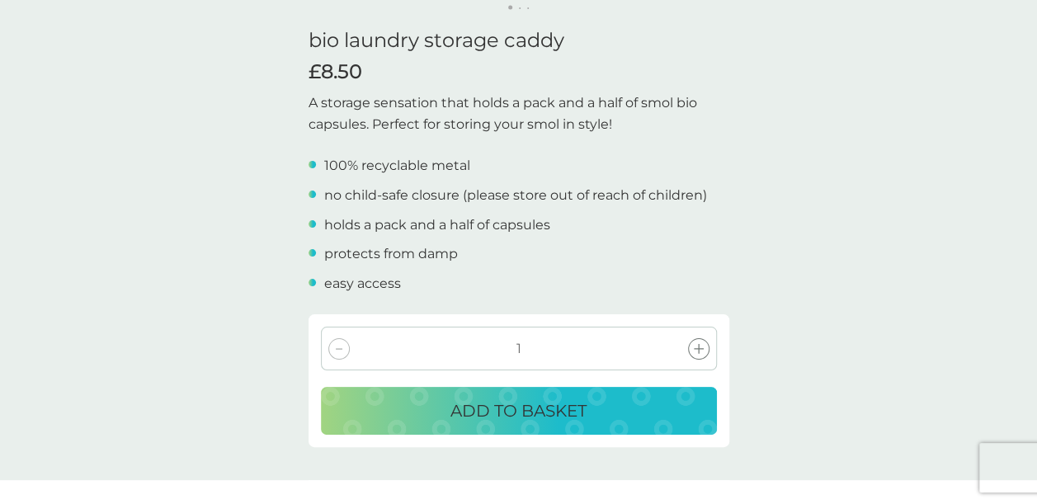
scroll to position [462, 0]
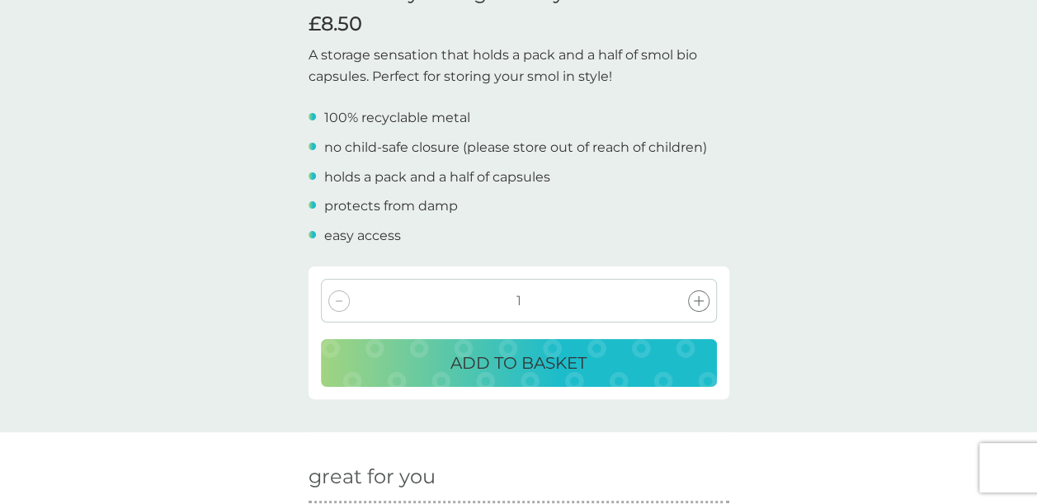
click at [553, 356] on p "ADD TO BASKET" at bounding box center [519, 363] width 136 height 26
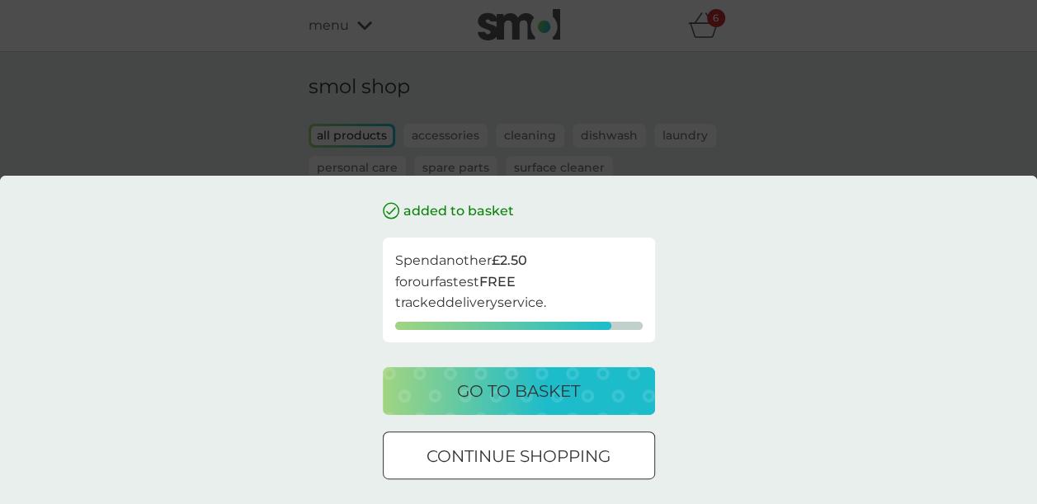
click at [850, 159] on div "added to basket Spend another £2.50 for our fastest FREE tracked delivery servi…" at bounding box center [518, 252] width 1037 height 504
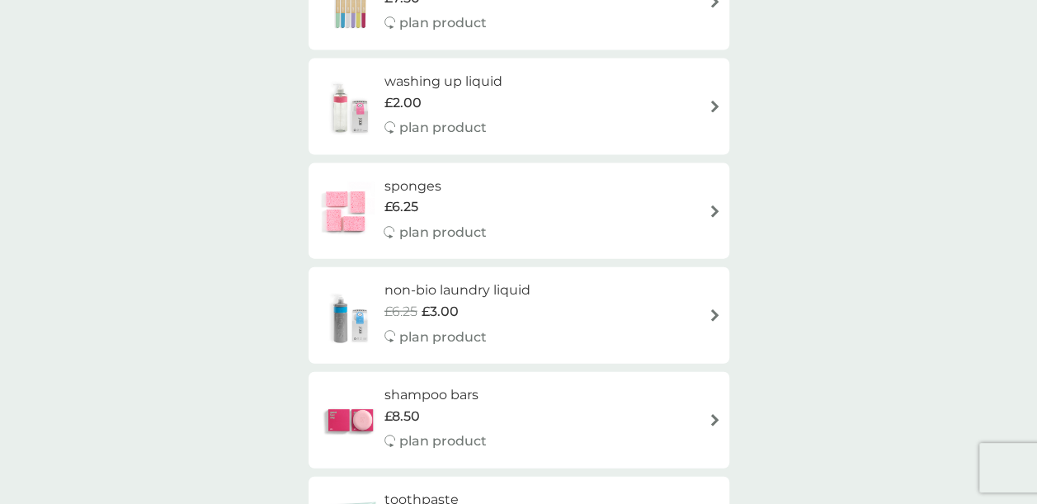
scroll to position [1782, 0]
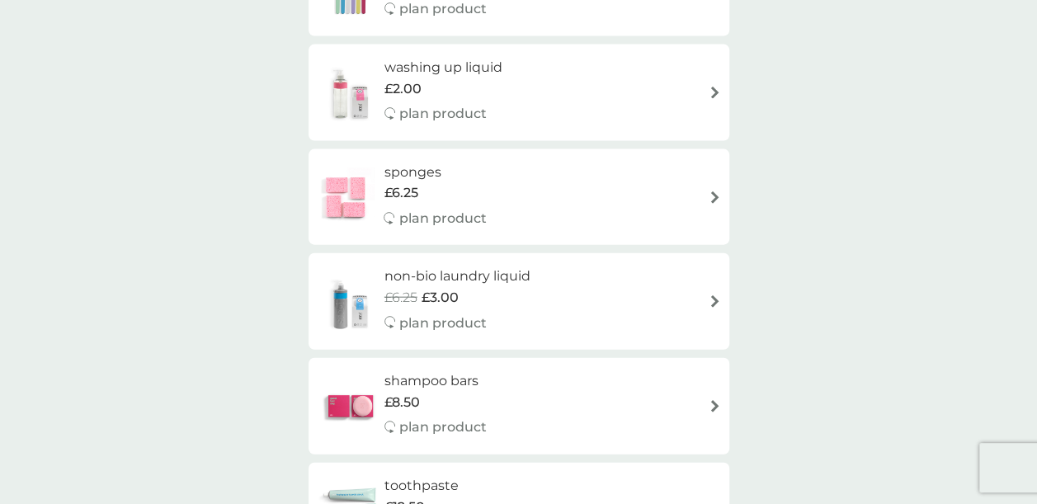
click at [683, 96] on div "washing up liquid £2.00 plan product" at bounding box center [519, 93] width 404 height 72
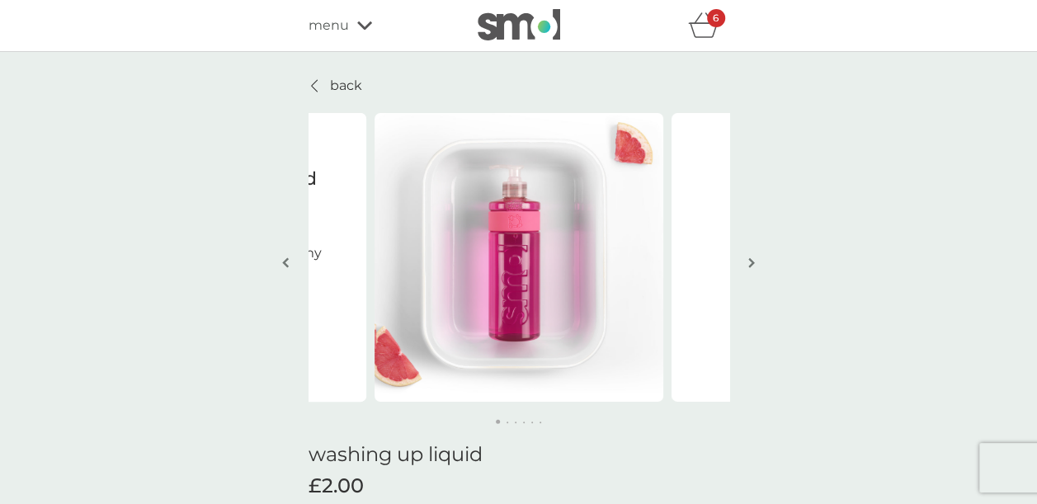
click at [751, 257] on img "button" at bounding box center [751, 263] width 7 height 12
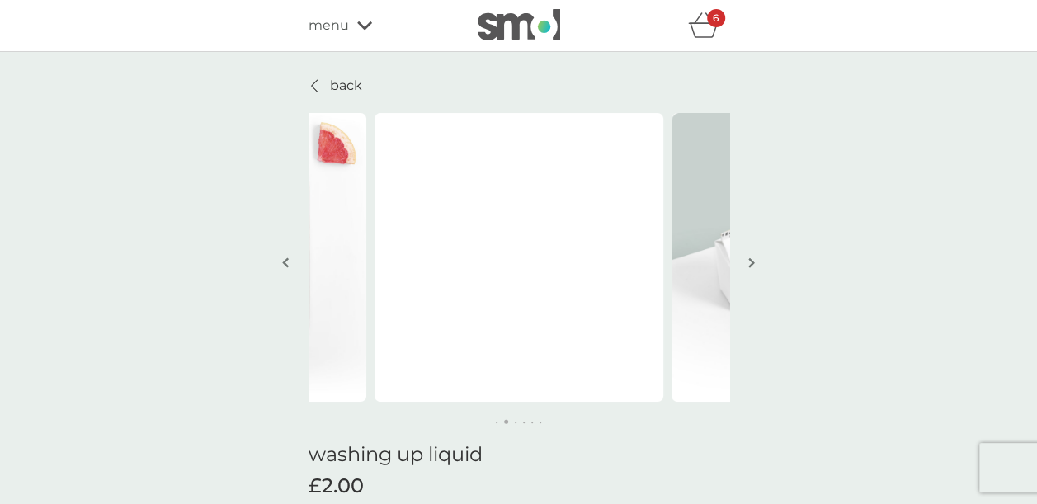
click at [751, 257] on img "button" at bounding box center [751, 263] width 7 height 12
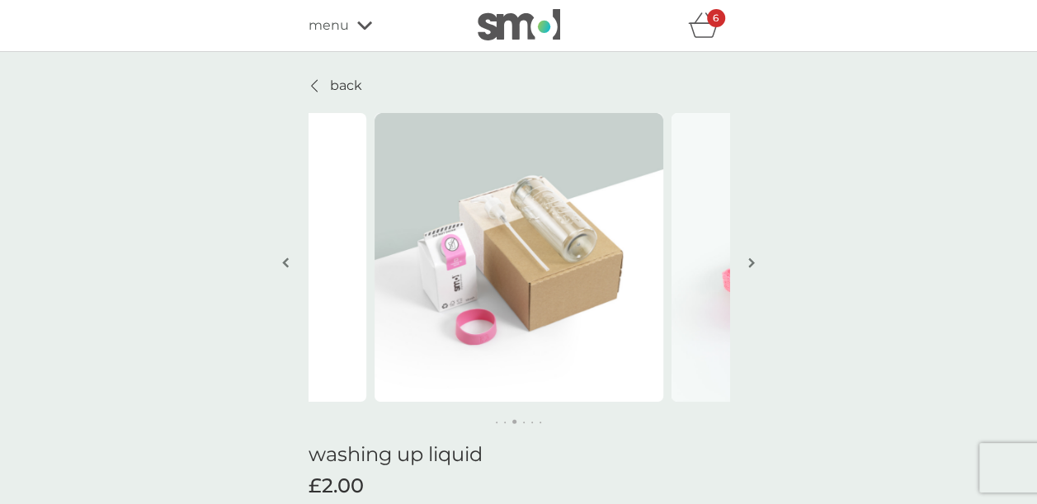
click at [751, 257] on img "button" at bounding box center [751, 263] width 7 height 12
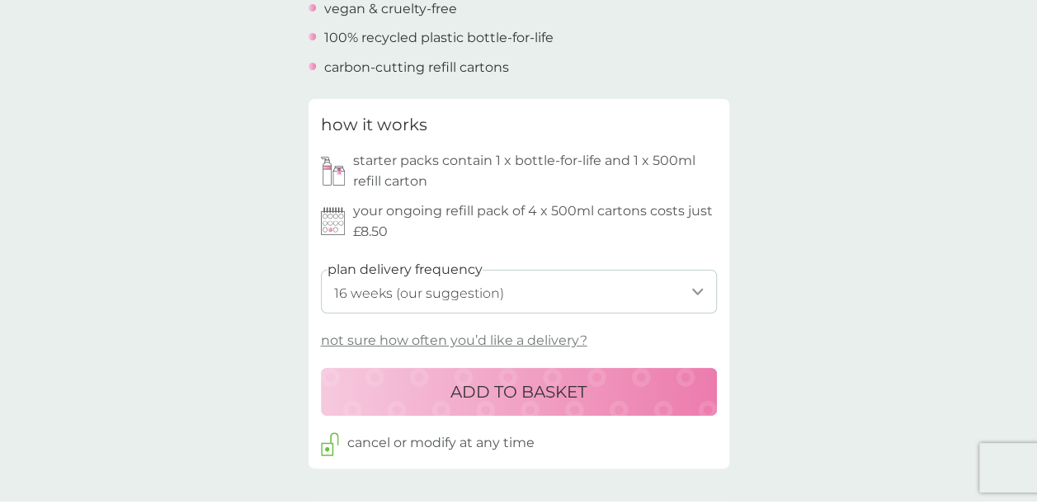
scroll to position [726, 0]
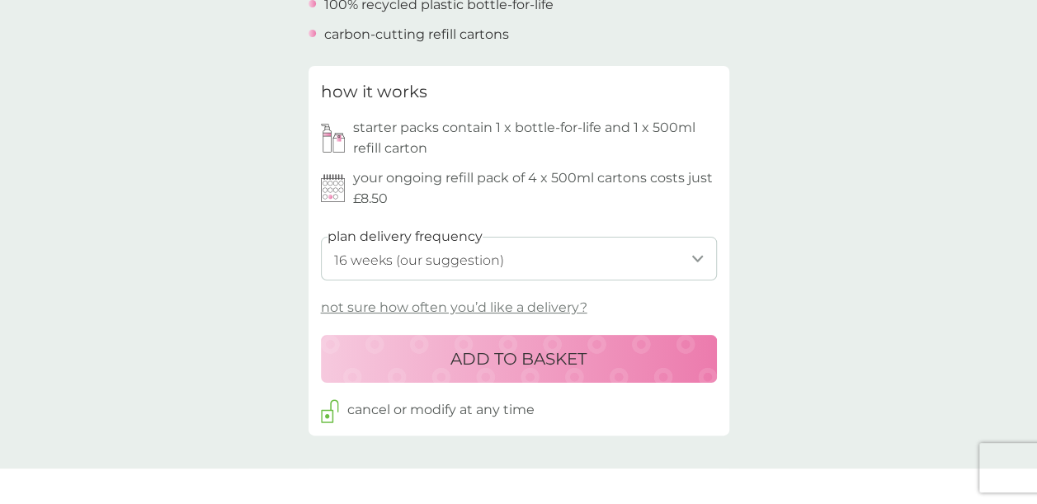
click at [507, 302] on p "not sure how often you’d like a delivery?" at bounding box center [454, 307] width 267 height 21
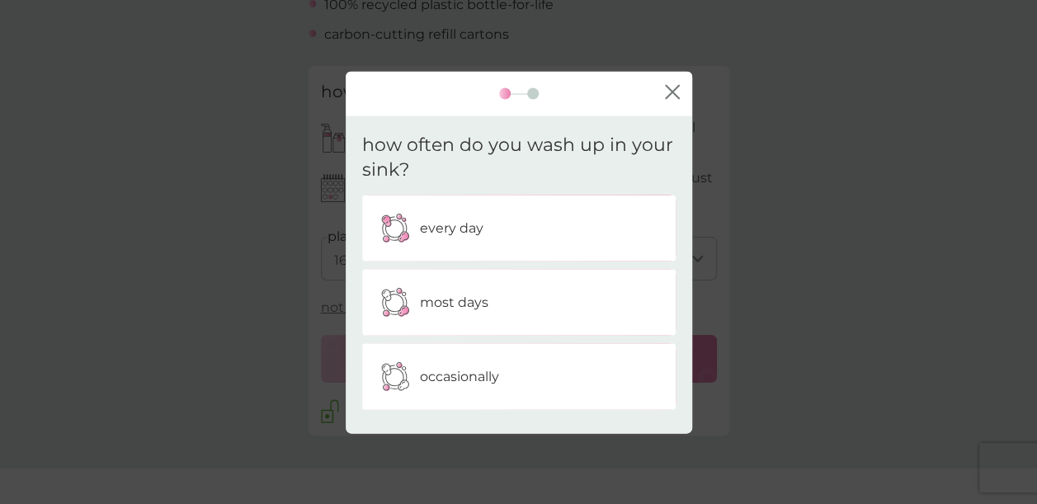
click at [493, 375] on p "occasionally" at bounding box center [459, 376] width 79 height 21
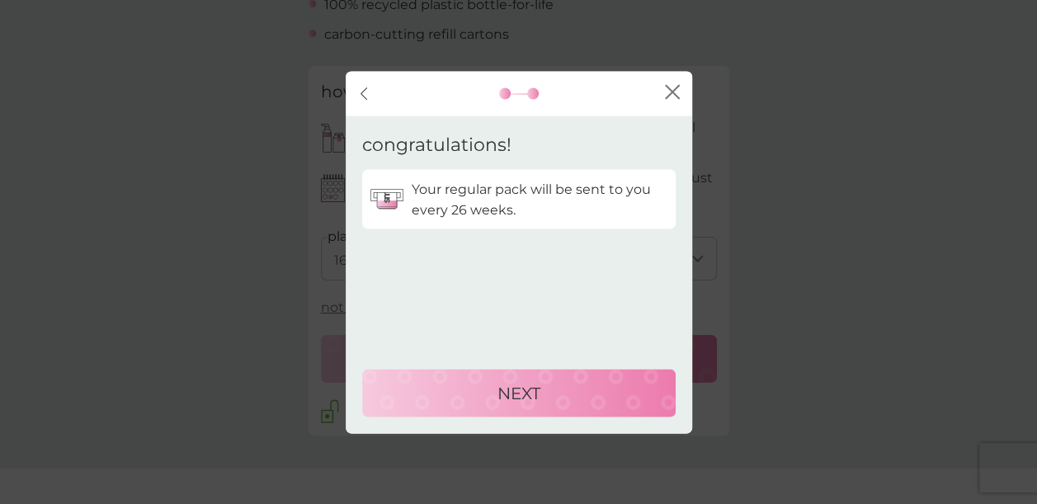
click at [534, 386] on p "NEXT" at bounding box center [519, 393] width 43 height 26
select select "182"
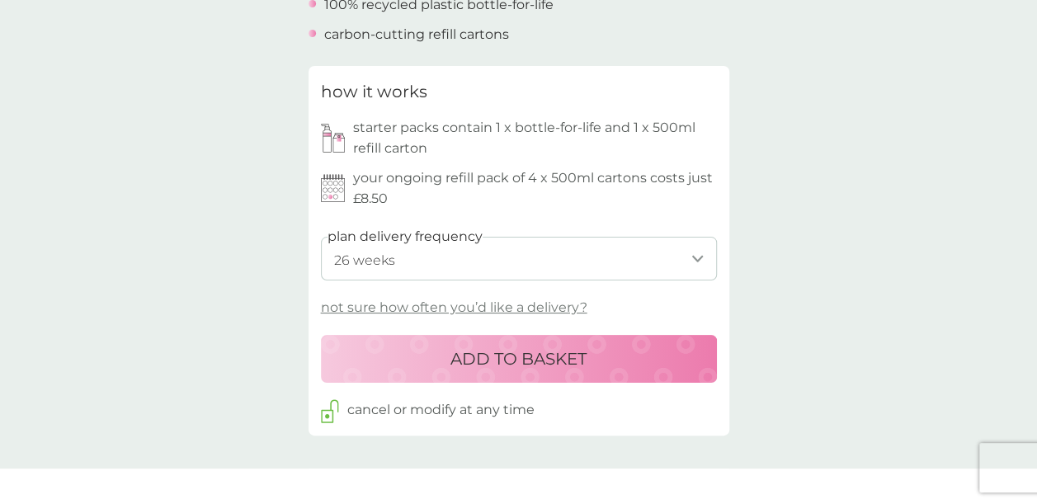
click at [599, 356] on div "ADD TO BASKET" at bounding box center [519, 359] width 363 height 26
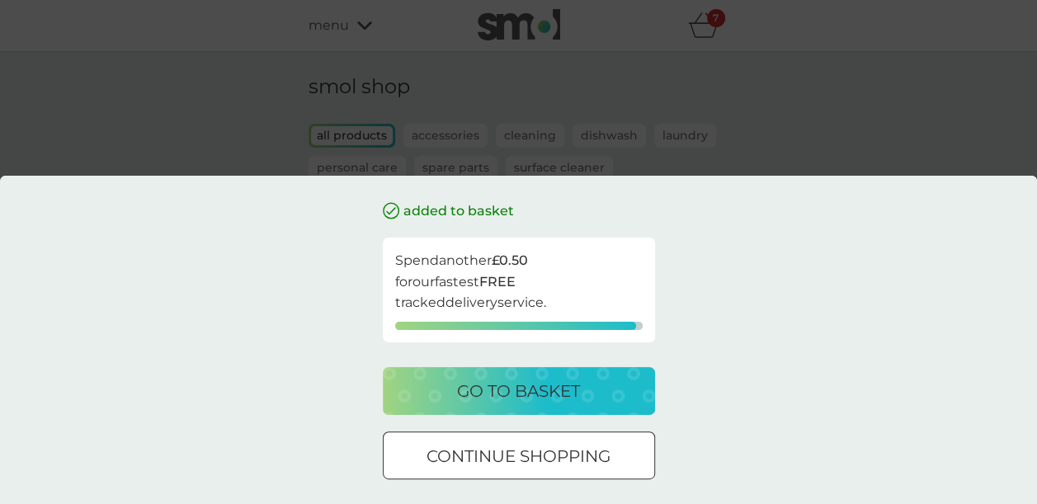
click at [847, 129] on div "added to basket Spend another £0.50 for our fastest FREE tracked delivery servi…" at bounding box center [518, 252] width 1037 height 504
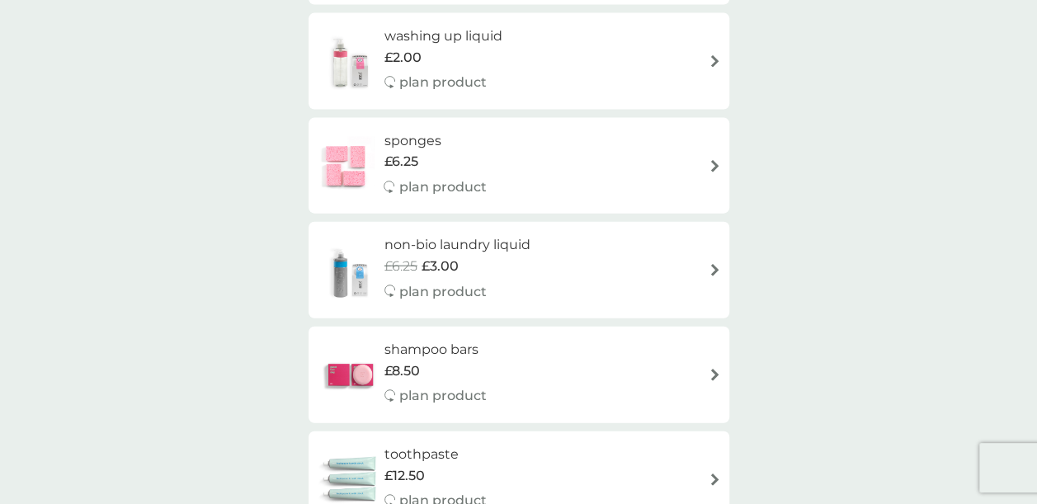
scroll to position [1815, 0]
click at [699, 172] on div "sponges £6.25 plan product" at bounding box center [519, 165] width 404 height 72
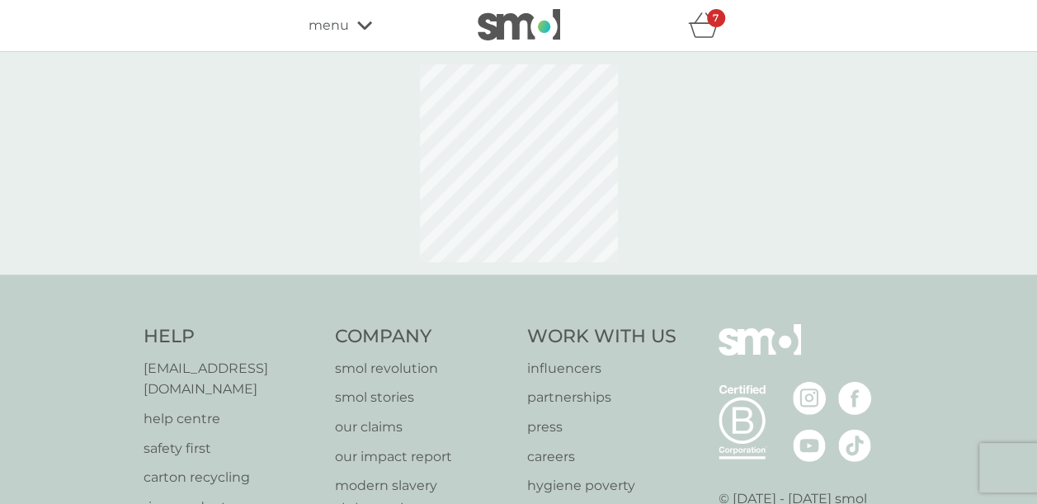
select select "63"
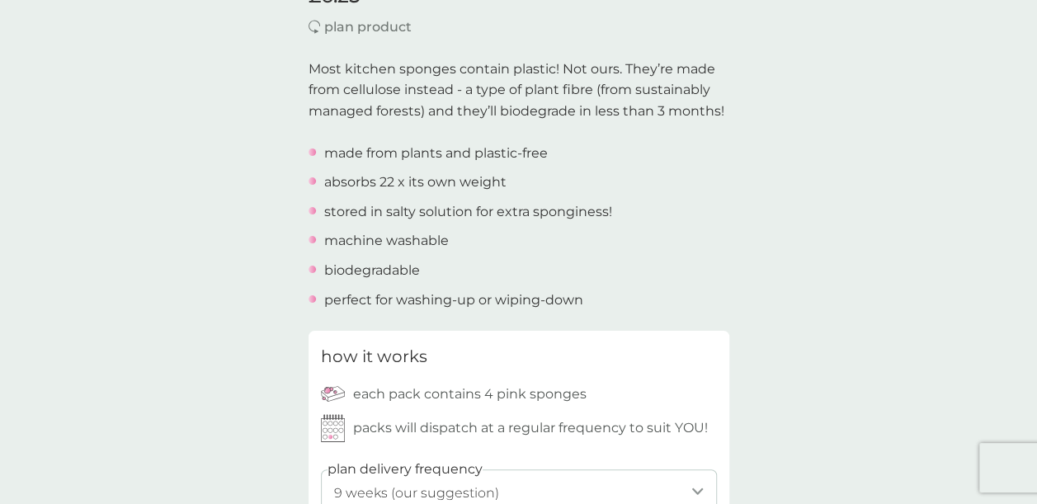
scroll to position [495, 0]
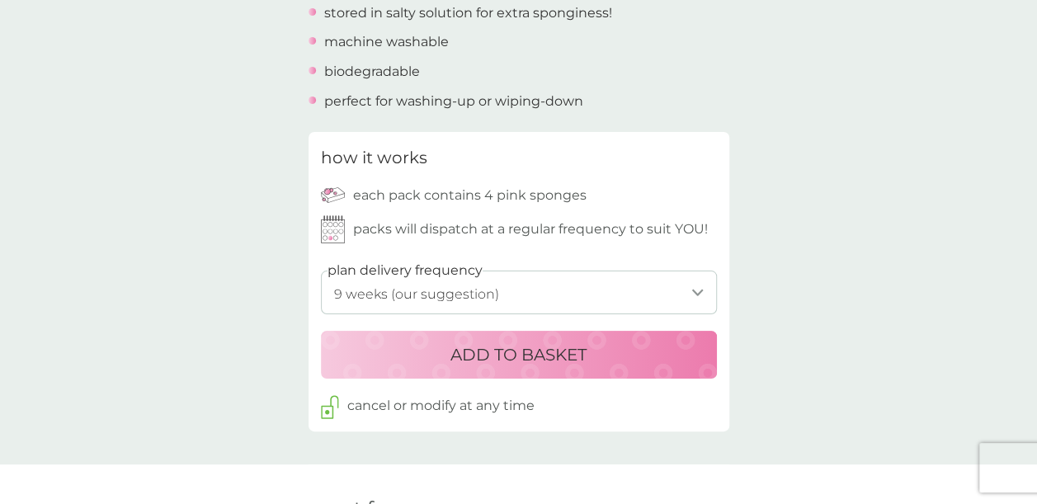
scroll to position [726, 0]
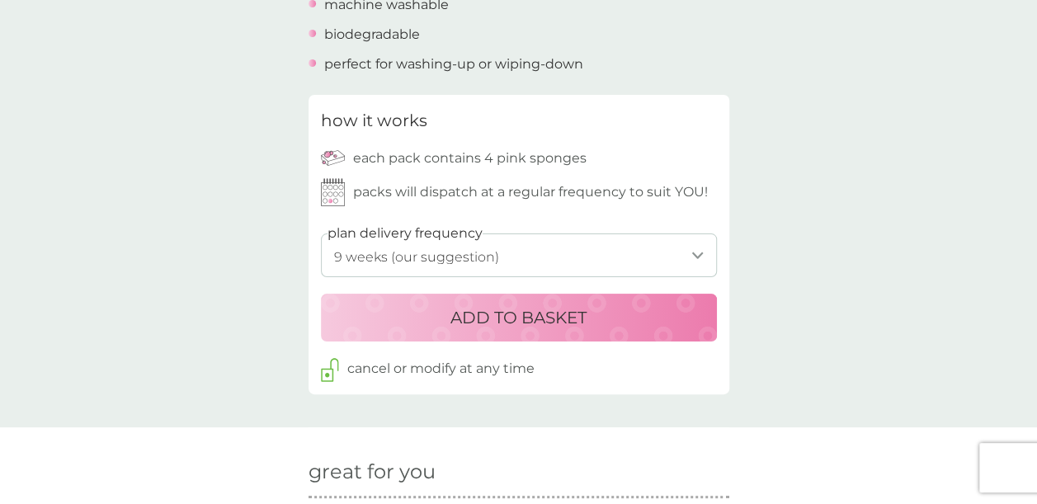
scroll to position [1815, 0]
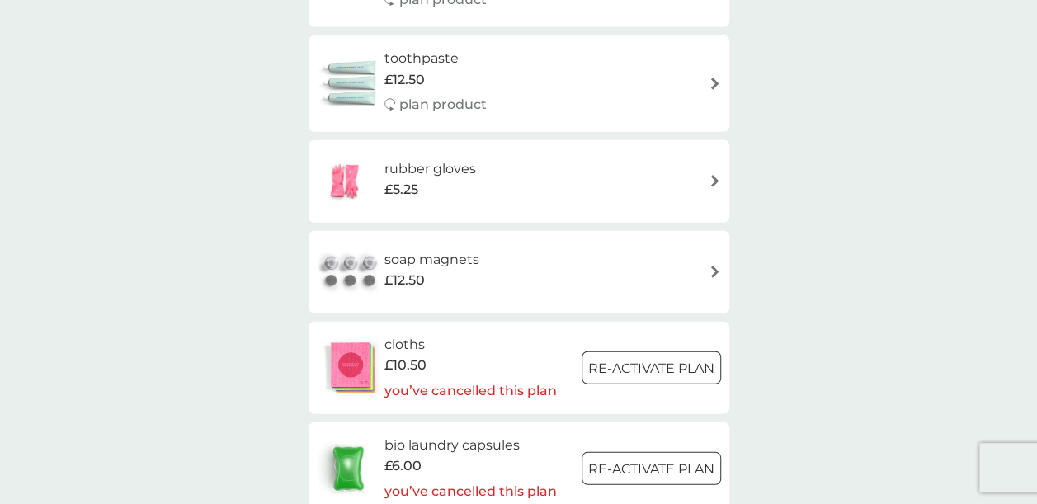
scroll to position [2212, 0]
click at [636, 172] on div "rubber gloves £5.25" at bounding box center [519, 180] width 404 height 58
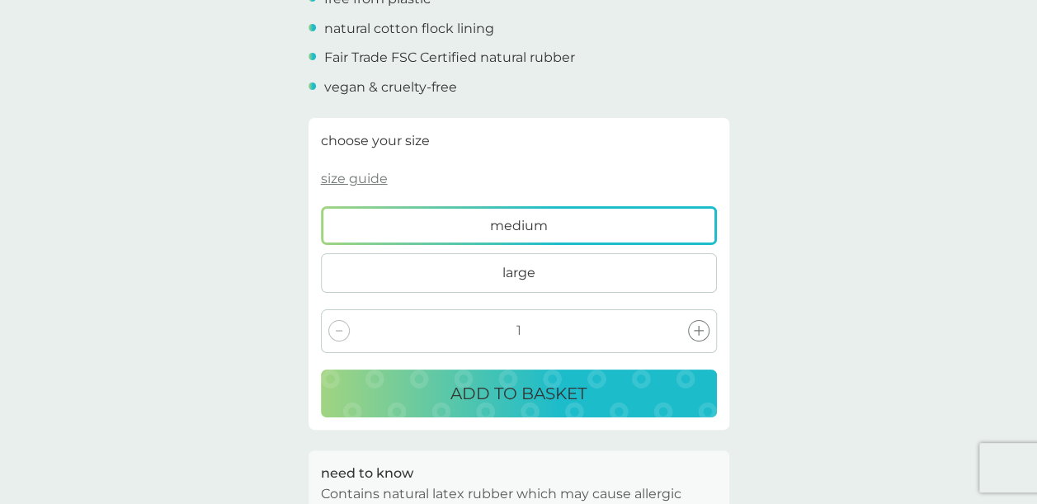
scroll to position [627, 0]
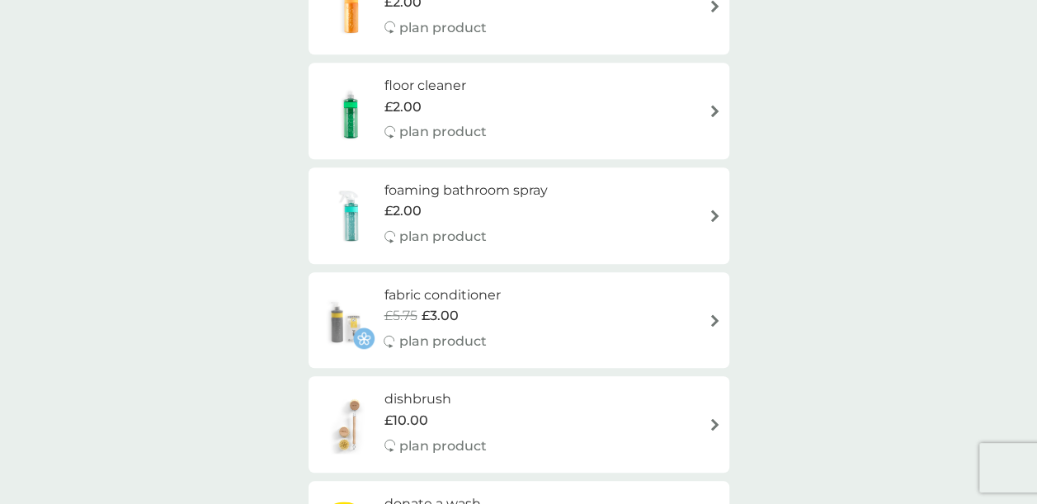
scroll to position [2212, 0]
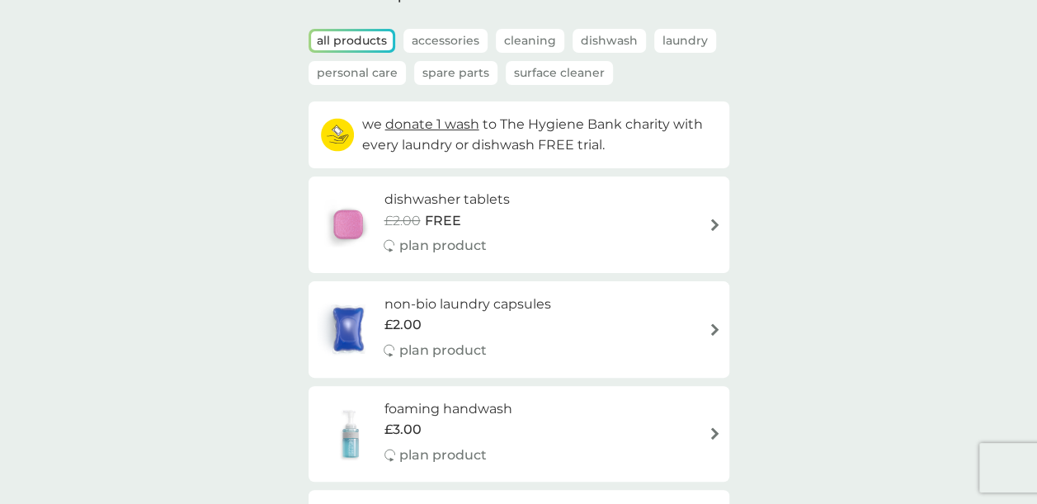
scroll to position [0, 0]
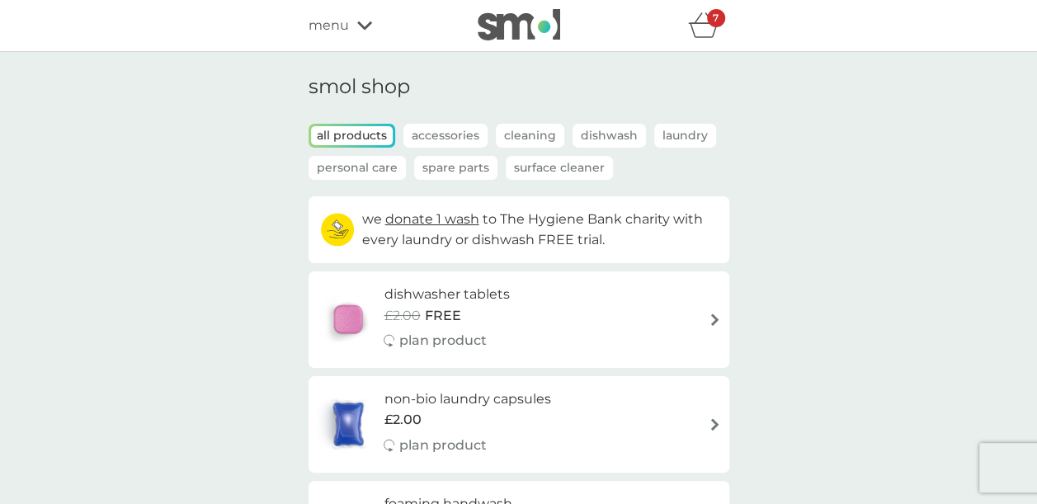
click at [710, 23] on div "7" at bounding box center [716, 18] width 18 height 18
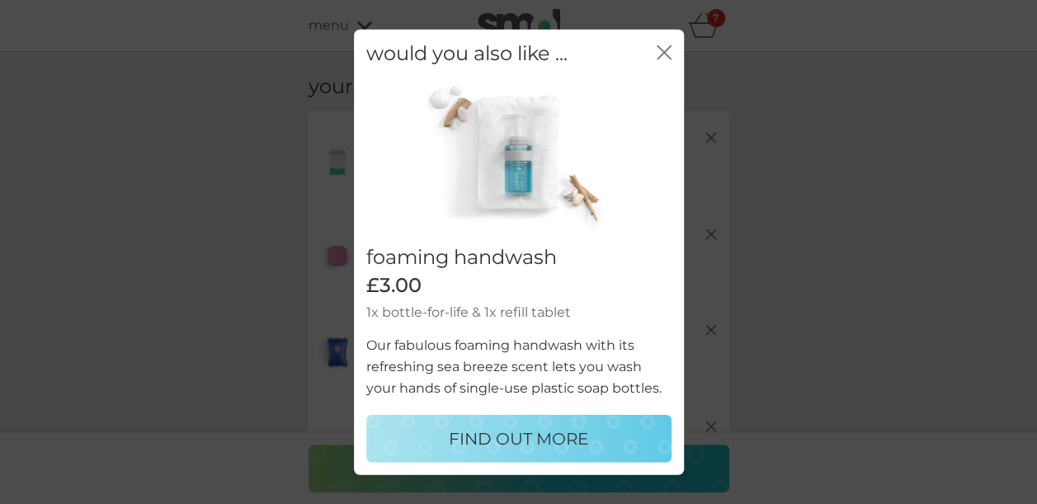
click at [661, 50] on icon "close" at bounding box center [661, 51] width 7 height 13
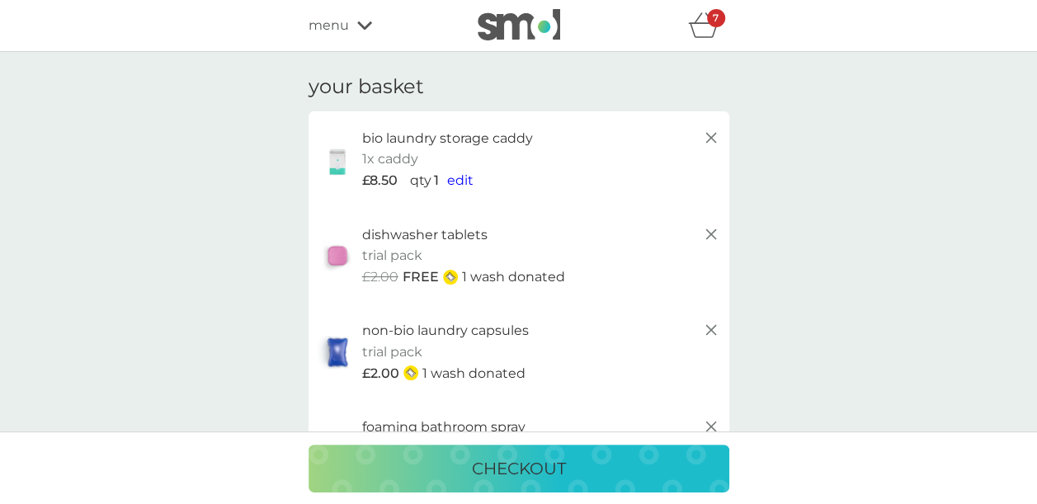
click at [515, 21] on img at bounding box center [519, 24] width 83 height 31
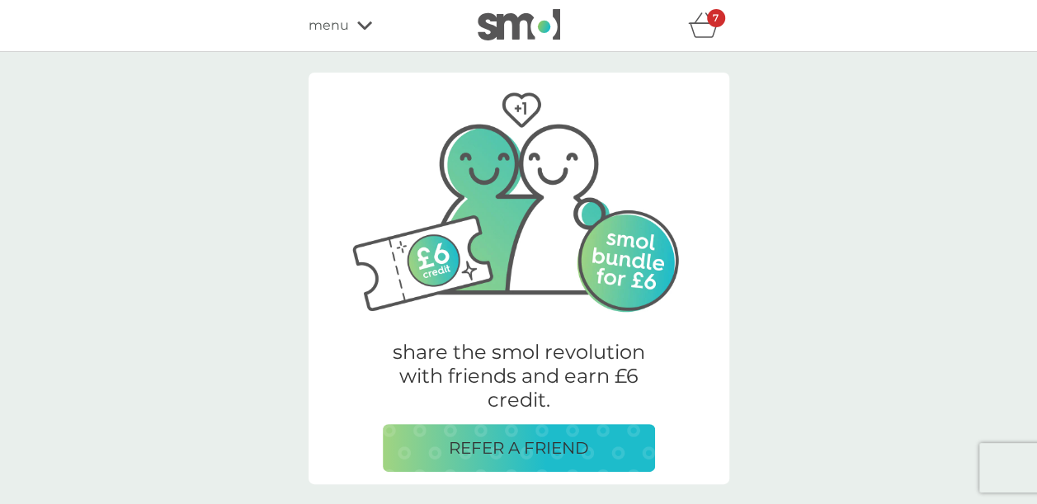
click at [343, 31] on span "menu" at bounding box center [329, 25] width 40 height 21
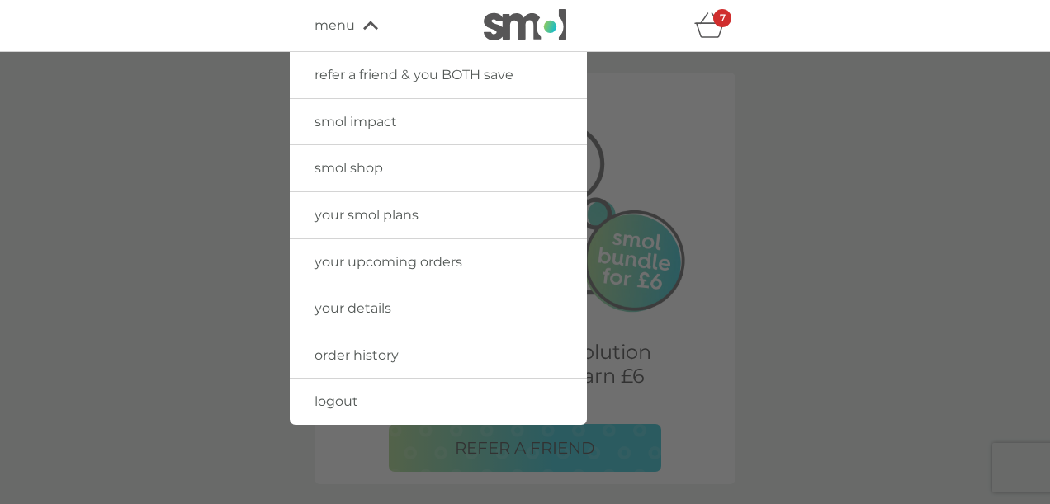
click at [375, 314] on span "your details" at bounding box center [352, 308] width 77 height 16
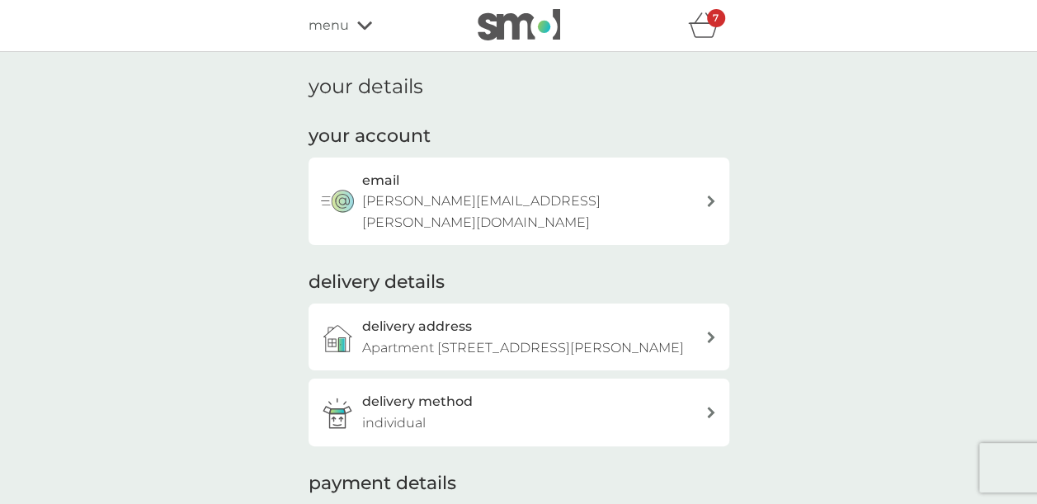
click at [854, 269] on div "your details your account email [PERSON_NAME][EMAIL_ADDRESS][PERSON_NAME][DOMAI…" at bounding box center [518, 361] width 1037 height 618
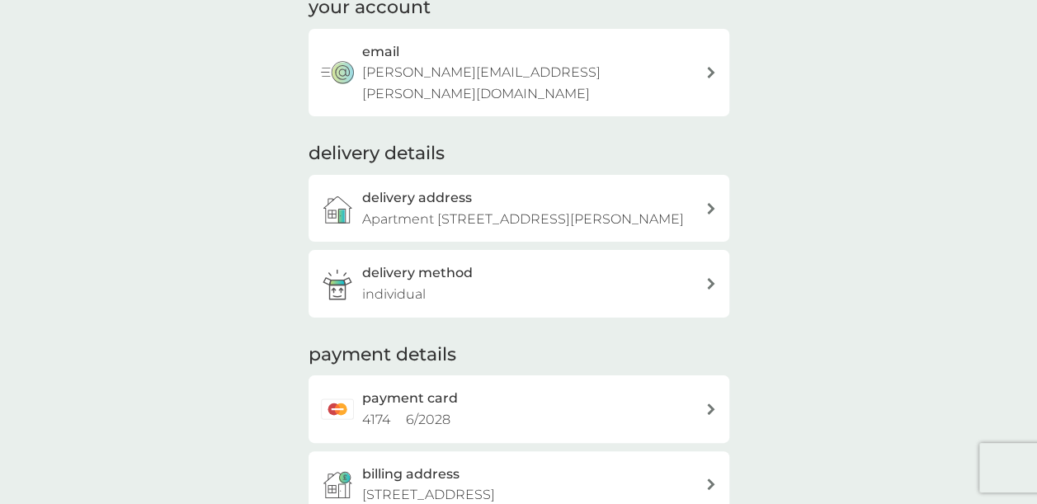
scroll to position [132, 0]
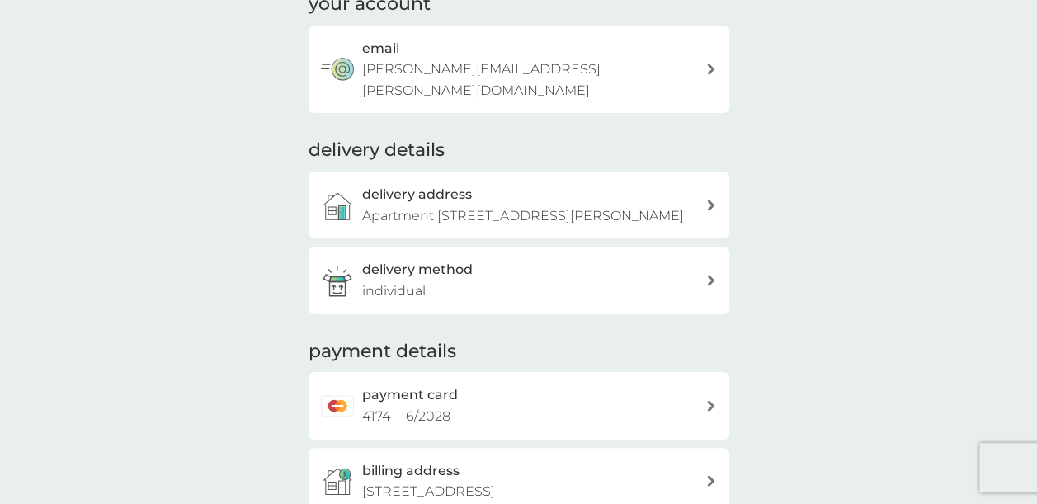
click at [661, 205] on p "Apartment [STREET_ADDRESS][PERSON_NAME]" at bounding box center [523, 215] width 322 height 21
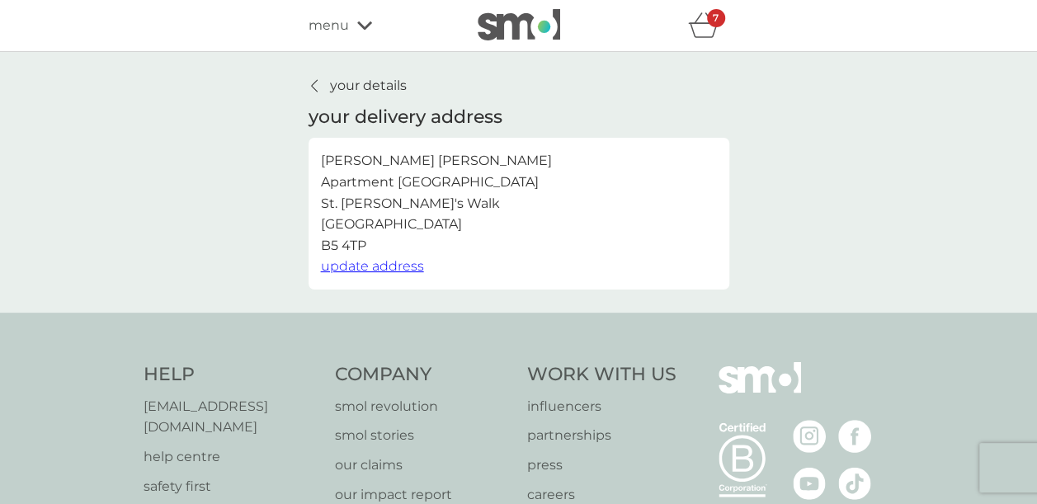
click at [399, 267] on span "update address" at bounding box center [372, 266] width 103 height 16
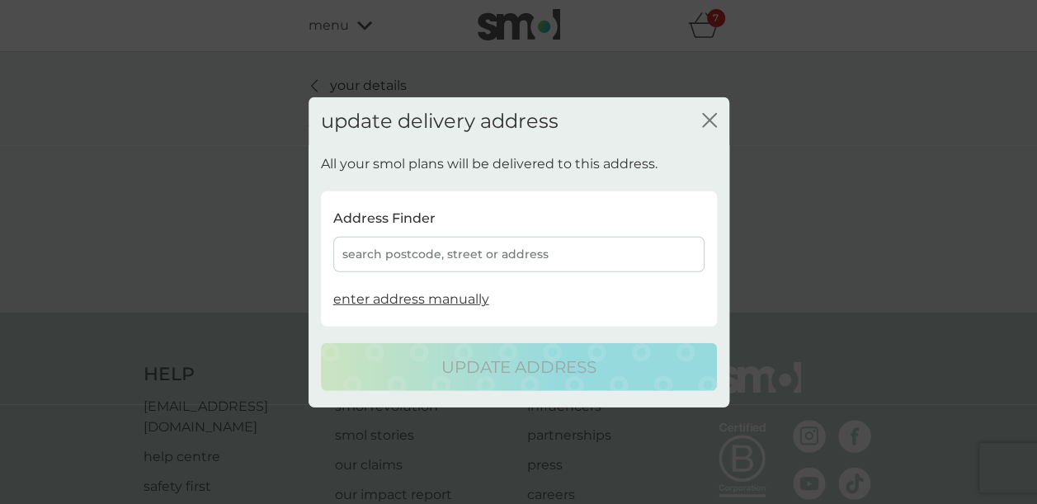
click at [480, 256] on div "search postcode, street or address" at bounding box center [518, 254] width 371 height 35
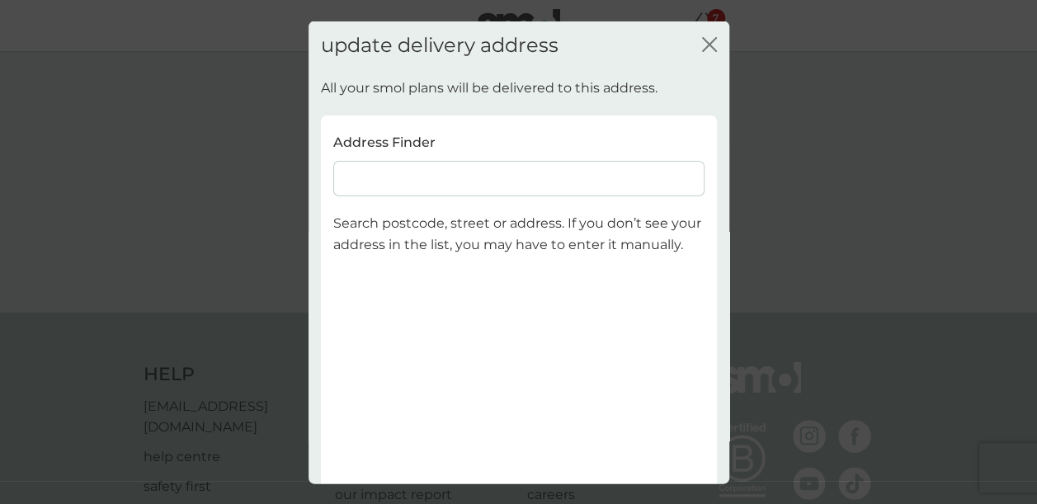
click at [422, 173] on input at bounding box center [518, 178] width 371 height 35
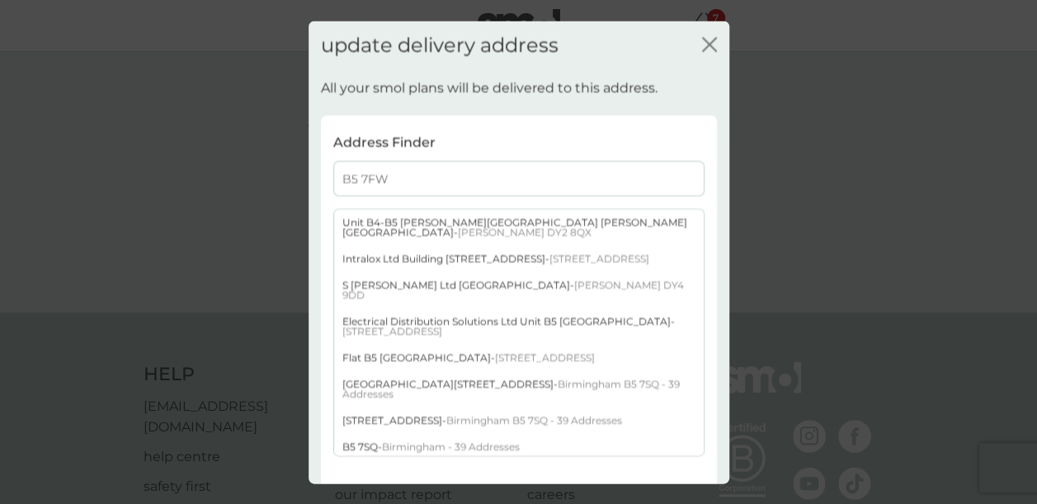
type input "B5 7FW"
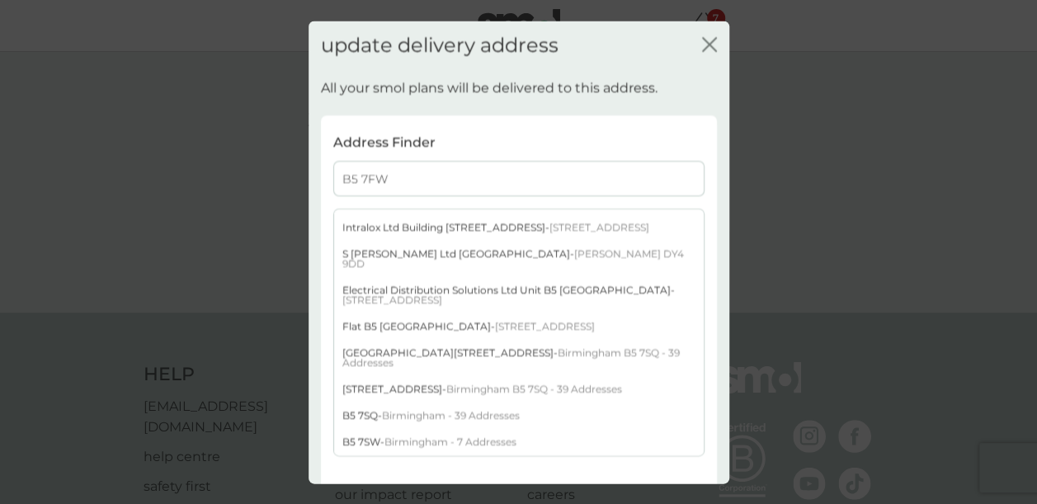
scroll to position [40, 0]
click at [480, 437] on span "Birmingham - 7 Addresses" at bounding box center [451, 442] width 132 height 12
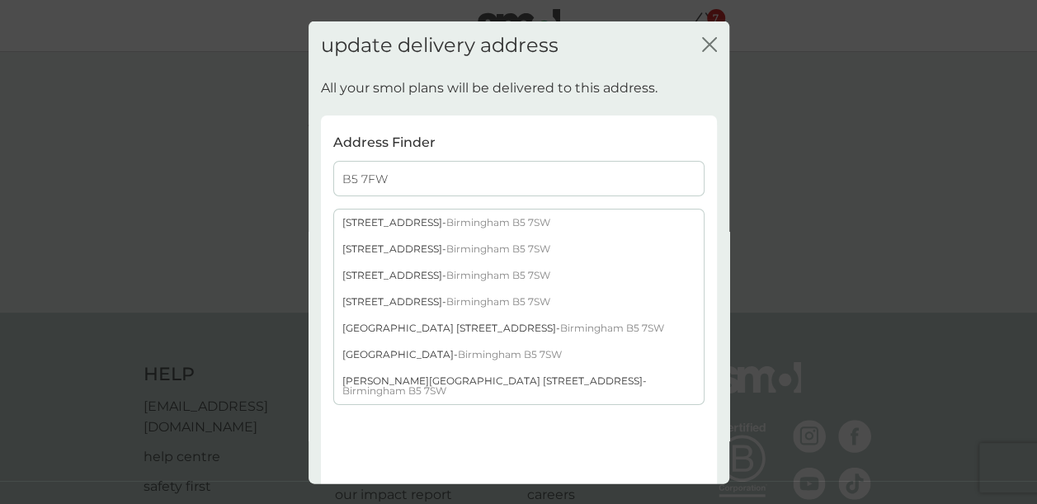
scroll to position [0, 0]
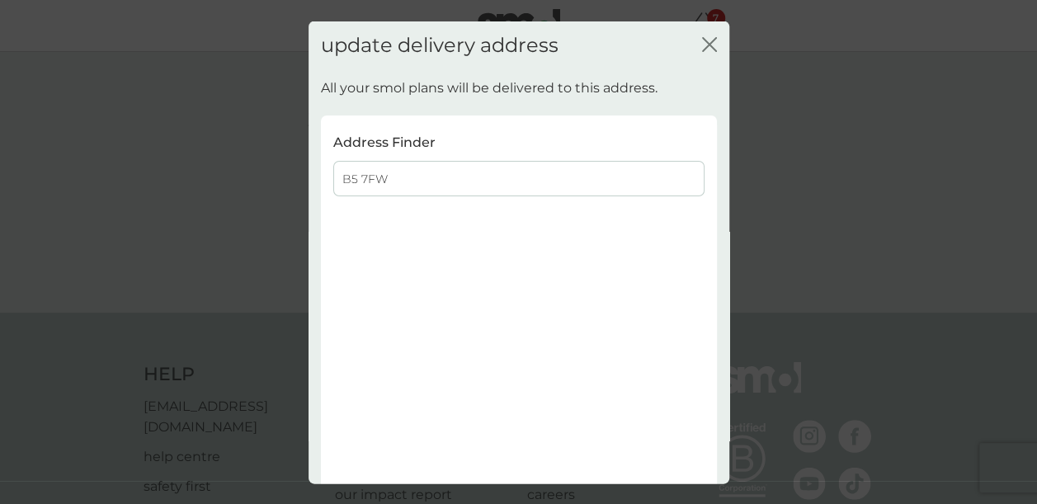
click at [480, 437] on div "Address Finder B5 7FW Search postcode, street or address. If you don’t see your…" at bounding box center [518, 316] width 371 height 371
click at [427, 203] on div "Address Finder B5 7FW Search postcode, street or address. If you don’t see your…" at bounding box center [518, 316] width 371 height 371
drag, startPoint x: 418, startPoint y: 182, endPoint x: 249, endPoint y: 163, distance: 170.1
click at [249, 163] on div "update delivery address close All your smol plans will be delivered to this add…" at bounding box center [518, 252] width 1037 height 504
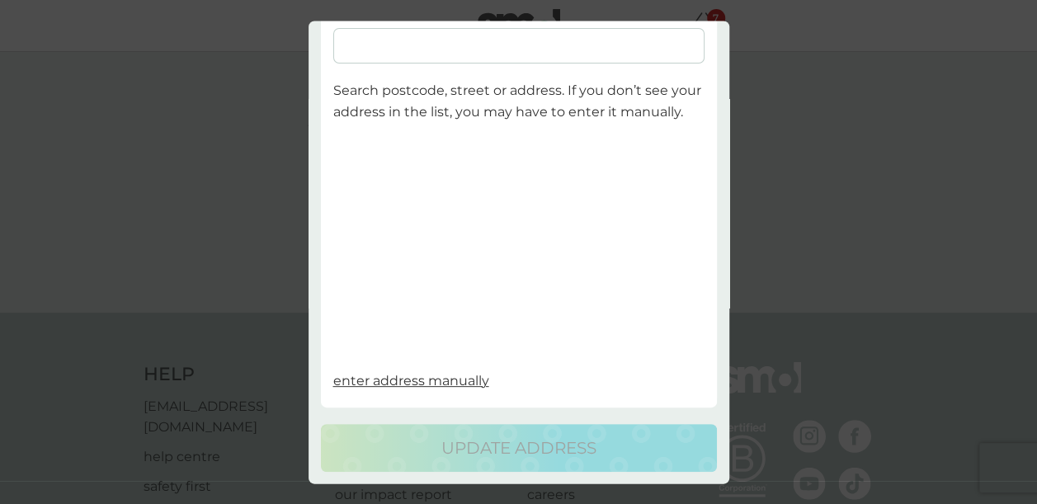
scroll to position [158, 0]
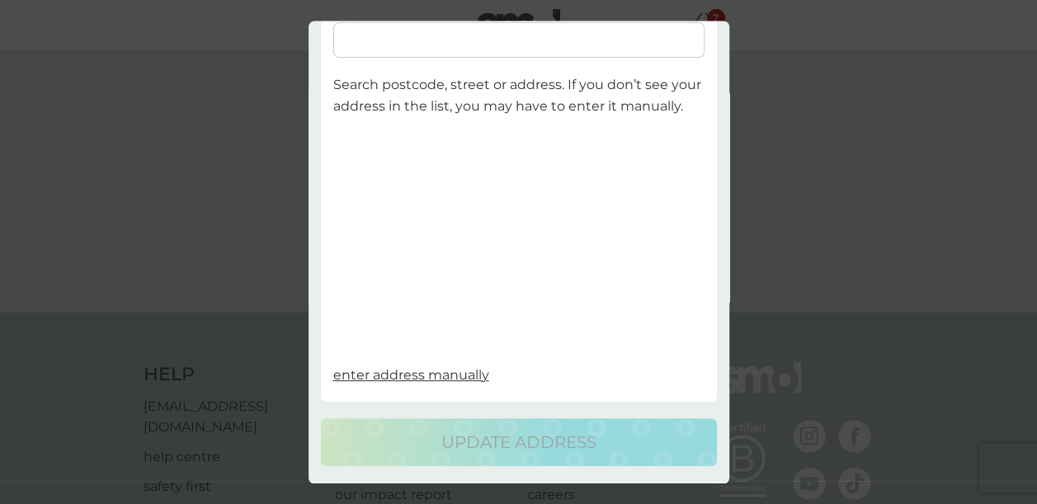
click at [431, 375] on span "enter address manually" at bounding box center [411, 375] width 156 height 16
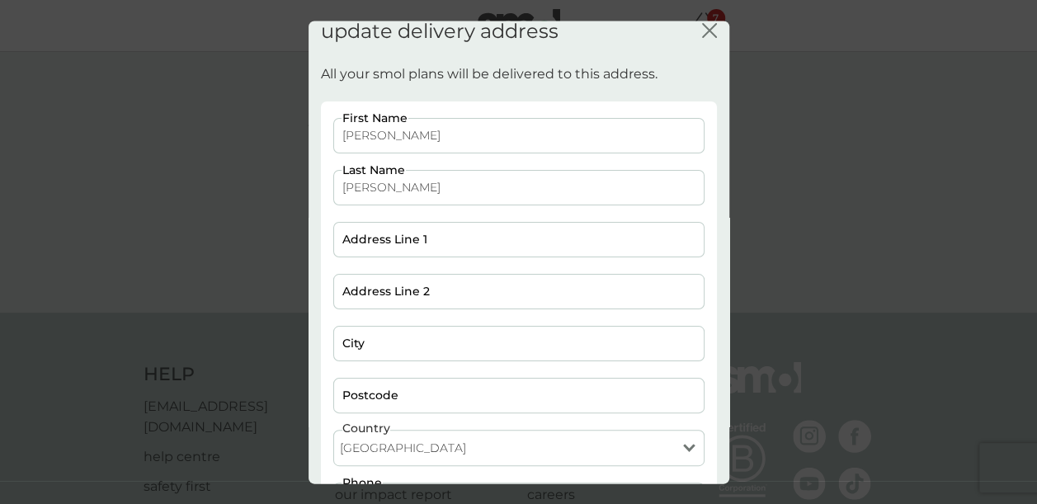
scroll to position [12, 0]
click at [465, 231] on input "Address Line 1" at bounding box center [518, 240] width 371 height 35
type input "Apartment [STREET_ADDRESS]"
type input "[STREET_ADDRESS]"
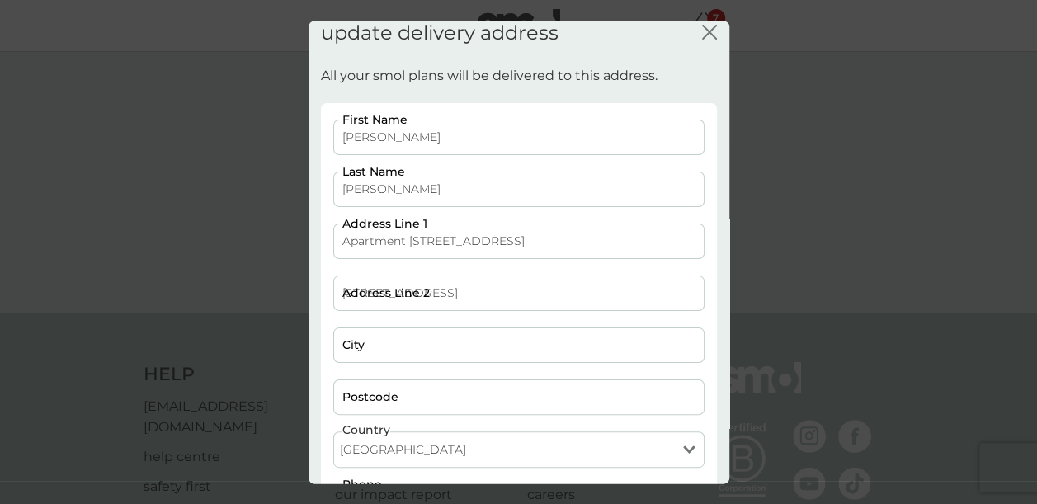
type input "[GEOGRAPHIC_DATA]"
type input "B5 7FW"
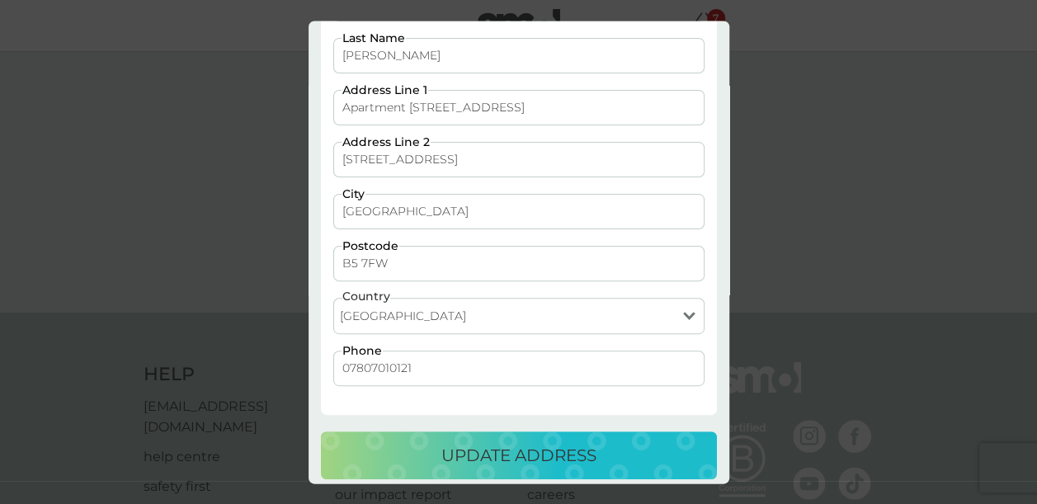
scroll to position [155, 0]
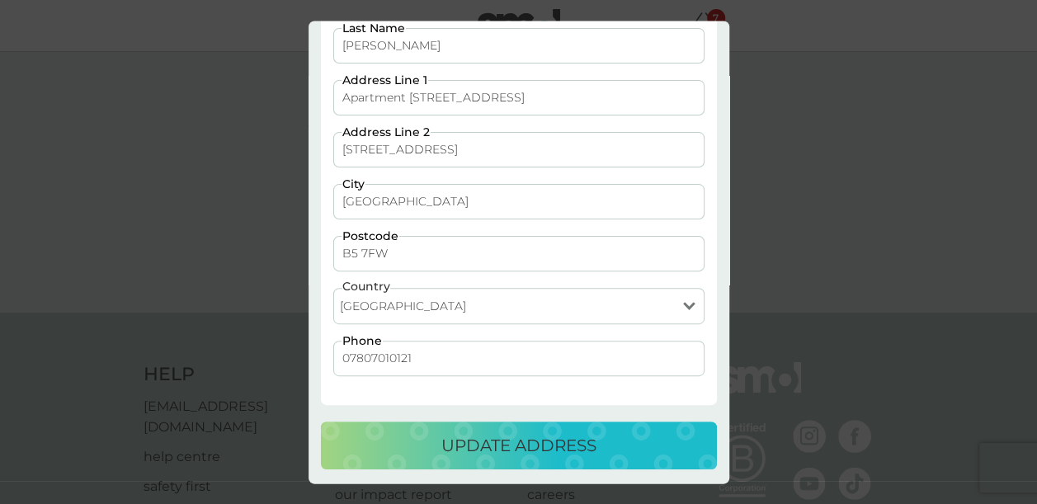
click at [551, 444] on p "update address" at bounding box center [518, 445] width 155 height 26
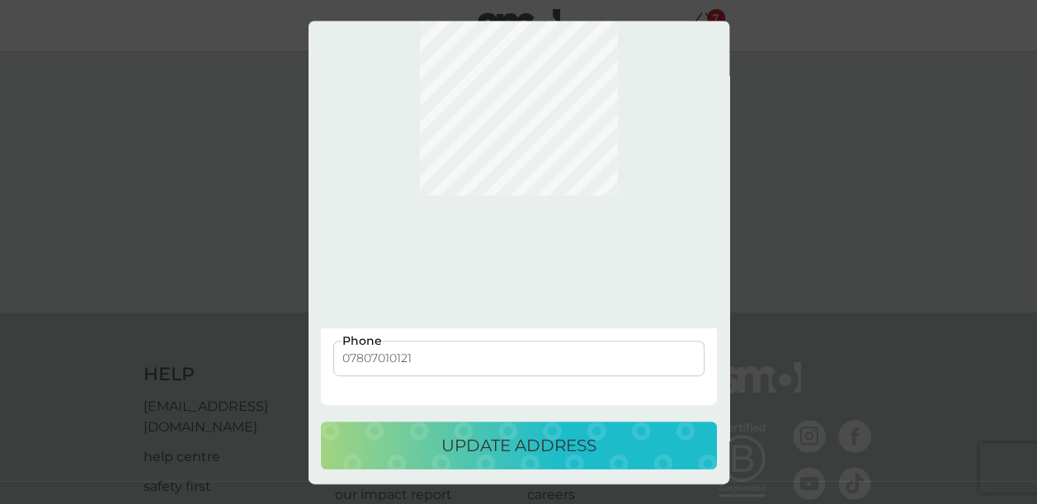
scroll to position [0, 0]
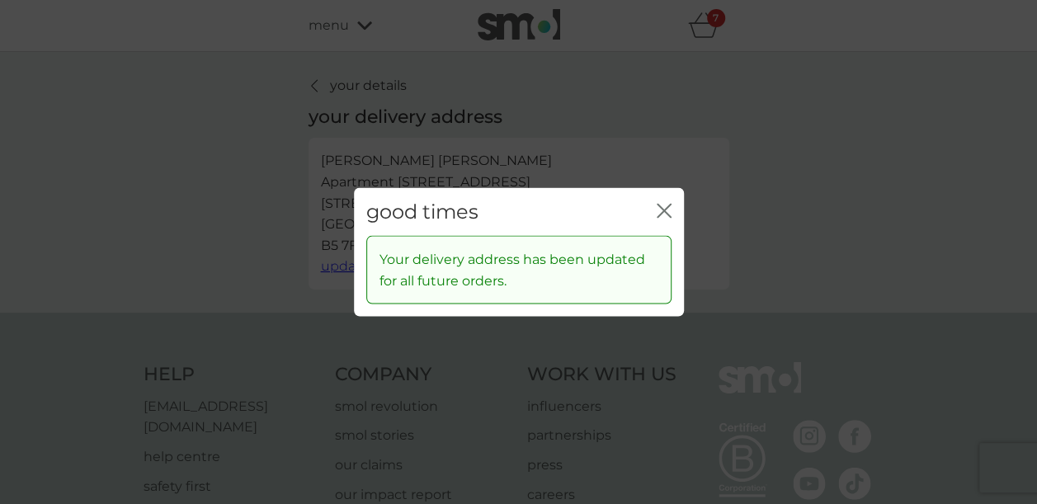
click at [660, 208] on icon "close" at bounding box center [661, 210] width 7 height 13
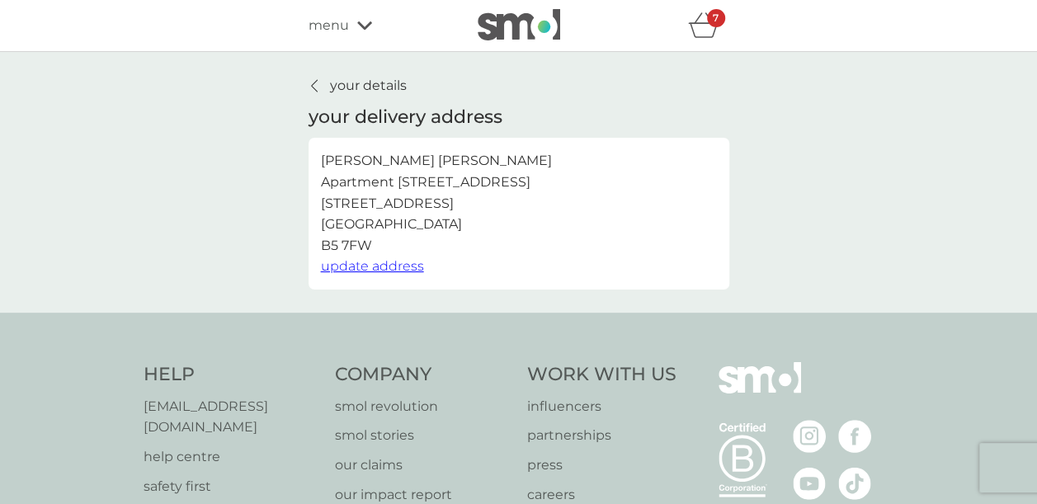
click at [356, 83] on p "your details" at bounding box center [368, 85] width 77 height 21
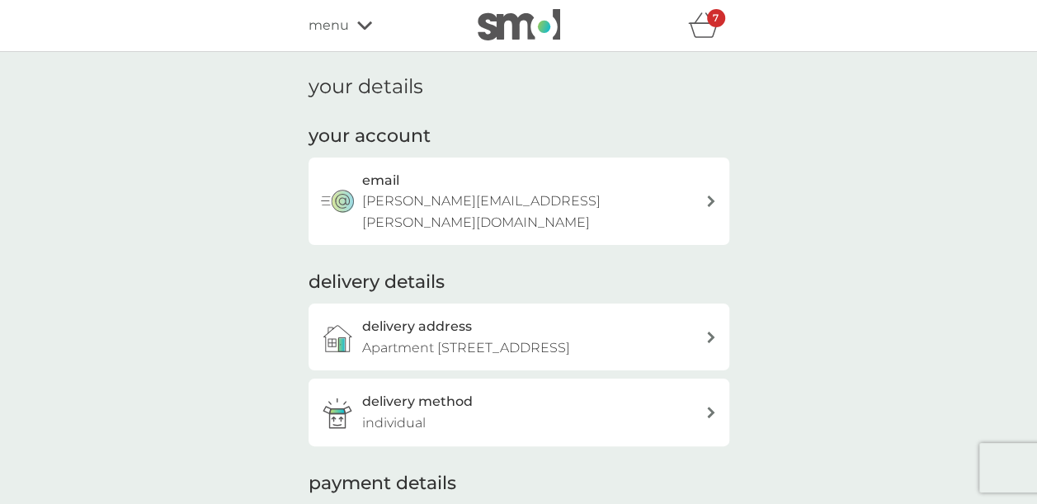
click at [218, 246] on div "your details your account email [PERSON_NAME][EMAIL_ADDRESS][PERSON_NAME][DOMAI…" at bounding box center [518, 361] width 1037 height 618
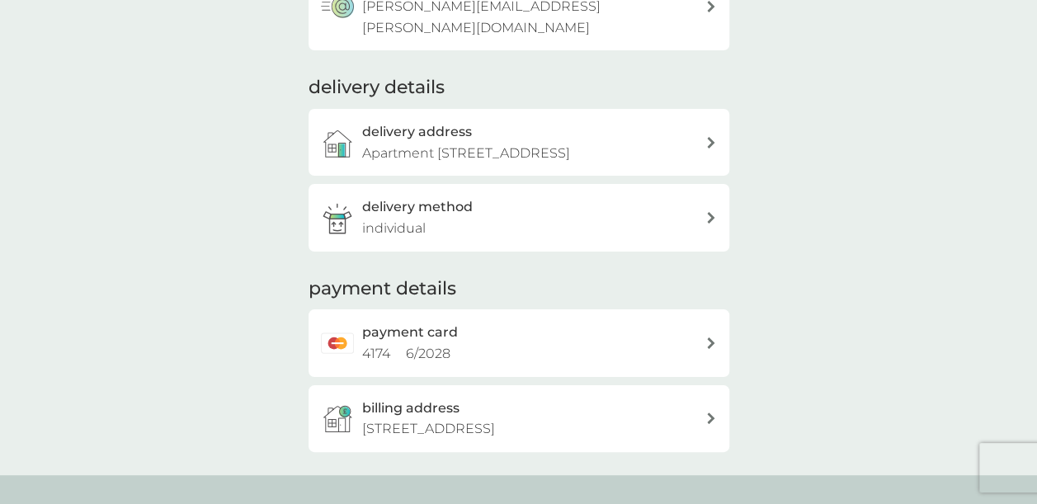
scroll to position [363, 0]
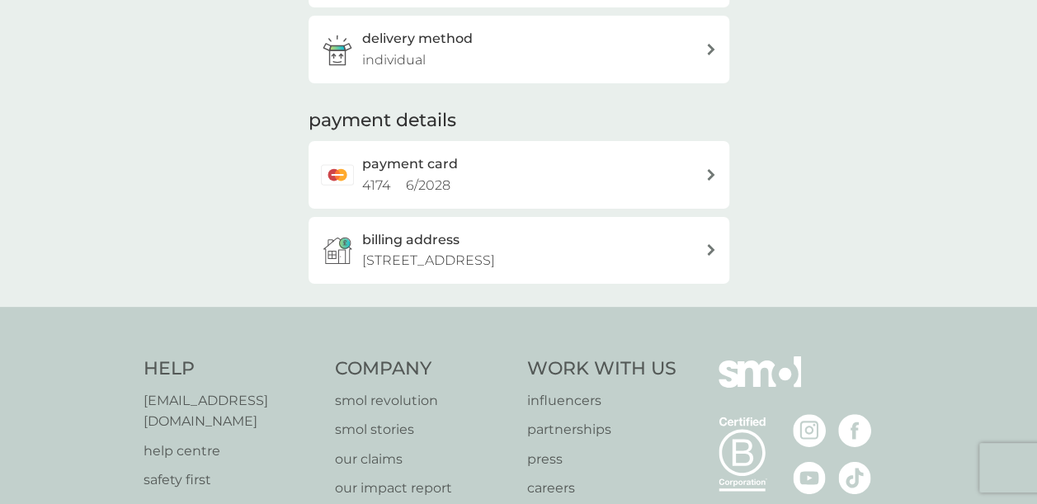
click at [553, 170] on div "payment card 4174 6 / 2028" at bounding box center [533, 174] width 343 height 42
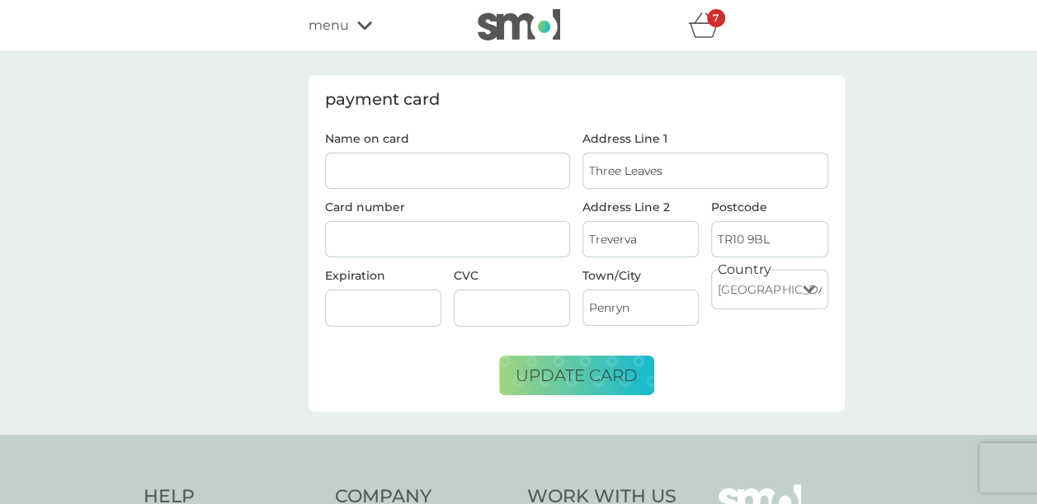
click at [389, 180] on input "Name on card" at bounding box center [448, 171] width 246 height 36
click at [408, 178] on input "Name on card" at bounding box center [448, 171] width 246 height 36
type input "t"
type input "[PERSON_NAME]"
click at [718, 168] on input "Three Leaves" at bounding box center [706, 171] width 246 height 36
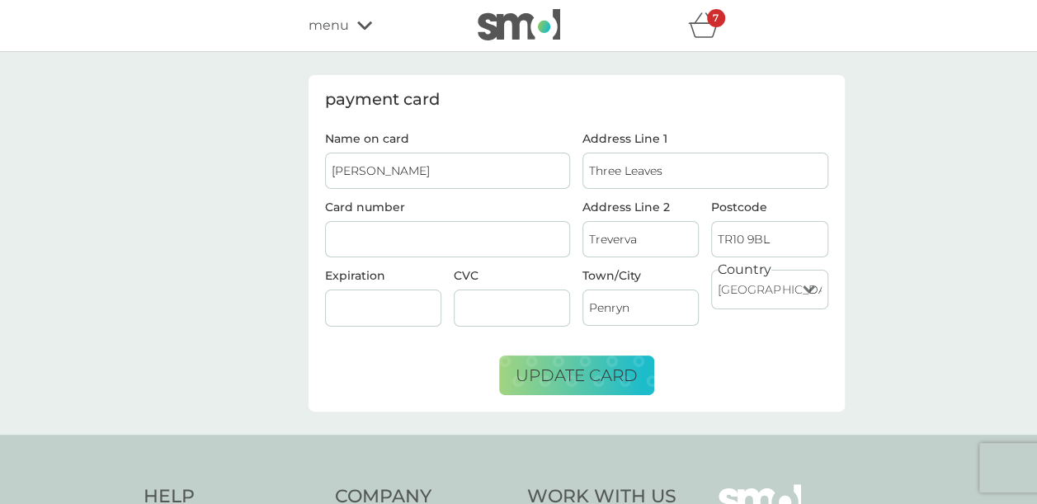
drag, startPoint x: 718, startPoint y: 168, endPoint x: 507, endPoint y: 170, distance: 211.3
click at [507, 170] on div "Name on card [PERSON_NAME] Card number Expiration CVC Address Line 1 Three Leav…" at bounding box center [577, 236] width 516 height 207
drag, startPoint x: 646, startPoint y: 234, endPoint x: 562, endPoint y: 238, distance: 84.2
click at [196, 17] on div "refer a friend & you BOTH save smol impact smol shop your smol plans your upcom…" at bounding box center [518, 413] width 1037 height 827
drag, startPoint x: 810, startPoint y: 234, endPoint x: 609, endPoint y: 238, distance: 200.6
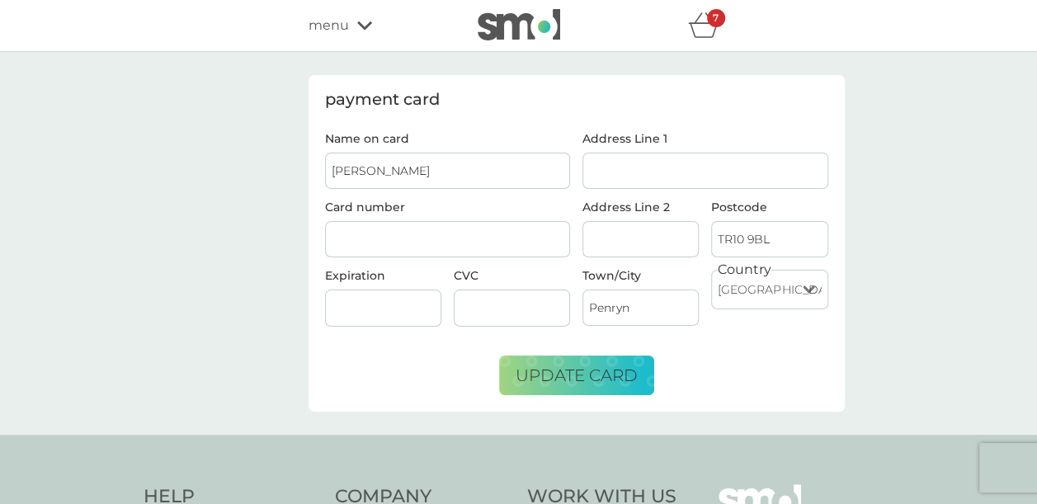
click at [609, 238] on div "Address Line 2 Postcode TR10 9BL" at bounding box center [706, 235] width 258 height 68
drag, startPoint x: 640, startPoint y: 299, endPoint x: 496, endPoint y: 315, distance: 145.3
click at [496, 315] on div "Name on card [PERSON_NAME] Card number Expiration CVC Address Line 1 Address Li…" at bounding box center [577, 236] width 516 height 207
click at [506, 34] on img at bounding box center [519, 24] width 83 height 31
